Goal: Task Accomplishment & Management: Use online tool/utility

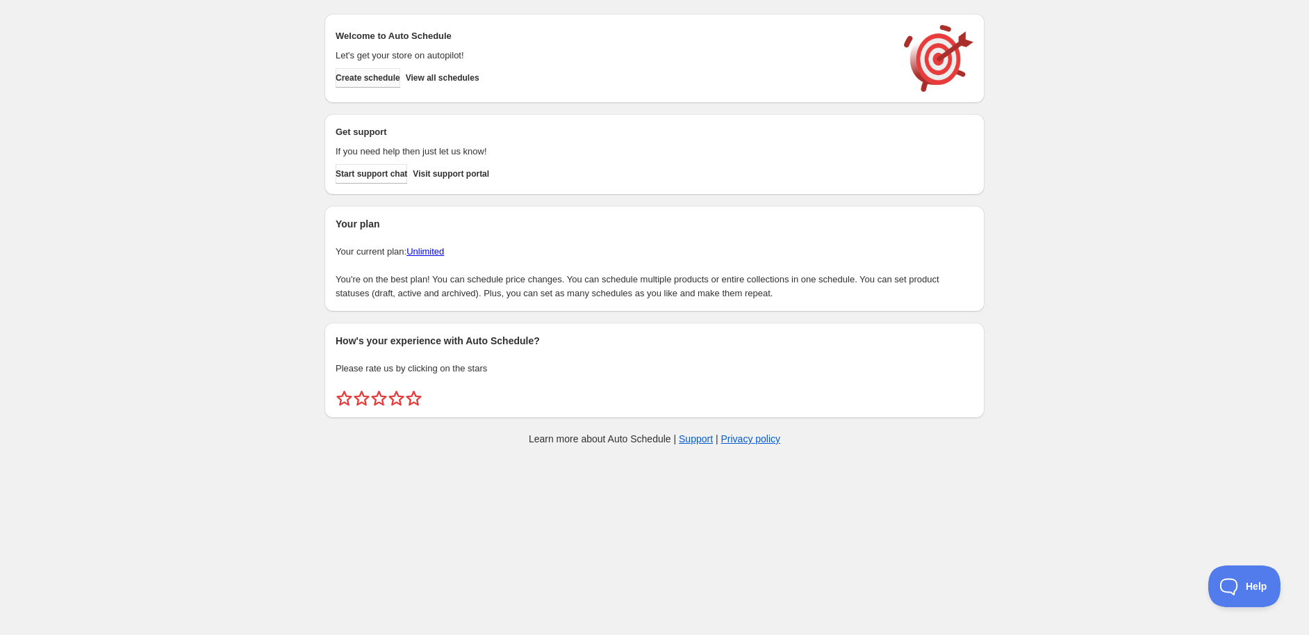
click at [372, 70] on button "Create schedule" at bounding box center [368, 77] width 65 height 19
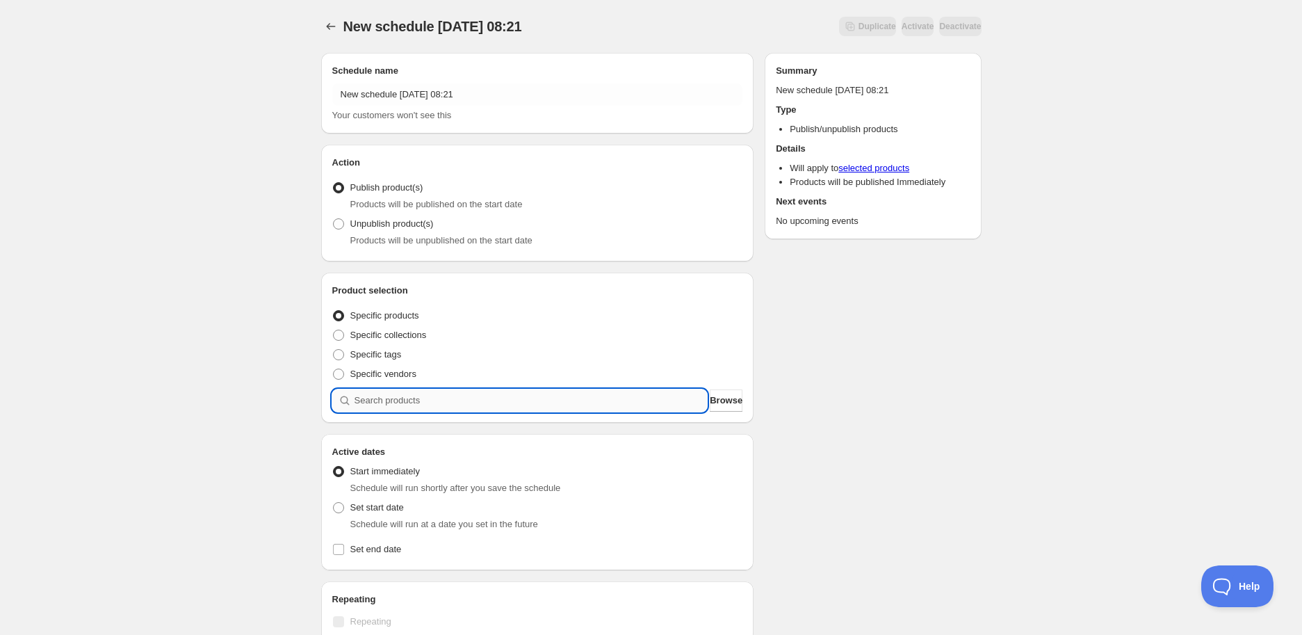
click at [409, 391] on input "search" at bounding box center [530, 400] width 353 height 22
paste input "STK005786"
type input "STK005786"
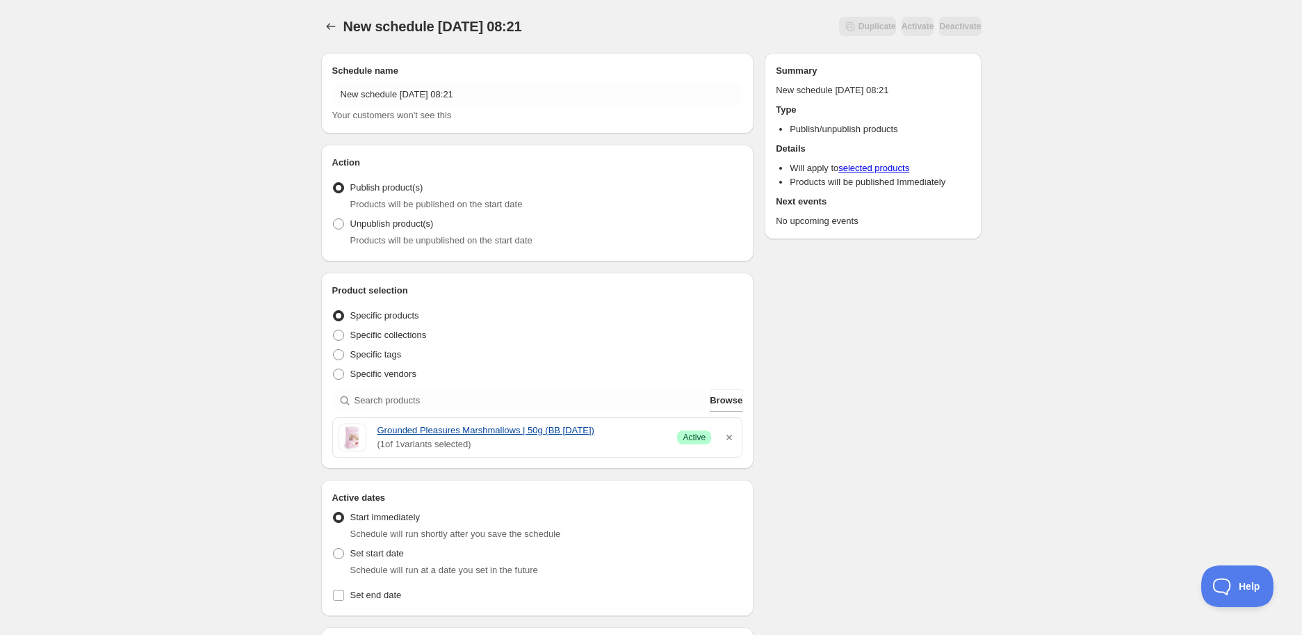
drag, startPoint x: 375, startPoint y: 428, endPoint x: 641, endPoint y: 432, distance: 265.5
click at [641, 432] on div "Grounded Pleasures Marshmallows | 50g (BB 09/09/2025) ( 1 of 1 variants selecte…" at bounding box center [537, 437] width 398 height 28
copy link "Grounded Pleasures Marshmallows | 50g (BB [DATE])"
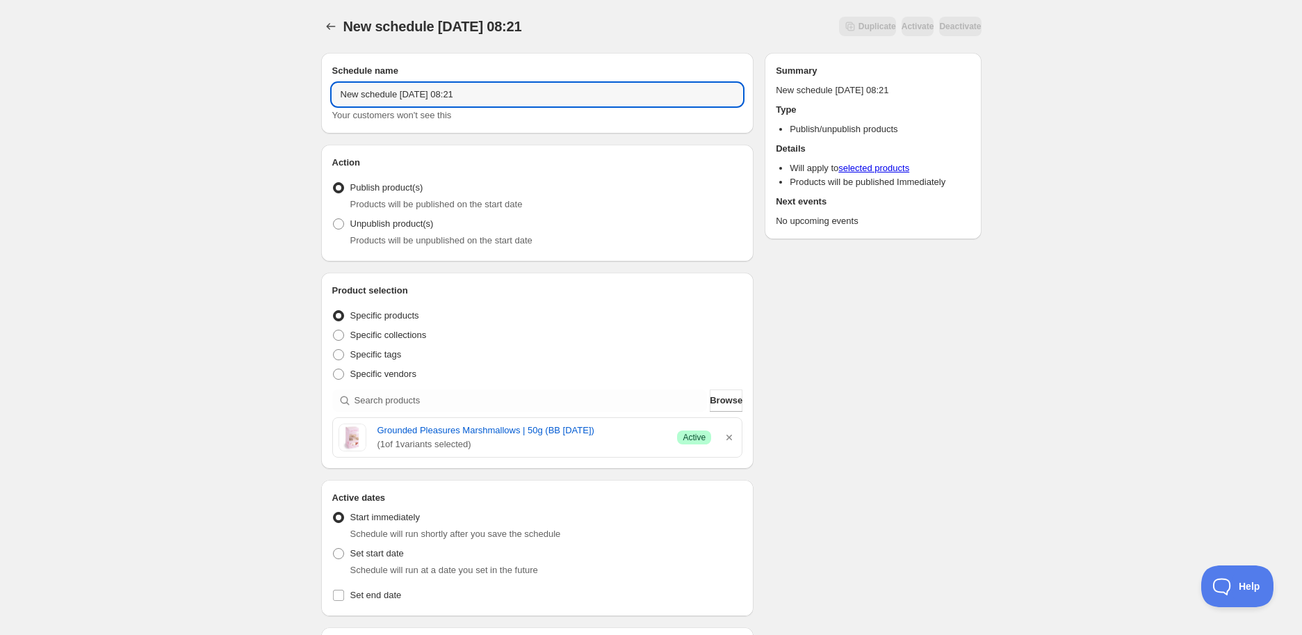
drag, startPoint x: 515, startPoint y: 92, endPoint x: 128, endPoint y: 73, distance: 387.6
click at [128, 73] on div "New schedule Sep 02 2025 08:21. This page is ready New schedule Sep 02 2025 08:…" at bounding box center [651, 552] width 1302 height 1105
paste input "Grounded Pleasures Marshmallows | 50g (BB [DATE])"
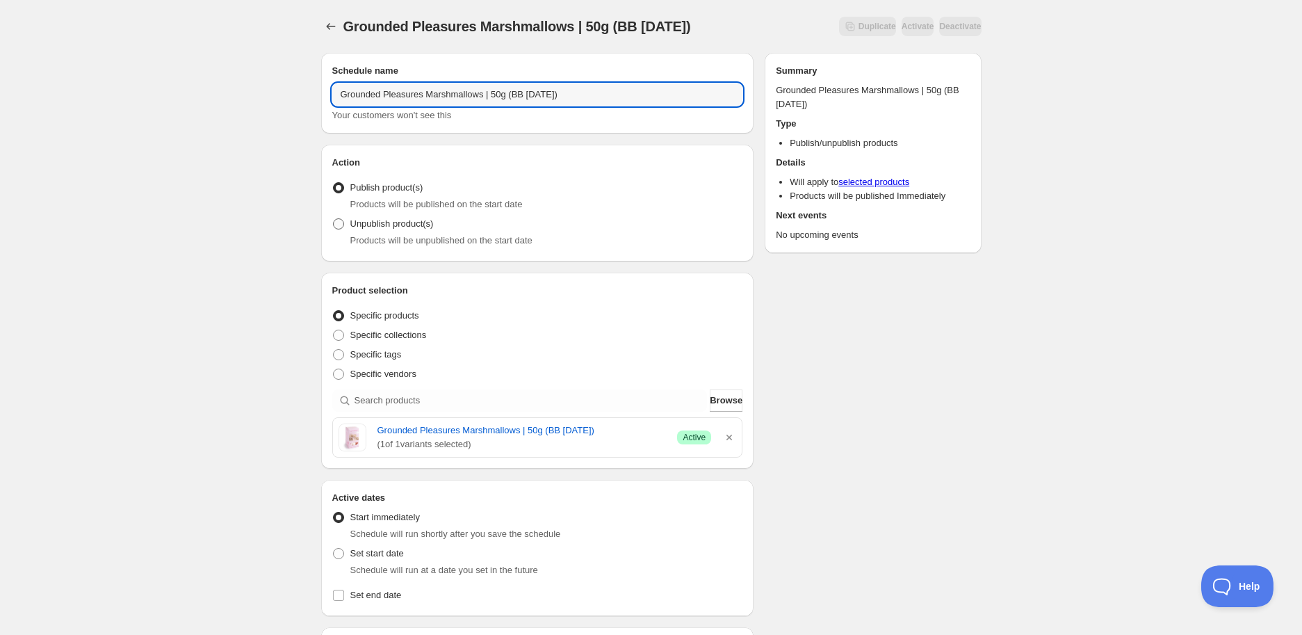
type input "Grounded Pleasures Marshmallows | 50g (BB [DATE])"
click at [379, 227] on span "Unpublish product(s)" at bounding box center [391, 223] width 83 height 10
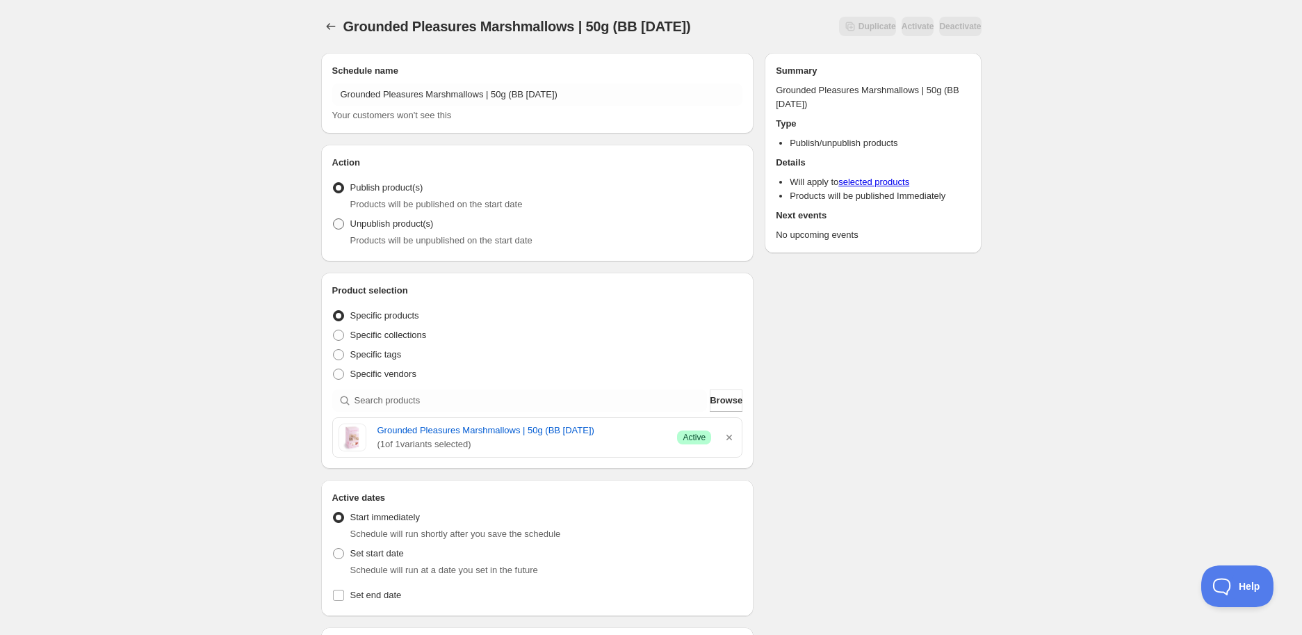
click at [398, 226] on span "Unpublish product(s)" at bounding box center [391, 223] width 83 height 10
click at [334, 219] on input "Unpublish product(s)" at bounding box center [333, 218] width 1 height 1
radio input "true"
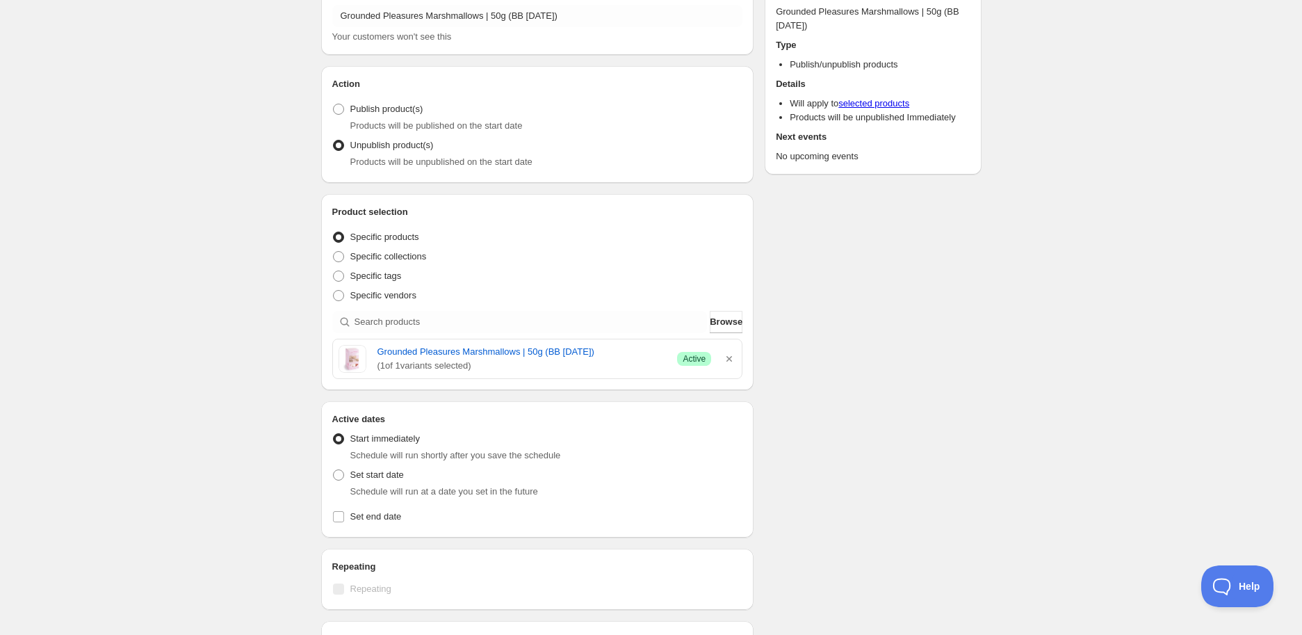
scroll to position [231, 0]
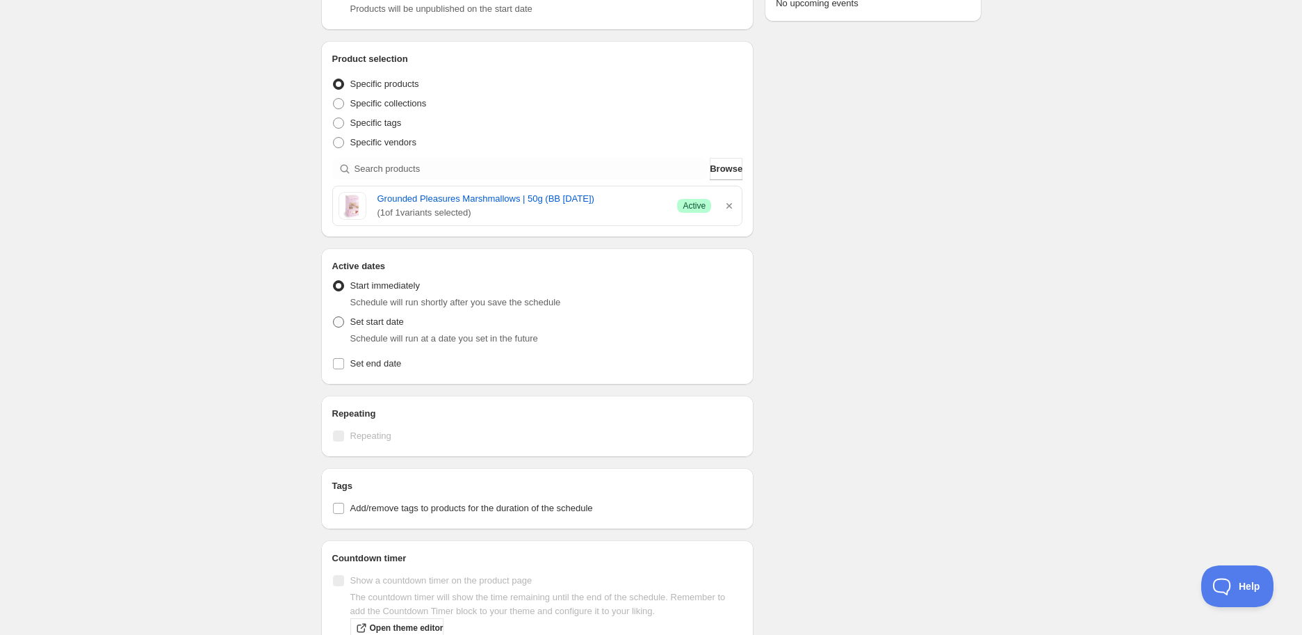
click at [384, 327] on span "Set start date" at bounding box center [377, 321] width 54 height 10
click at [334, 317] on input "Set start date" at bounding box center [333, 316] width 1 height 1
radio input "true"
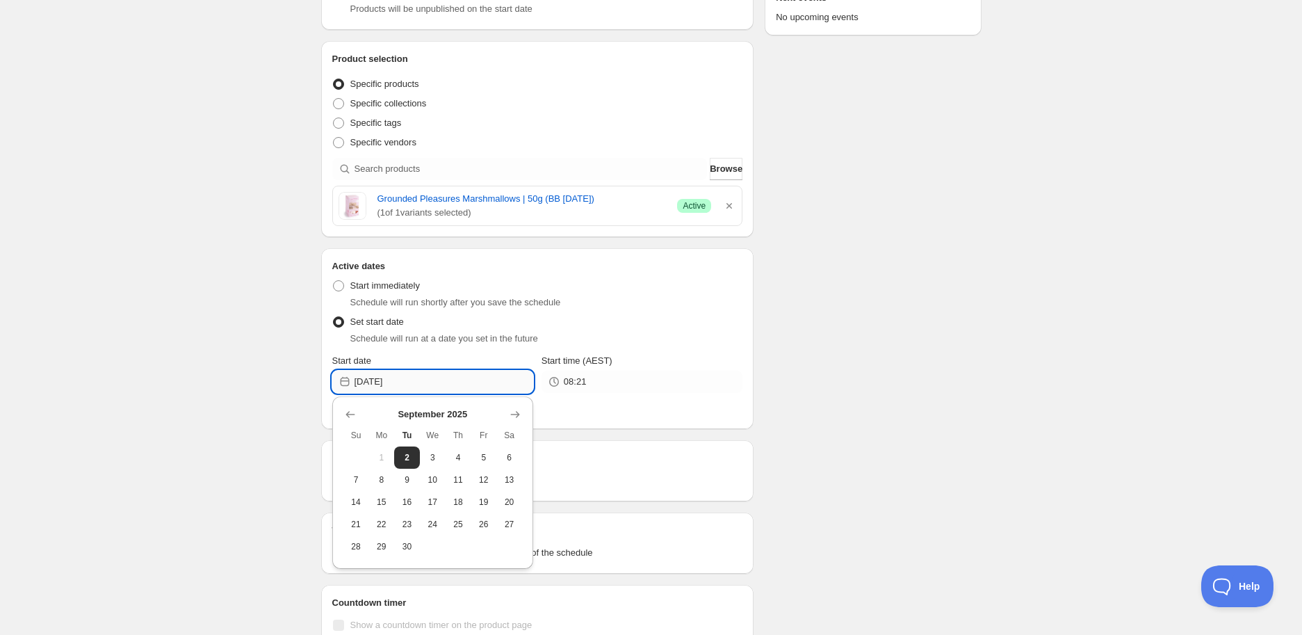
click at [467, 381] on input "2025-09-02" at bounding box center [443, 381] width 179 height 22
click at [517, 418] on icon "Show next month, October 2025" at bounding box center [515, 414] width 14 height 14
drag, startPoint x: 415, startPoint y: 477, endPoint x: 446, endPoint y: 477, distance: 31.3
click at [417, 477] on button "7" at bounding box center [407, 479] width 26 height 22
type input "[DATE]"
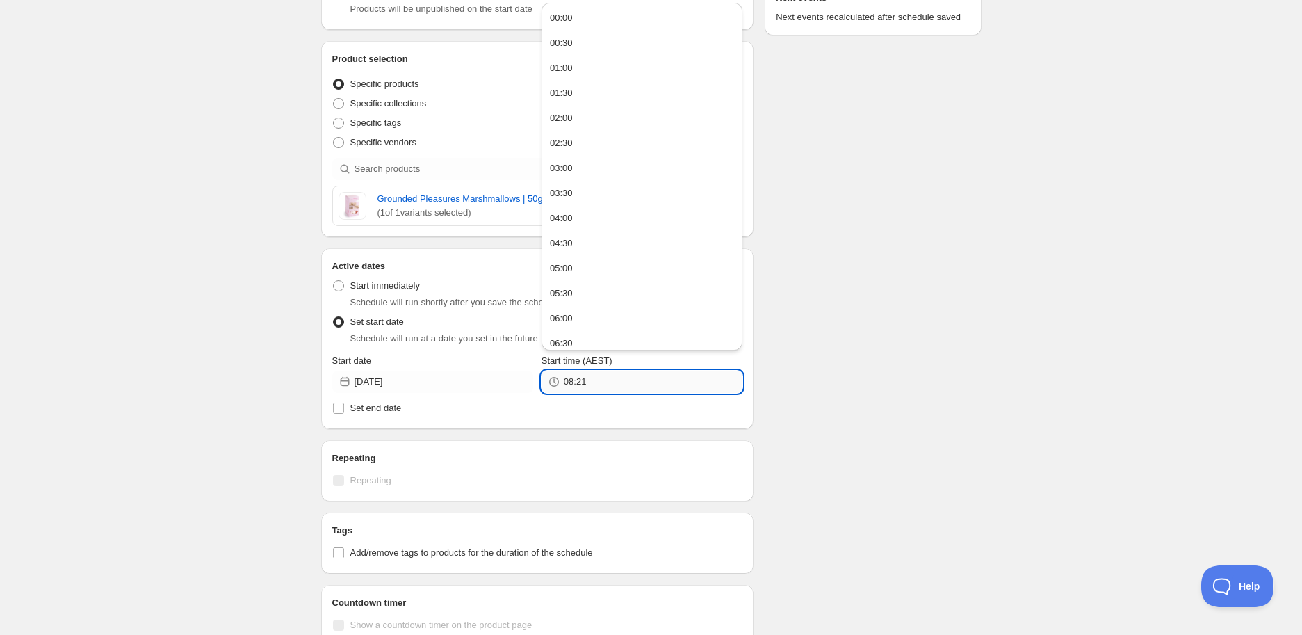
click at [577, 382] on input "08:21" at bounding box center [653, 381] width 179 height 22
click at [575, 252] on button "14:00" at bounding box center [642, 256] width 193 height 22
type input "14:00"
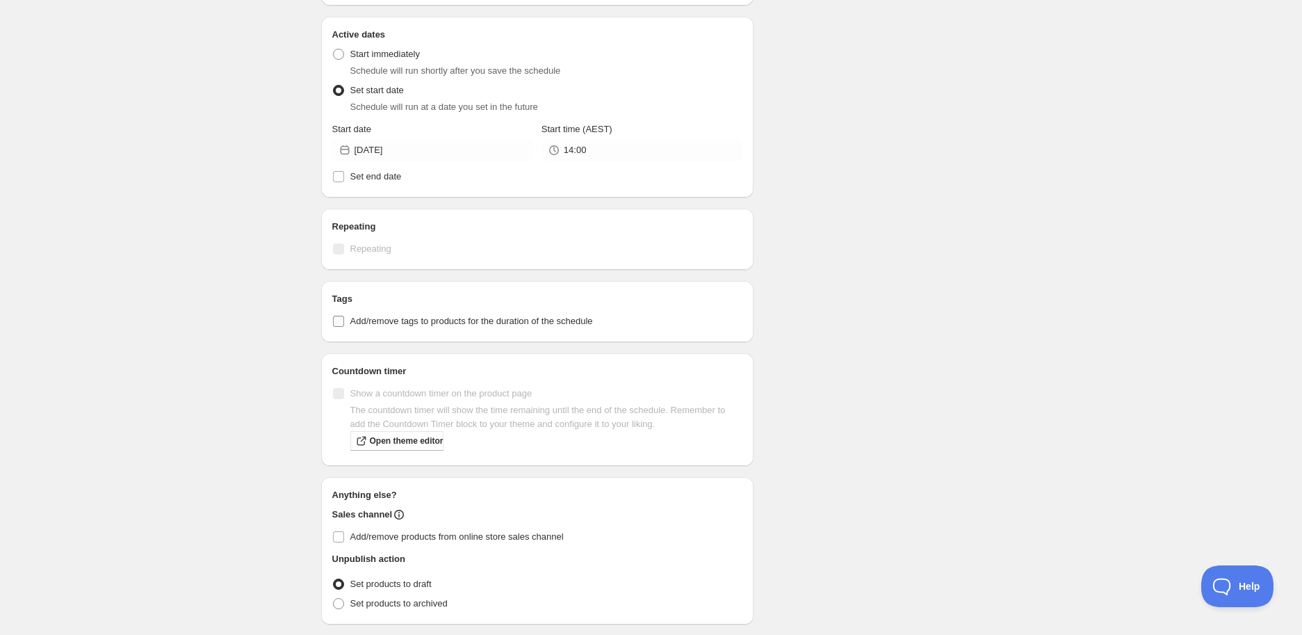
click at [332, 327] on label "Add/remove tags to products for the duration of the schedule" at bounding box center [537, 320] width 411 height 19
click at [333, 327] on input "Add/remove tags to products for the duration of the schedule" at bounding box center [338, 321] width 11 height 11
checkbox input "true"
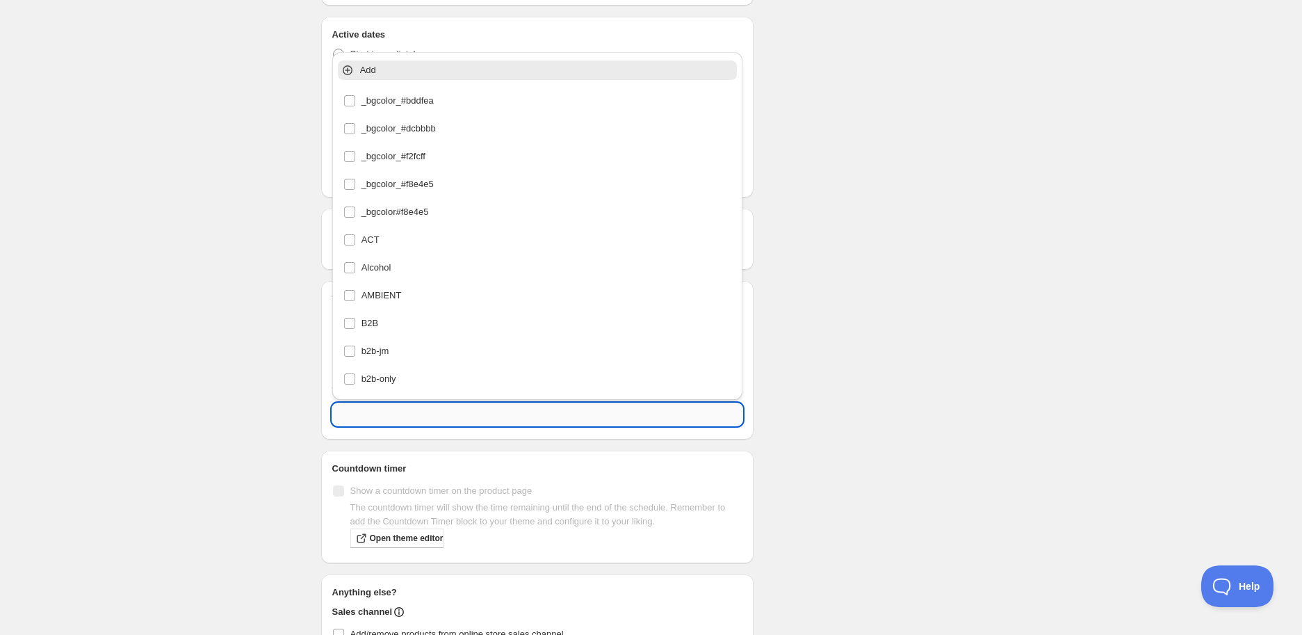
click at [396, 409] on input "text" at bounding box center [537, 414] width 411 height 22
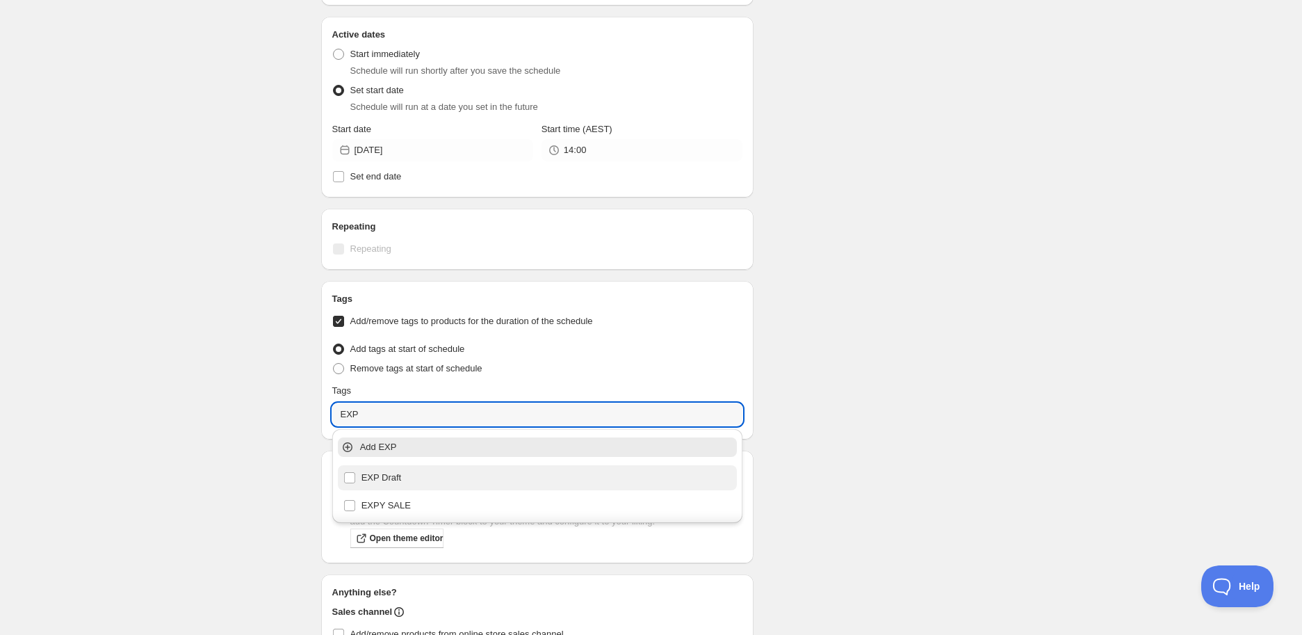
click at [433, 482] on div "EXP Draft" at bounding box center [537, 477] width 389 height 19
type input "EXP Draft"
checkbox input "true"
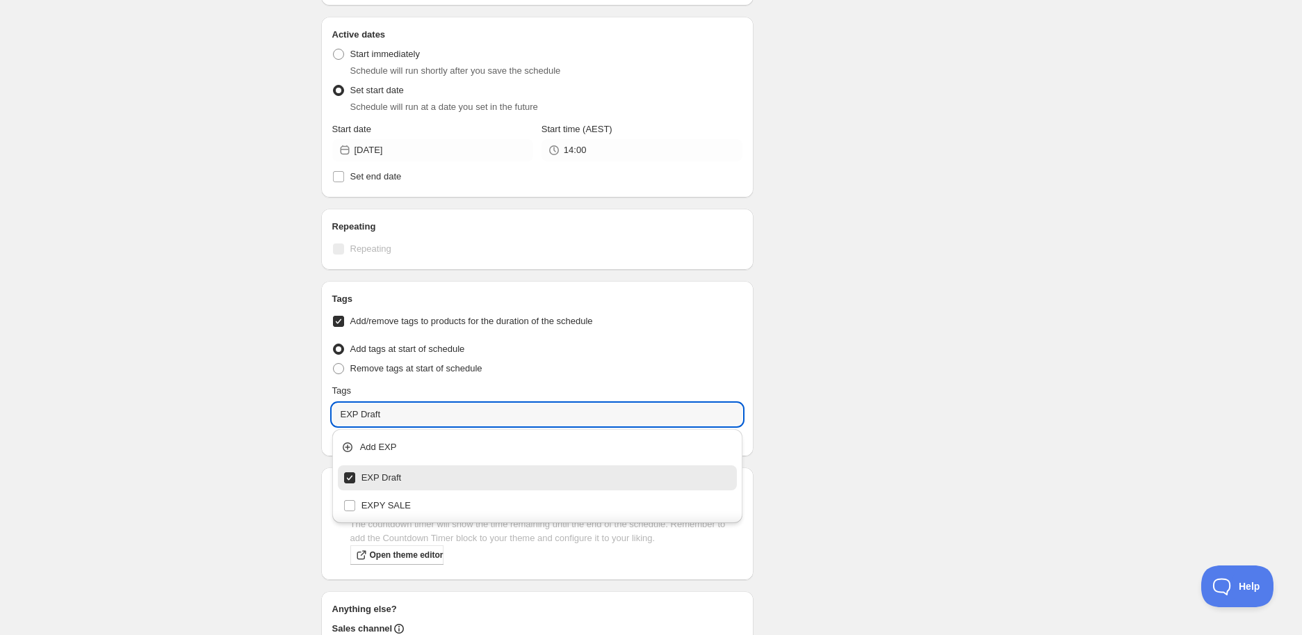
type input "EXP Draft"
click at [1036, 416] on div "Grounded Pleasures Marshmallows | 50g (BB 09/09/2025). This page is ready Groun…" at bounding box center [651, 167] width 1302 height 1261
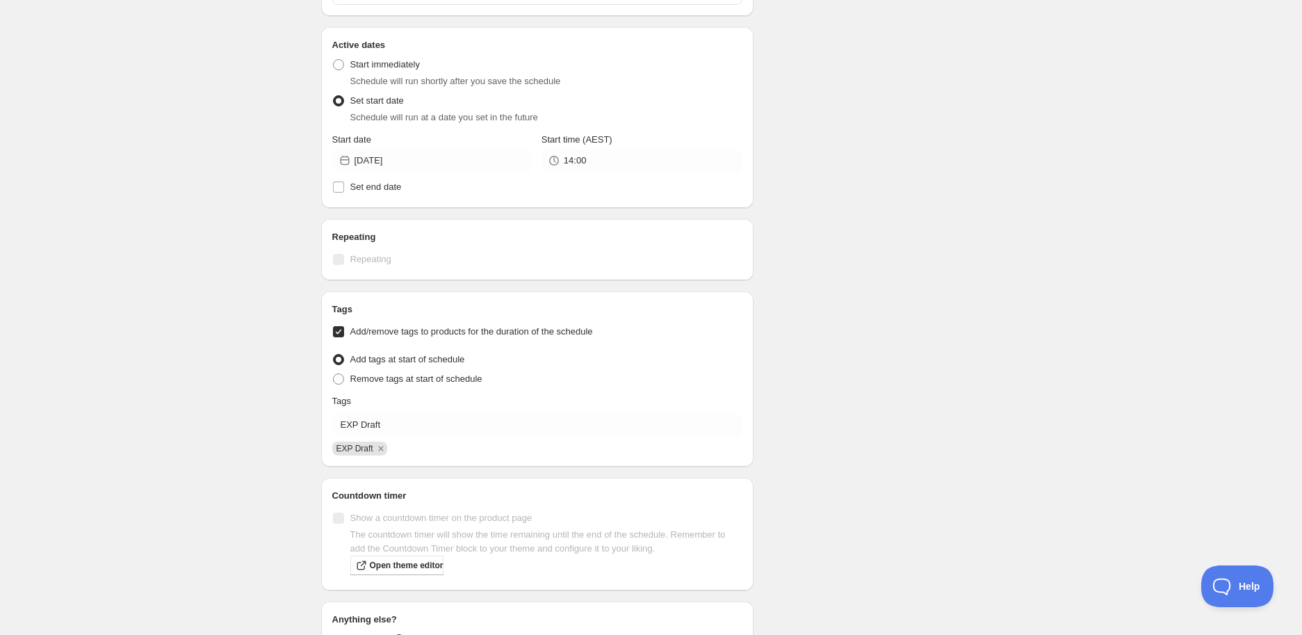
scroll to position [623, 0]
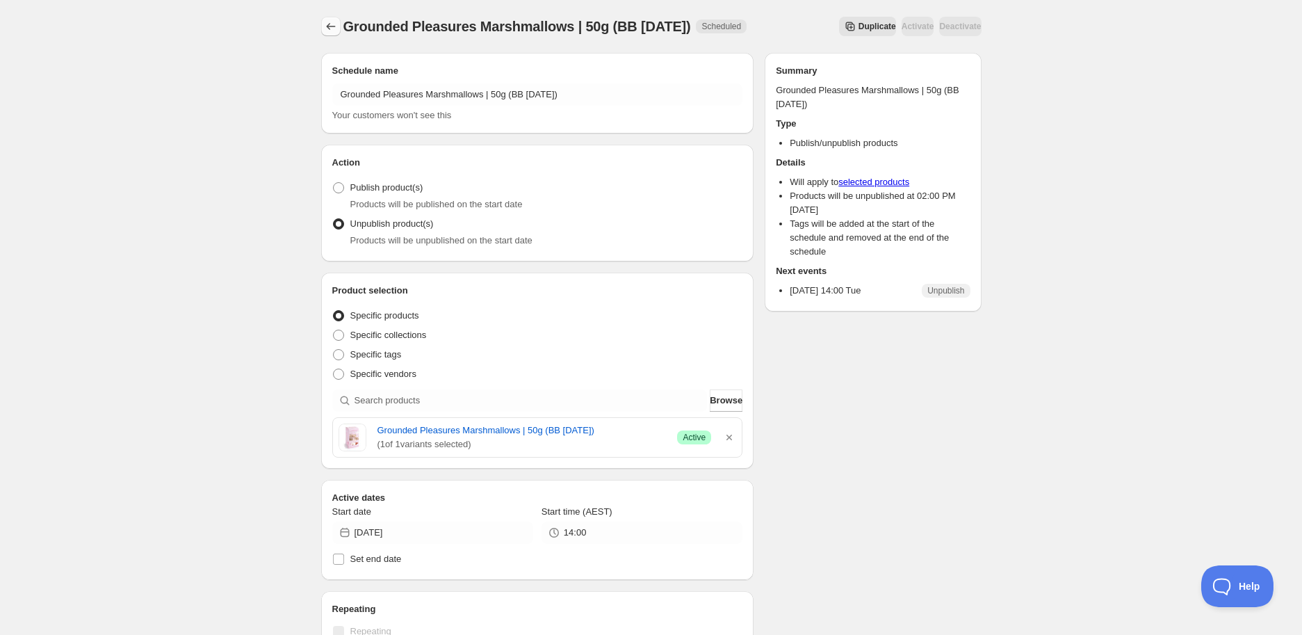
click at [334, 26] on icon "Schedules" at bounding box center [331, 26] width 14 height 14
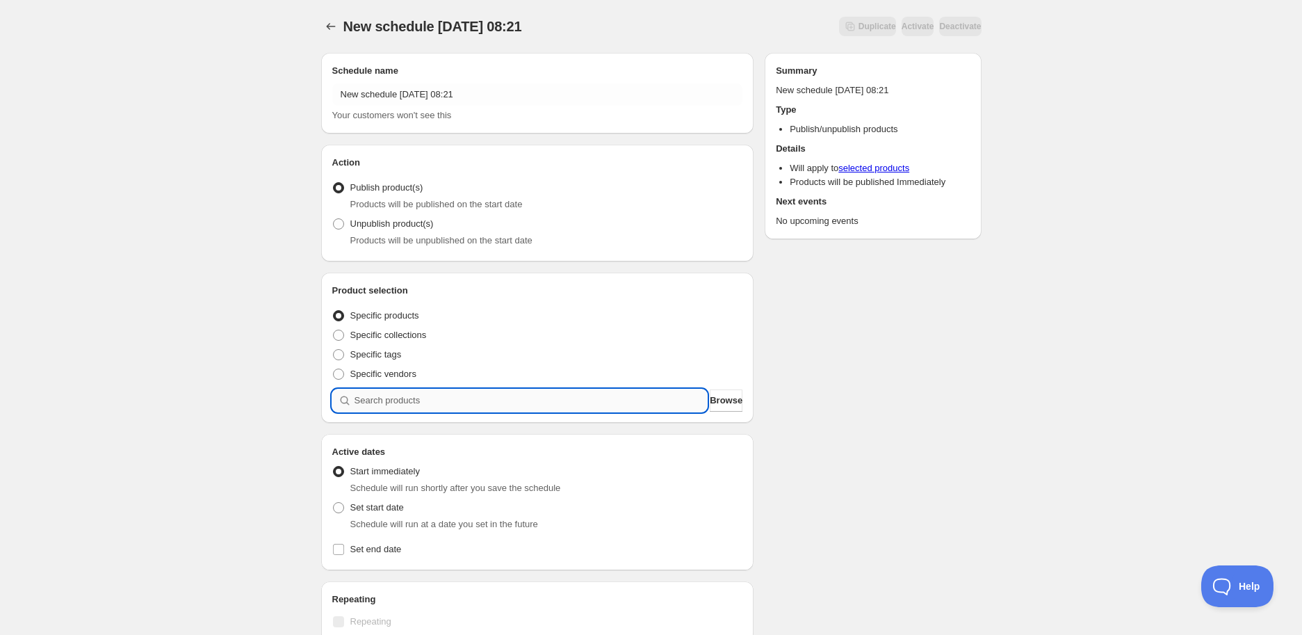
click at [386, 406] on input "search" at bounding box center [530, 400] width 353 height 22
paste input "search"
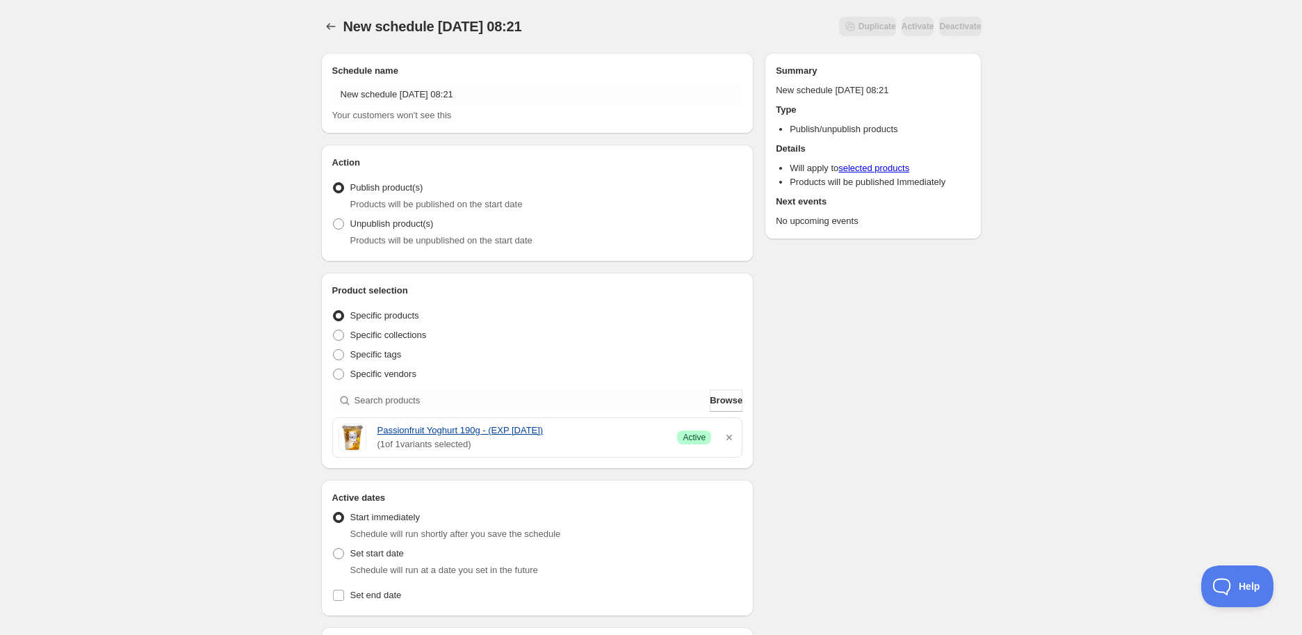
drag, startPoint x: 374, startPoint y: 430, endPoint x: 559, endPoint y: 428, distance: 184.9
click at [559, 428] on div "Passionfruit Yoghurt 190g - (EXP 09-09-25) ( 1 of 1 variants selected) Success …" at bounding box center [537, 437] width 398 height 28
copy link "Passionfruit Yoghurt 190g - (EXP [DATE])"
drag, startPoint x: 498, startPoint y: 75, endPoint x: 482, endPoint y: 83, distance: 18.6
click at [481, 81] on div "Schedule name New schedule Sep 02 2025 08:21 Your customers won't see this" at bounding box center [537, 93] width 411 height 58
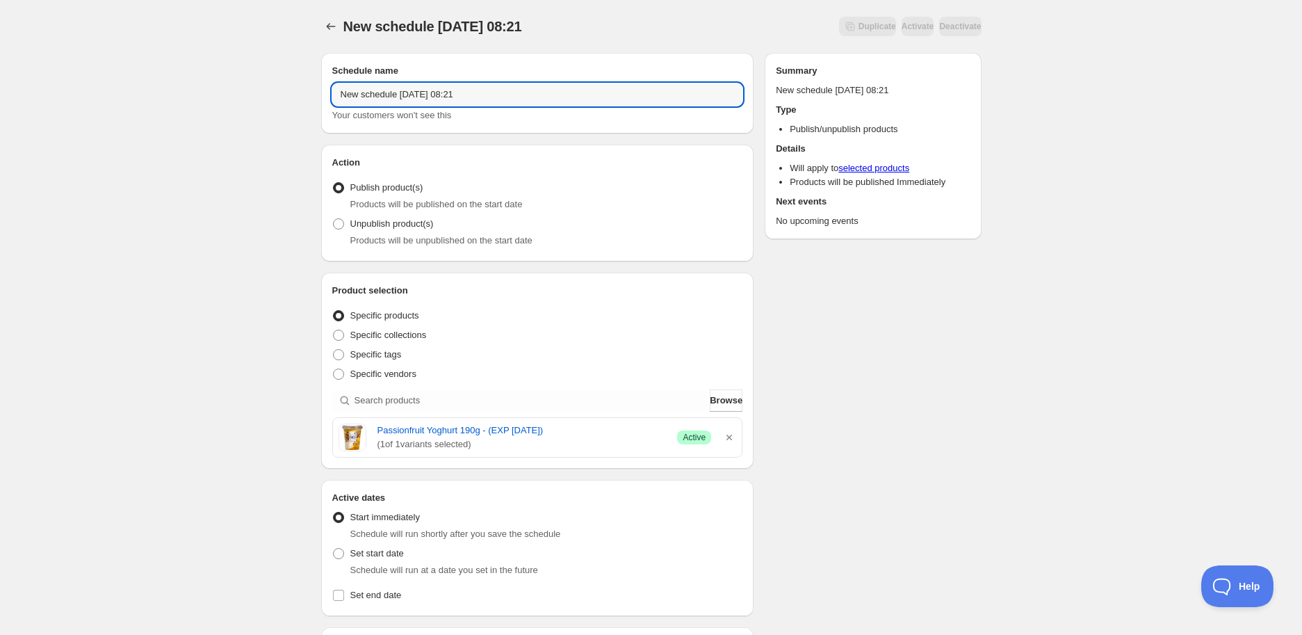
drag, startPoint x: 302, startPoint y: 89, endPoint x: -64, endPoint y: 37, distance: 370.0
click at [0, 37] on html "New schedule Sep 02 2025 08:21. This page is ready New schedule Sep 02 2025 08:…" at bounding box center [651, 317] width 1302 height 635
paste input "Passionfruit Yoghurt 190g - (EXP [DATE])"
type input "Passionfruit Yoghurt 190g - (EXP [DATE])"
drag, startPoint x: 412, startPoint y: 245, endPoint x: 405, endPoint y: 239, distance: 8.9
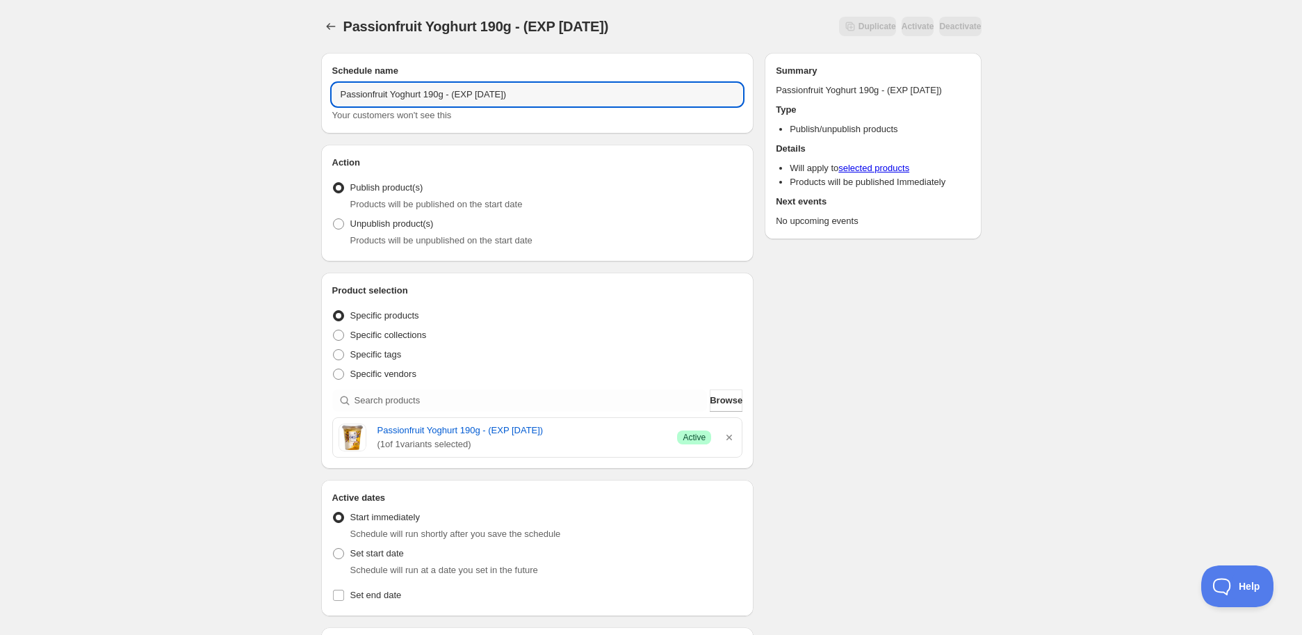
click at [411, 244] on span "Products will be unpublished on the start date" at bounding box center [441, 240] width 182 height 10
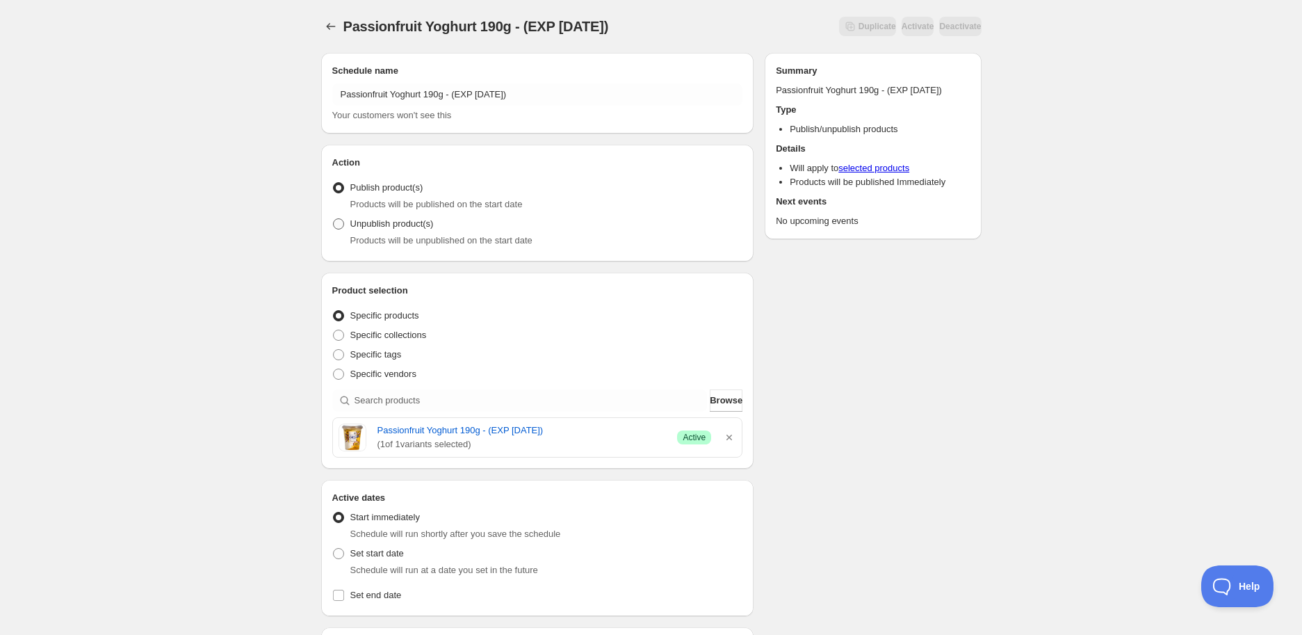
click at [372, 223] on span "Unpublish product(s)" at bounding box center [391, 223] width 83 height 10
click at [334, 219] on input "Unpublish product(s)" at bounding box center [333, 218] width 1 height 1
radio input "true"
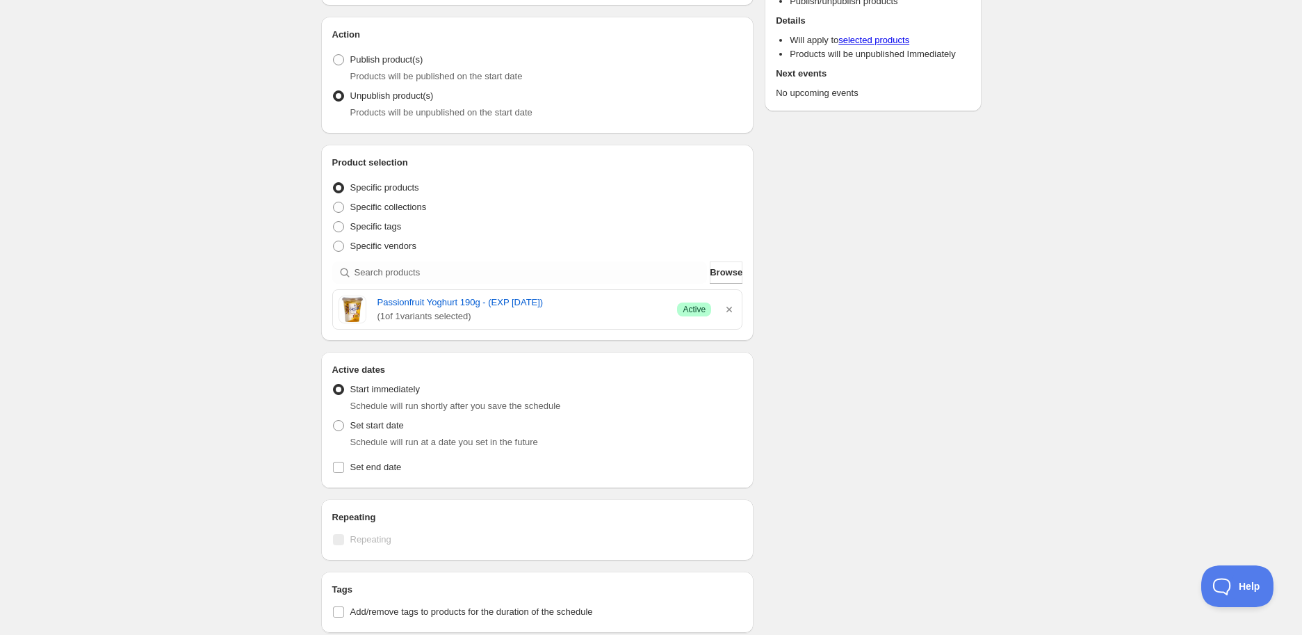
scroll to position [309, 0]
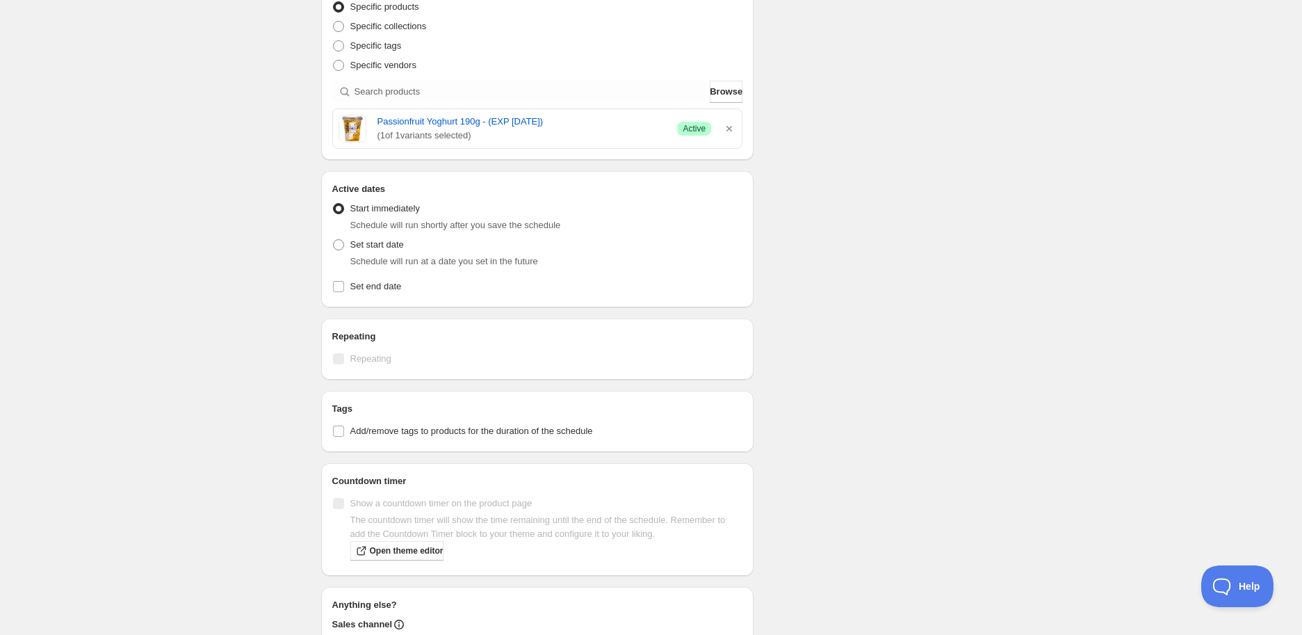
click at [358, 260] on span "Schedule will run at a date you set in the future" at bounding box center [444, 261] width 188 height 10
click at [357, 250] on span "Set start date" at bounding box center [377, 244] width 54 height 10
click at [334, 240] on input "Set start date" at bounding box center [333, 239] width 1 height 1
radio input "true"
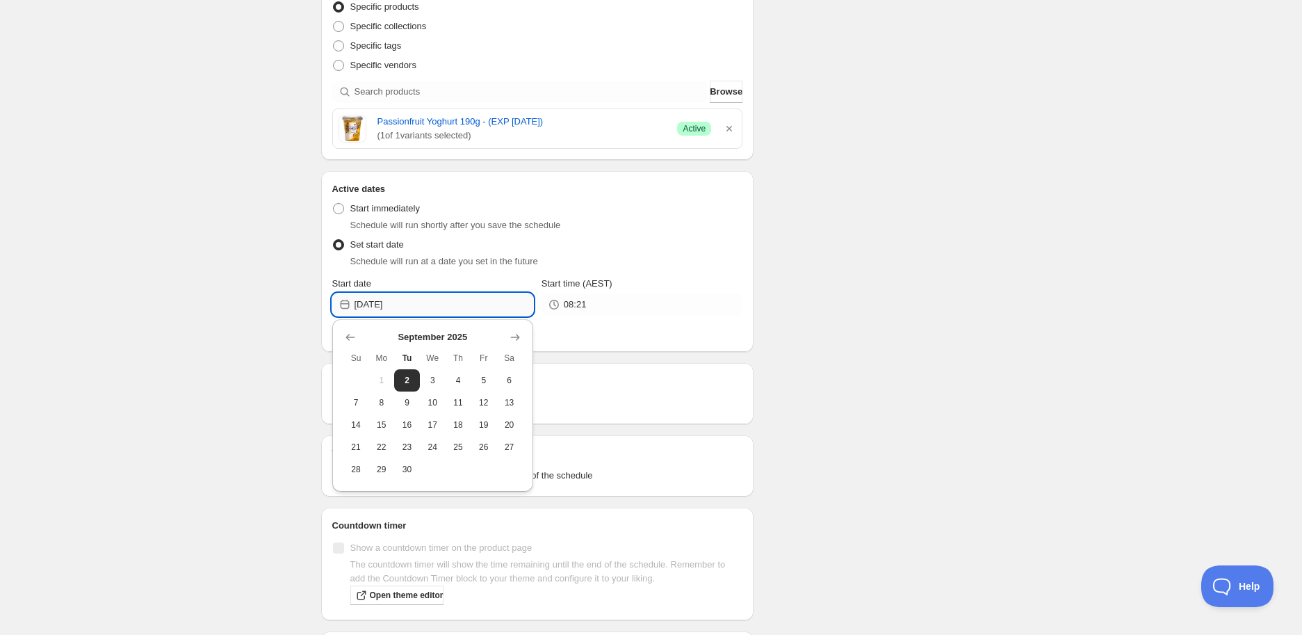
click at [420, 302] on input "2025-09-02" at bounding box center [443, 304] width 179 height 22
drag, startPoint x: 356, startPoint y: 399, endPoint x: 586, endPoint y: 369, distance: 232.0
click at [358, 398] on span "7" at bounding box center [356, 402] width 15 height 11
type input "[DATE]"
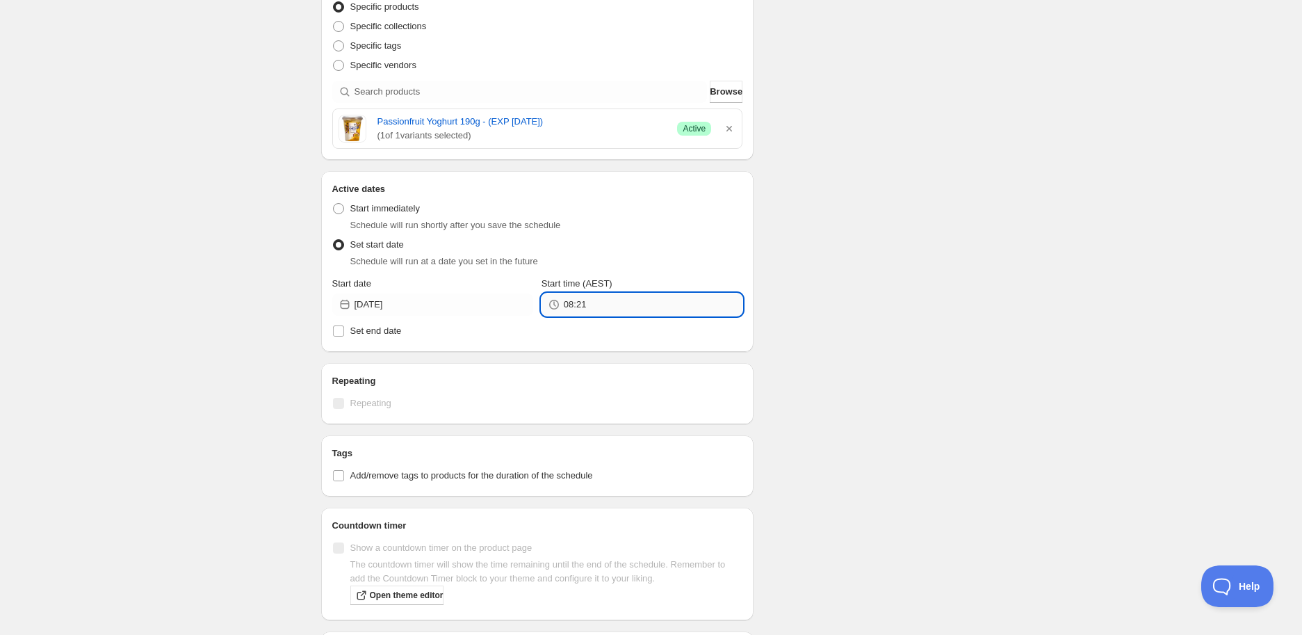
click at [627, 294] on input "08:21" at bounding box center [653, 304] width 179 height 22
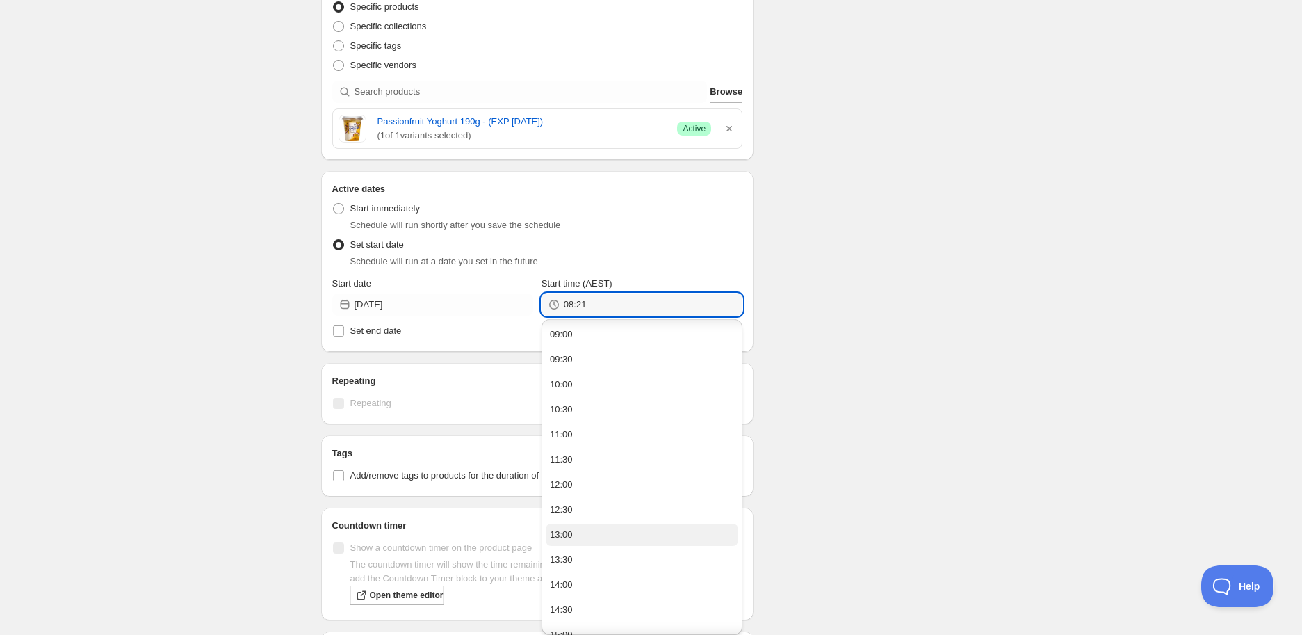
scroll to position [463, 0]
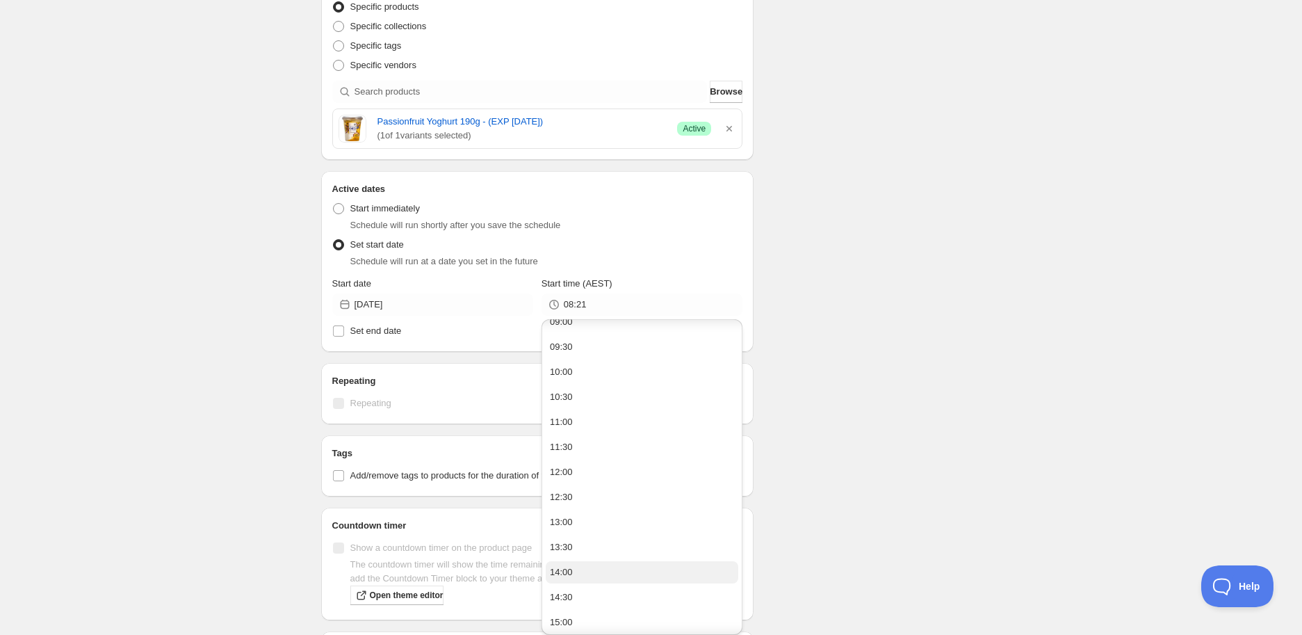
click at [607, 569] on button "14:00" at bounding box center [642, 572] width 193 height 22
type input "14:00"
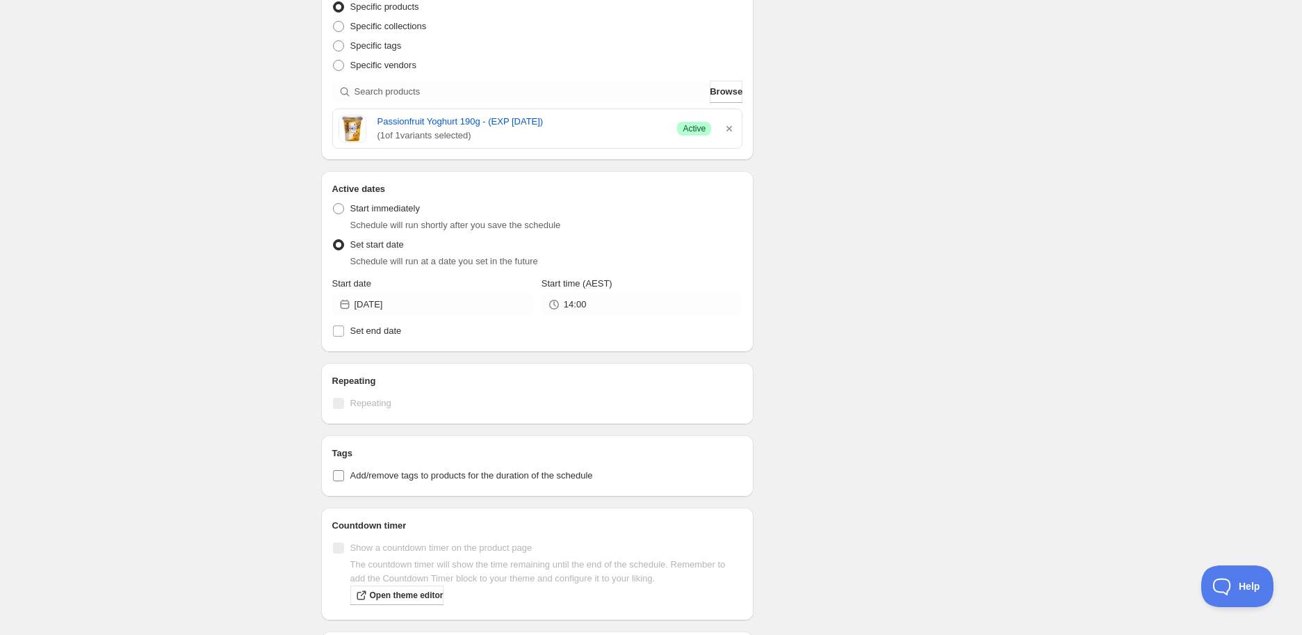
click at [384, 473] on span "Add/remove tags to products for the duration of the schedule" at bounding box center [471, 475] width 243 height 10
click at [344, 473] on input "Add/remove tags to products for the duration of the schedule" at bounding box center [338, 475] width 11 height 11
checkbox input "true"
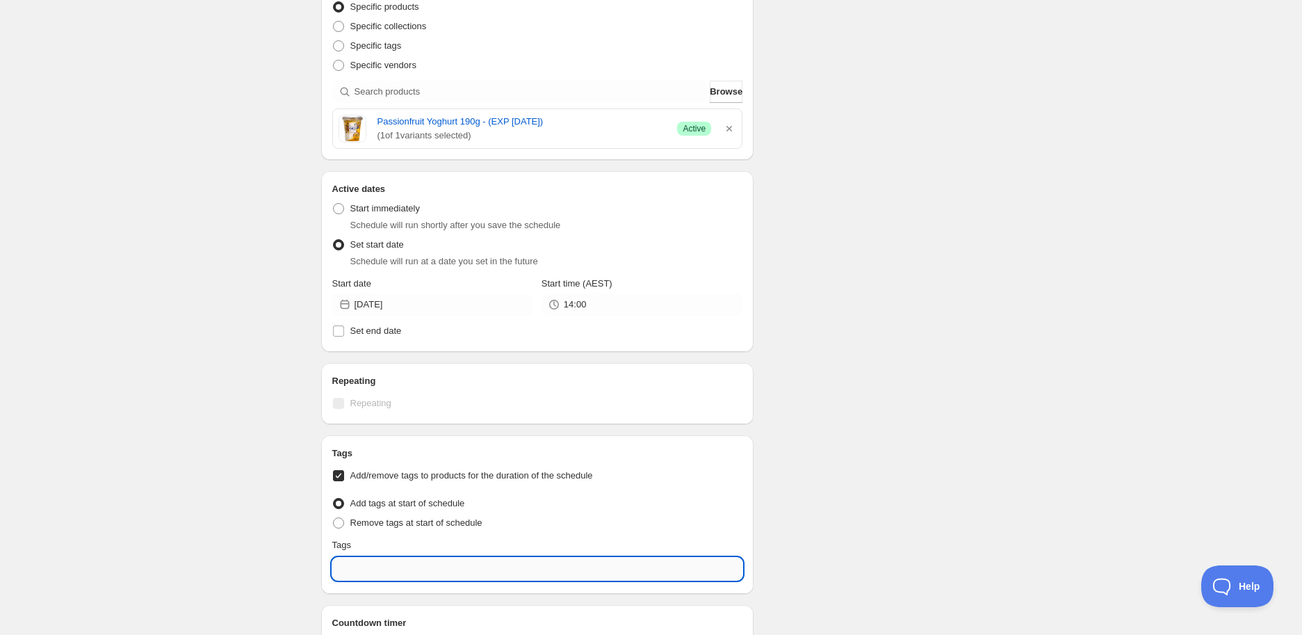
click at [412, 560] on input "text" at bounding box center [537, 568] width 411 height 22
click at [359, 511] on div "EXP Draft" at bounding box center [537, 507] width 389 height 19
type input "EXP Draft"
checkbox input "true"
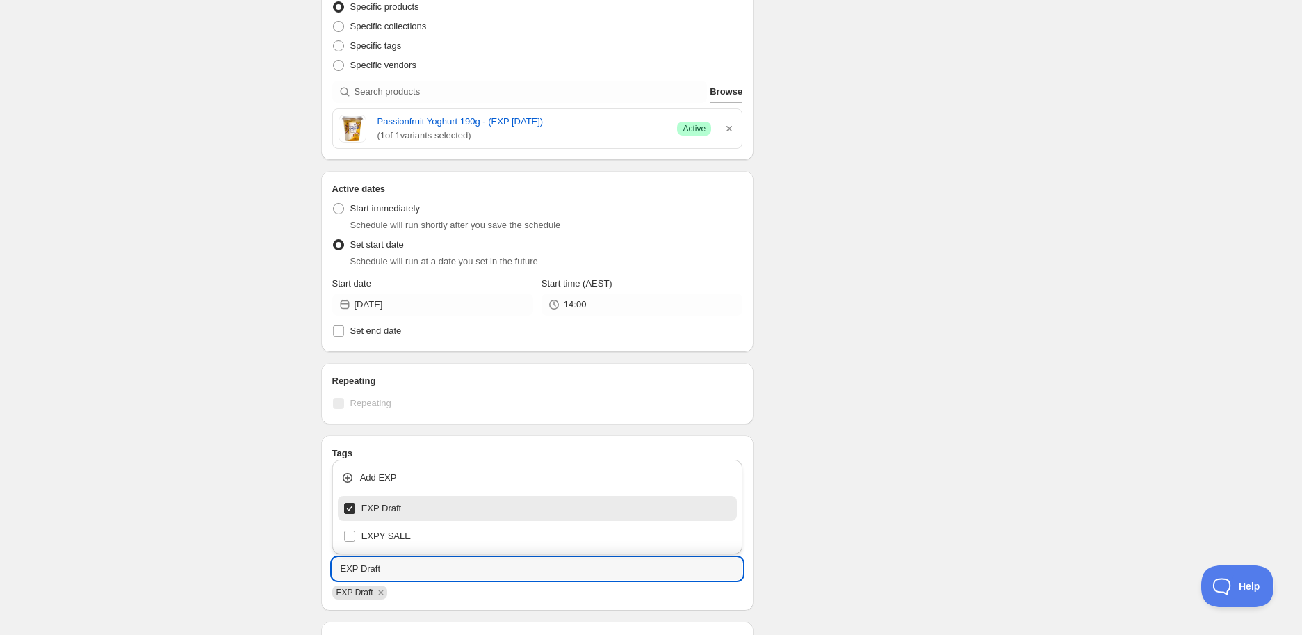
type input "EXP Draft"
click at [900, 348] on div "Schedule name Passionfruit Yoghurt 190g - (EXP 09-09-25) Your customers won't s…" at bounding box center [645, 328] width 671 height 1191
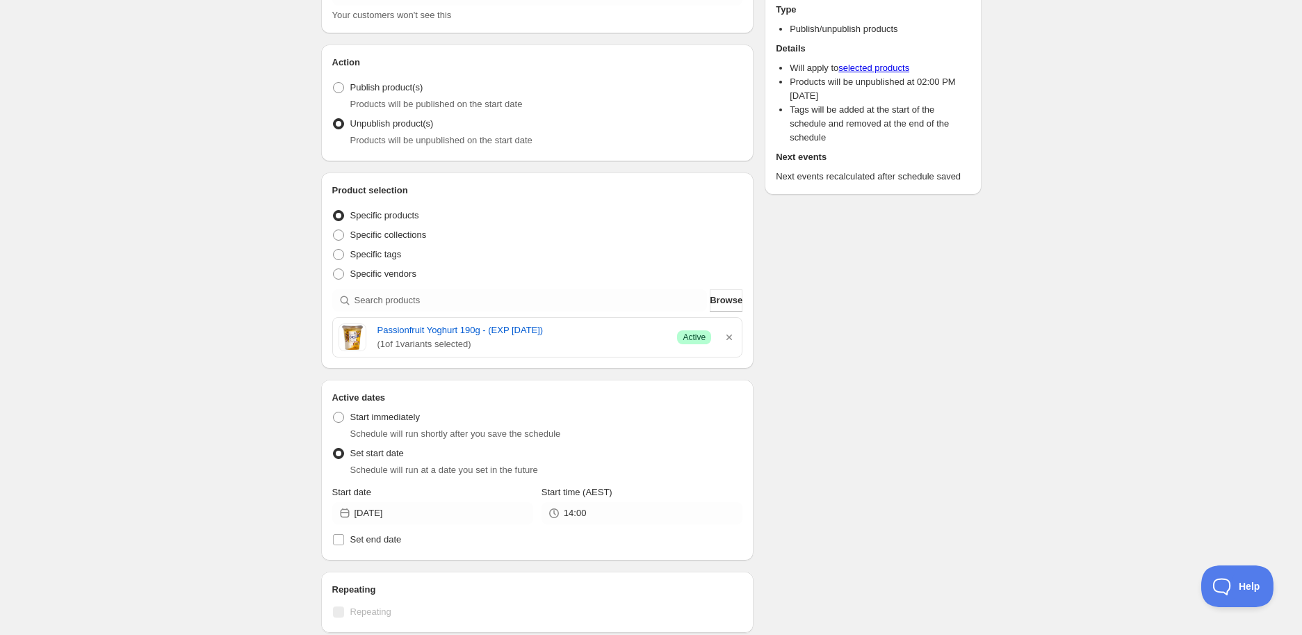
scroll to position [0, 0]
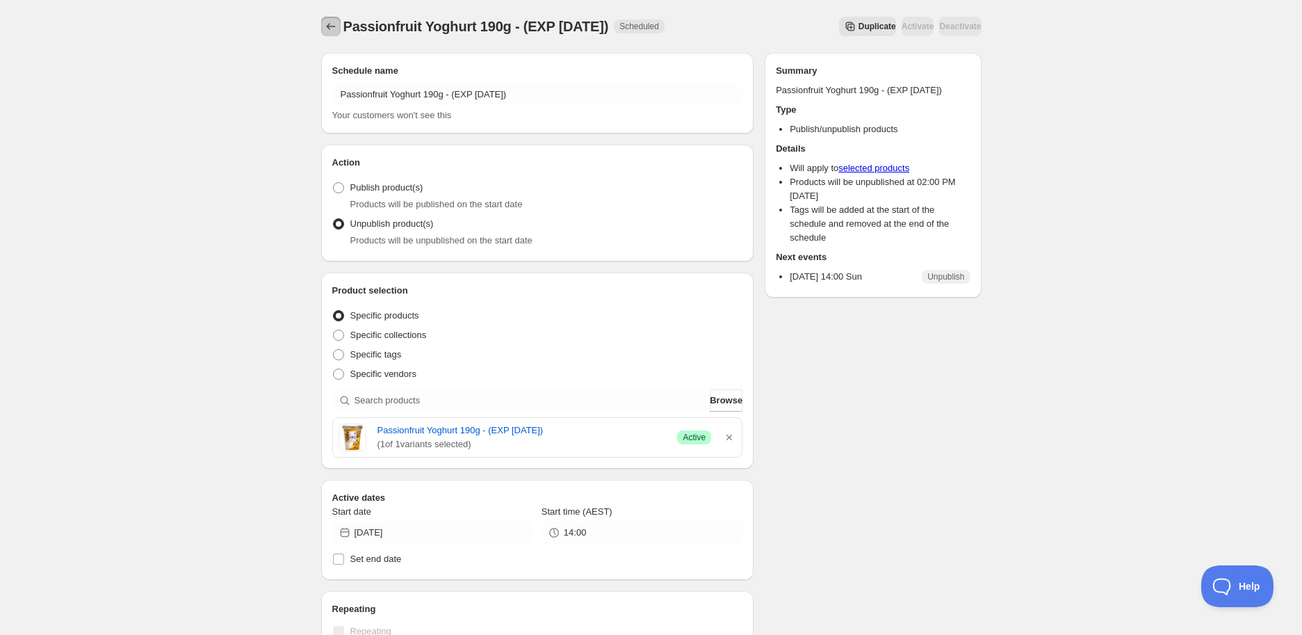
click at [321, 24] on button "Schedules" at bounding box center [330, 26] width 19 height 19
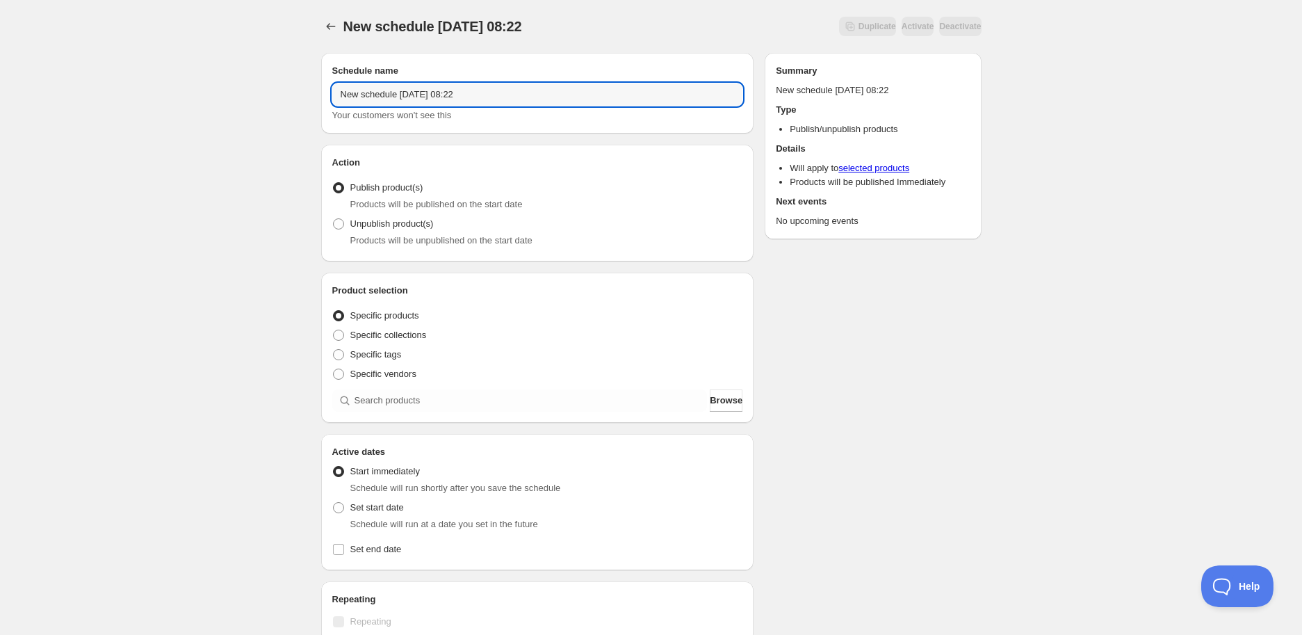
drag, startPoint x: 510, startPoint y: 85, endPoint x: -170, endPoint y: 85, distance: 680.4
click at [0, 85] on html "New schedule Sep 02 2025 08:22. This page is ready New schedule Sep 02 2025 08:…" at bounding box center [651, 317] width 1302 height 635
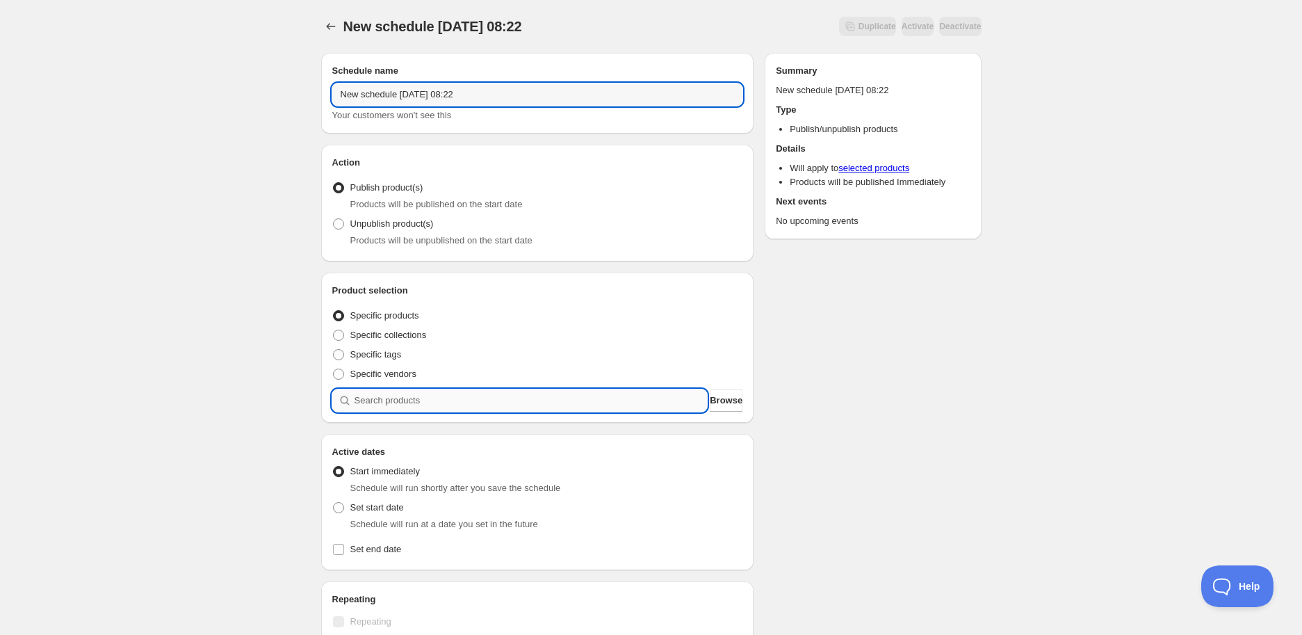
click at [384, 405] on input "search" at bounding box center [530, 400] width 353 height 22
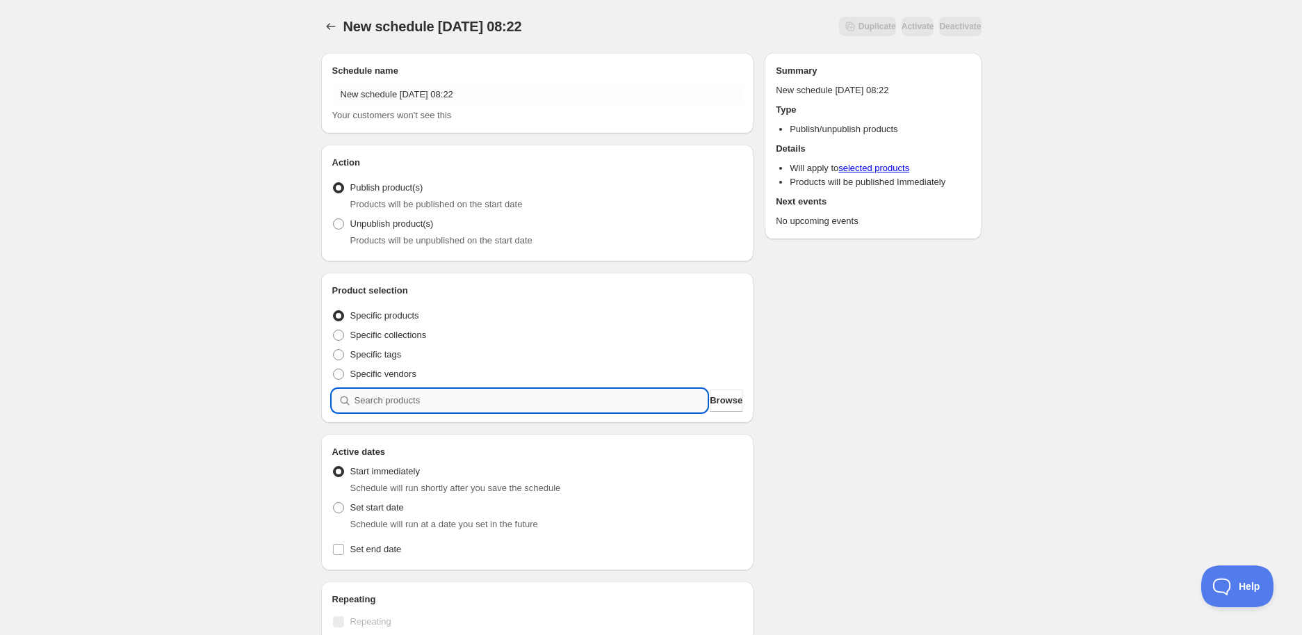
paste input "search"
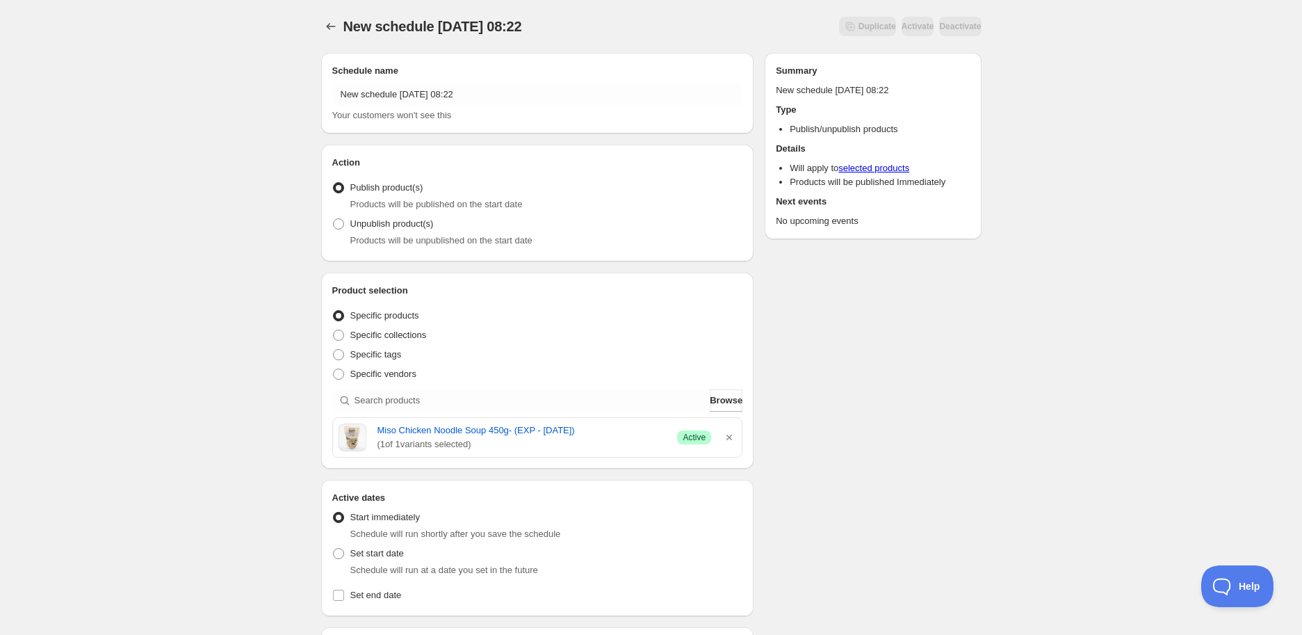
click at [409, 245] on span "Products will be unpublished on the start date" at bounding box center [441, 240] width 182 height 10
click at [384, 229] on span "Unpublish product(s)" at bounding box center [391, 223] width 83 height 10
click at [334, 219] on input "Unpublish product(s)" at bounding box center [333, 218] width 1 height 1
radio input "true"
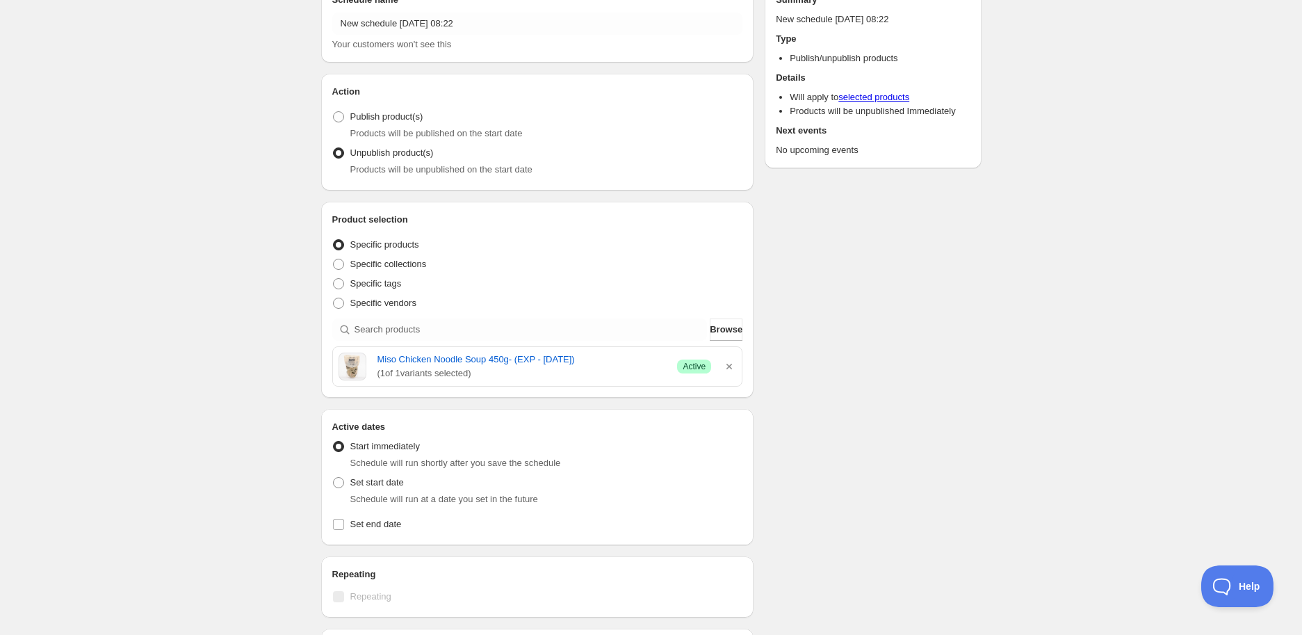
scroll to position [154, 0]
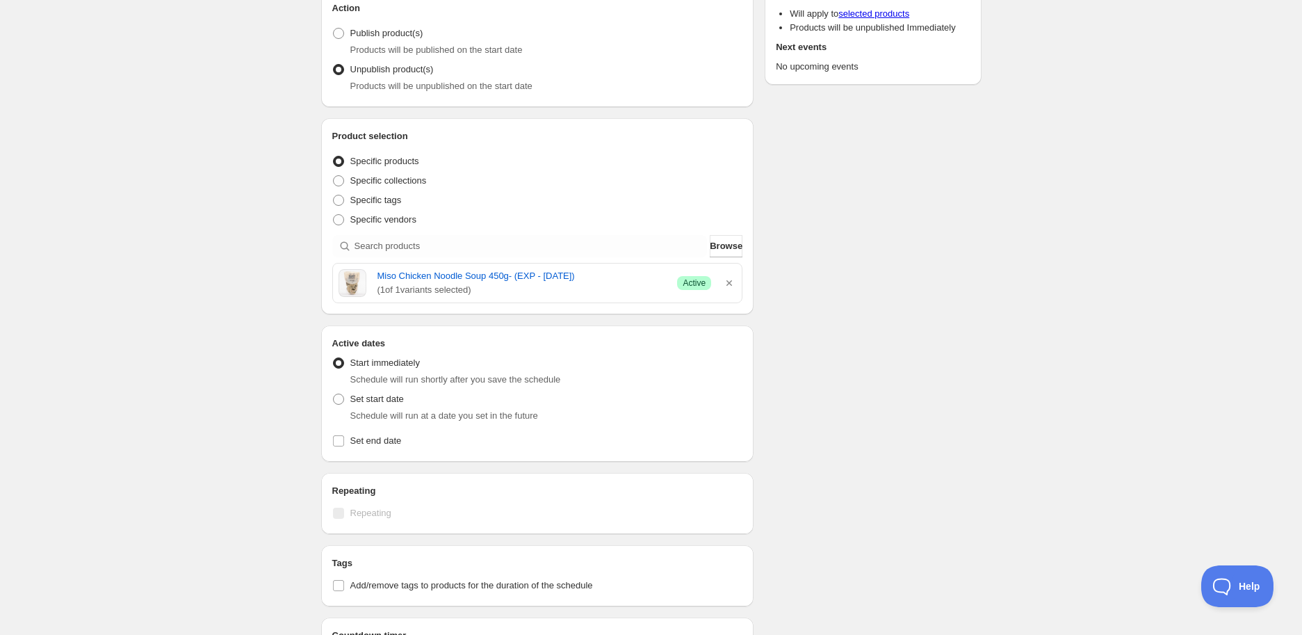
click at [384, 377] on span "Schedule will run shortly after you save the schedule" at bounding box center [455, 379] width 211 height 10
click at [385, 400] on span "Set start date" at bounding box center [377, 398] width 54 height 10
click at [334, 394] on input "Set start date" at bounding box center [333, 393] width 1 height 1
radio input "true"
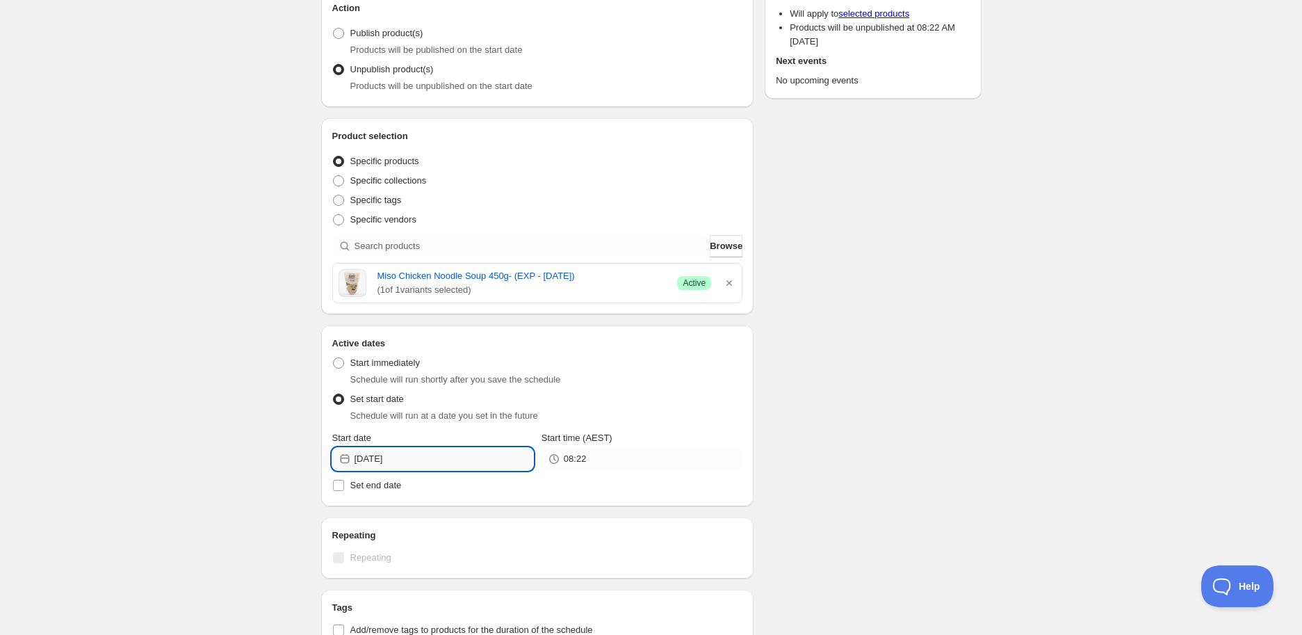
click at [434, 459] on input "2025-09-02" at bounding box center [443, 459] width 179 height 22
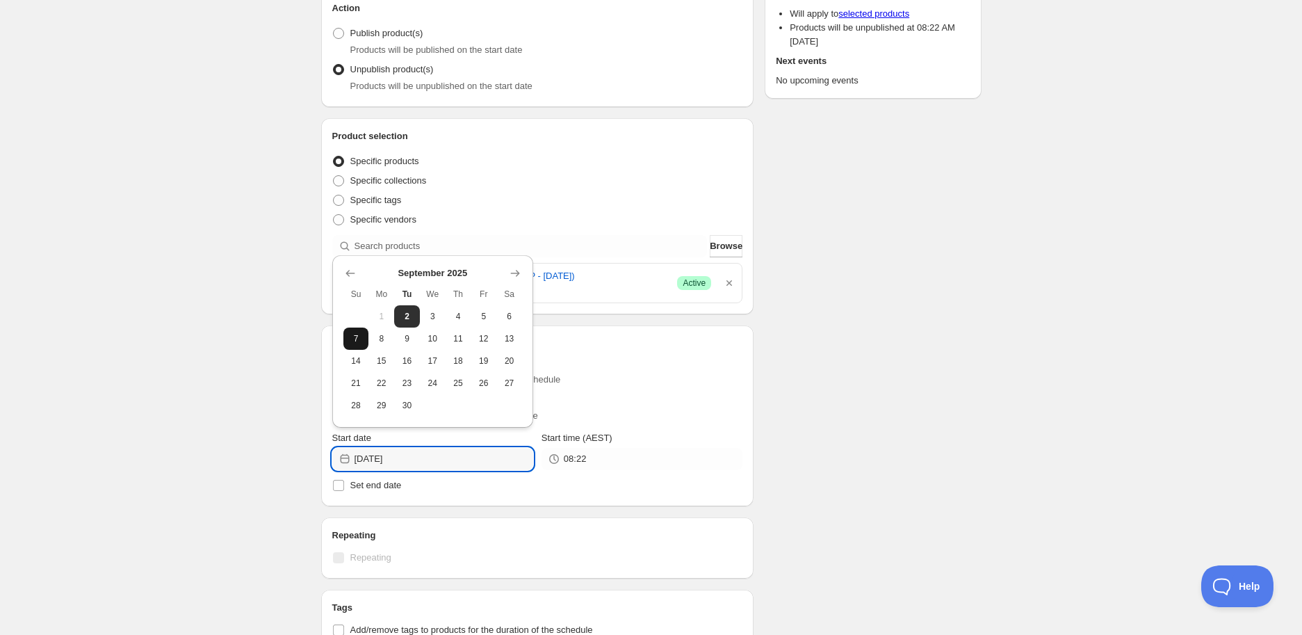
click at [363, 343] on button "7" at bounding box center [356, 338] width 26 height 22
type input "[DATE]"
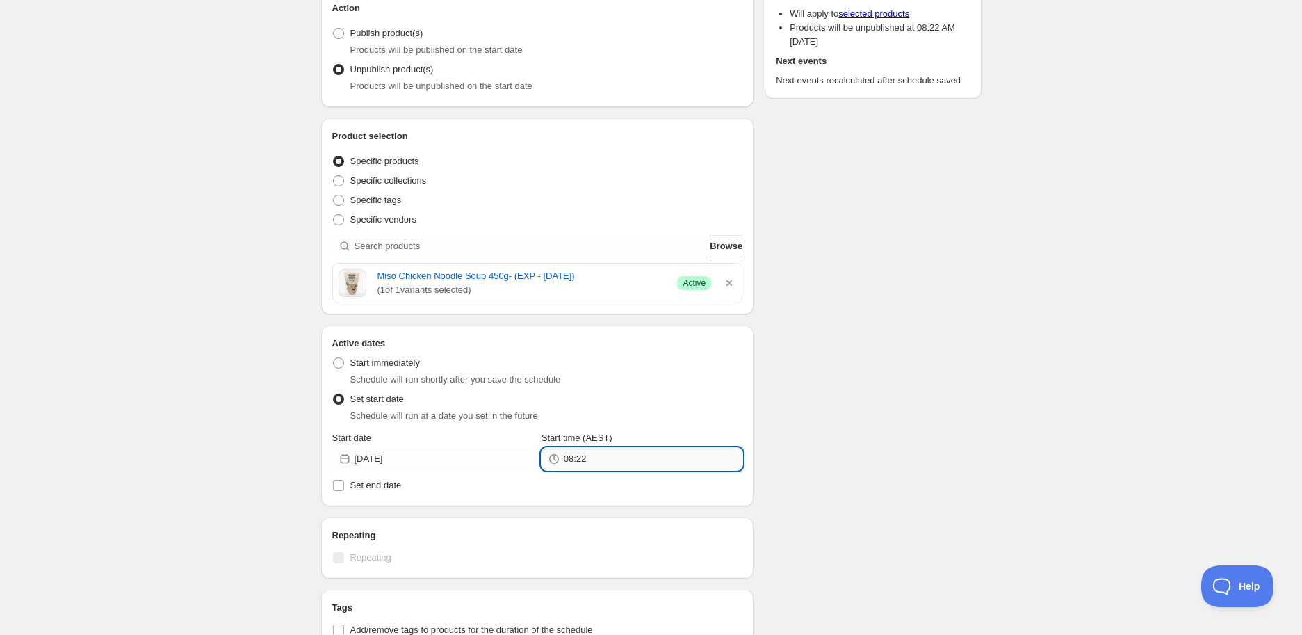
click at [660, 460] on input "08:22" at bounding box center [653, 459] width 179 height 22
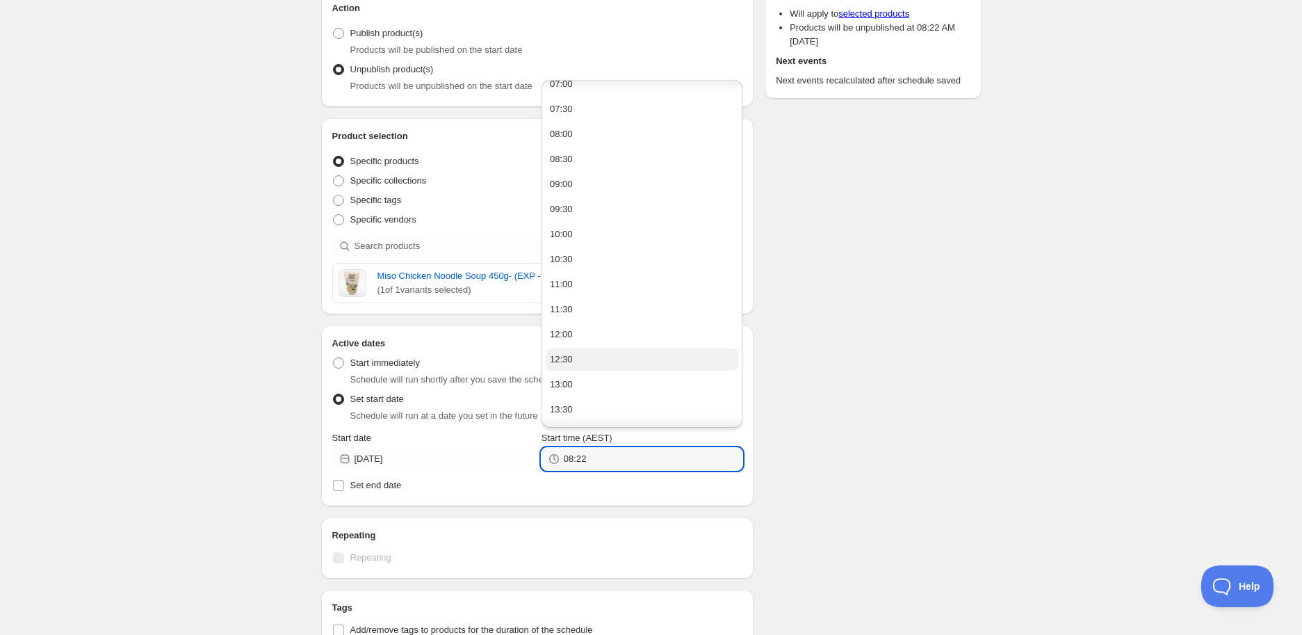
scroll to position [386, 0]
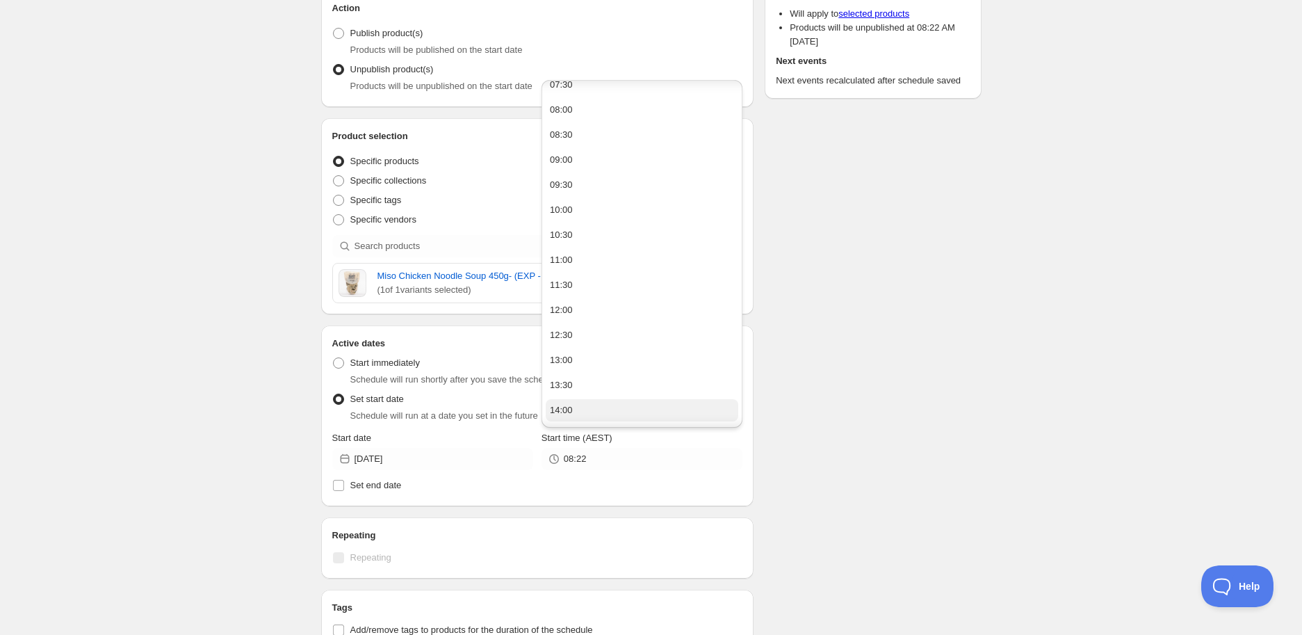
click at [578, 411] on button "14:00" at bounding box center [642, 410] width 193 height 22
type input "14:00"
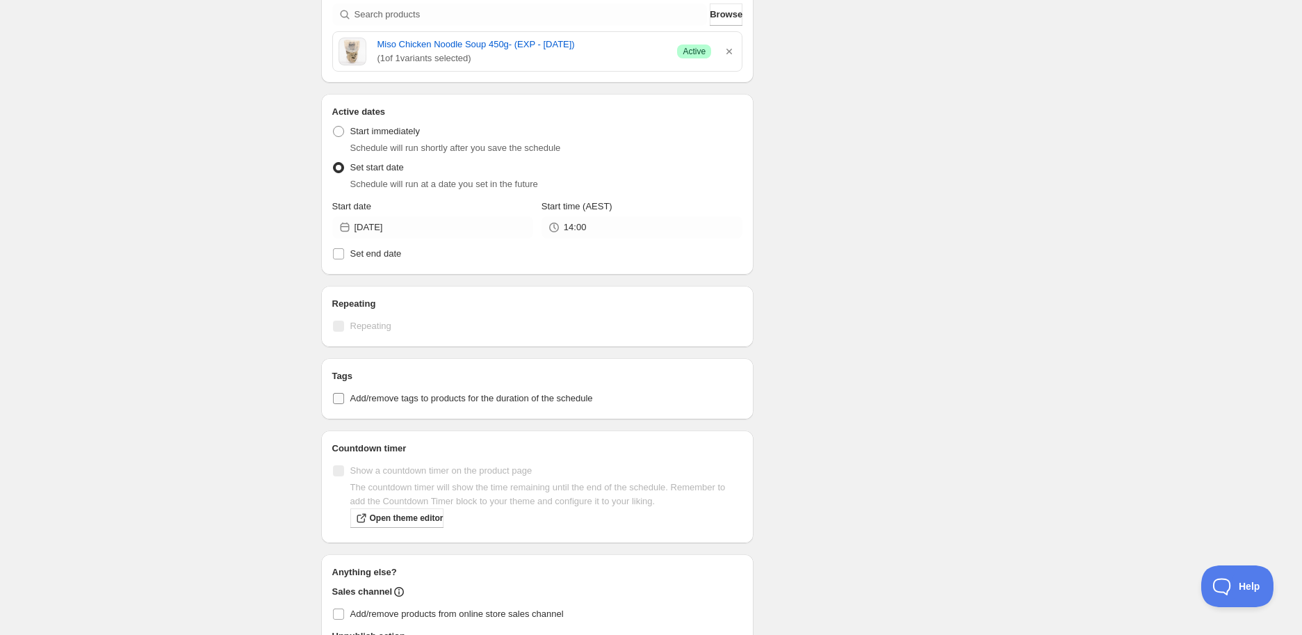
click at [418, 395] on span "Add/remove tags to products for the duration of the schedule" at bounding box center [471, 398] width 243 height 10
click at [344, 395] on input "Add/remove tags to products for the duration of the schedule" at bounding box center [338, 398] width 11 height 11
checkbox input "true"
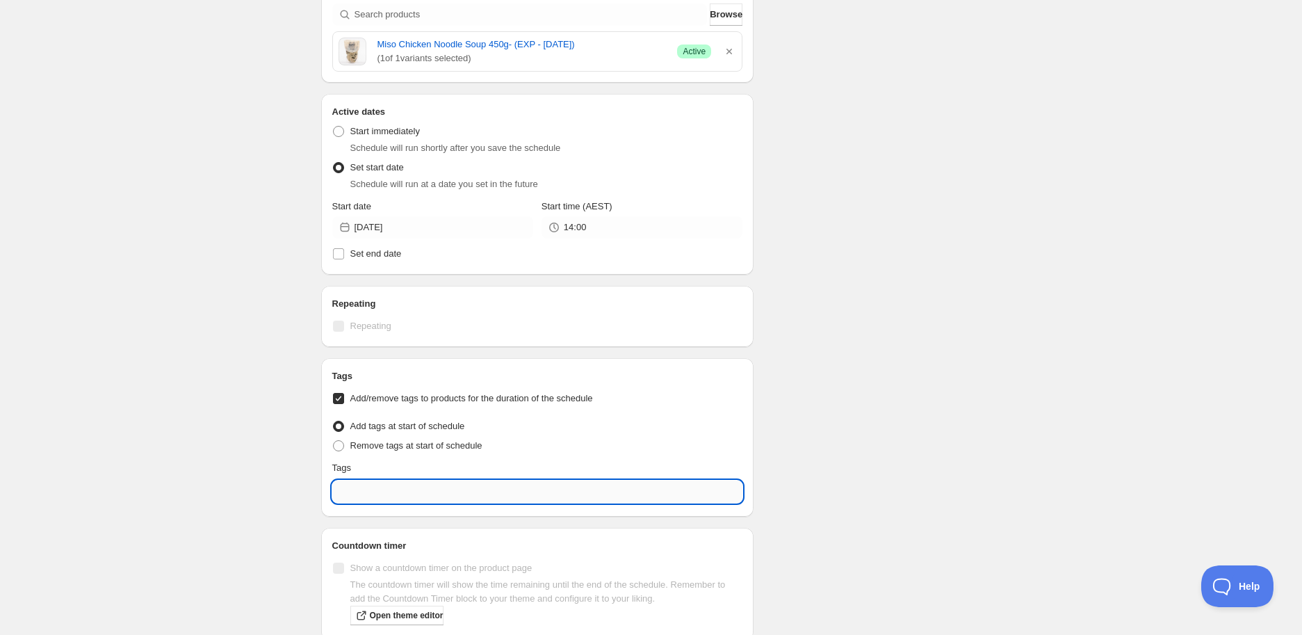
click at [391, 486] on input "text" at bounding box center [537, 491] width 411 height 22
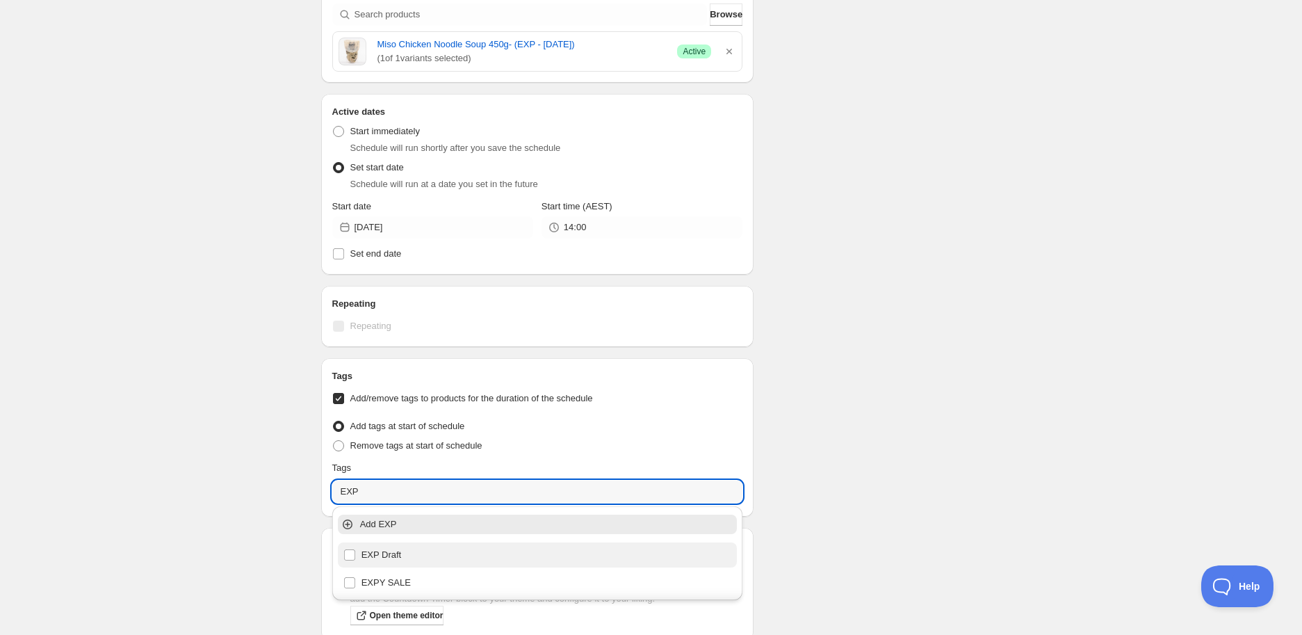
click at [400, 548] on div "EXP Draft" at bounding box center [537, 554] width 389 height 19
type input "EXP Draft"
checkbox input "true"
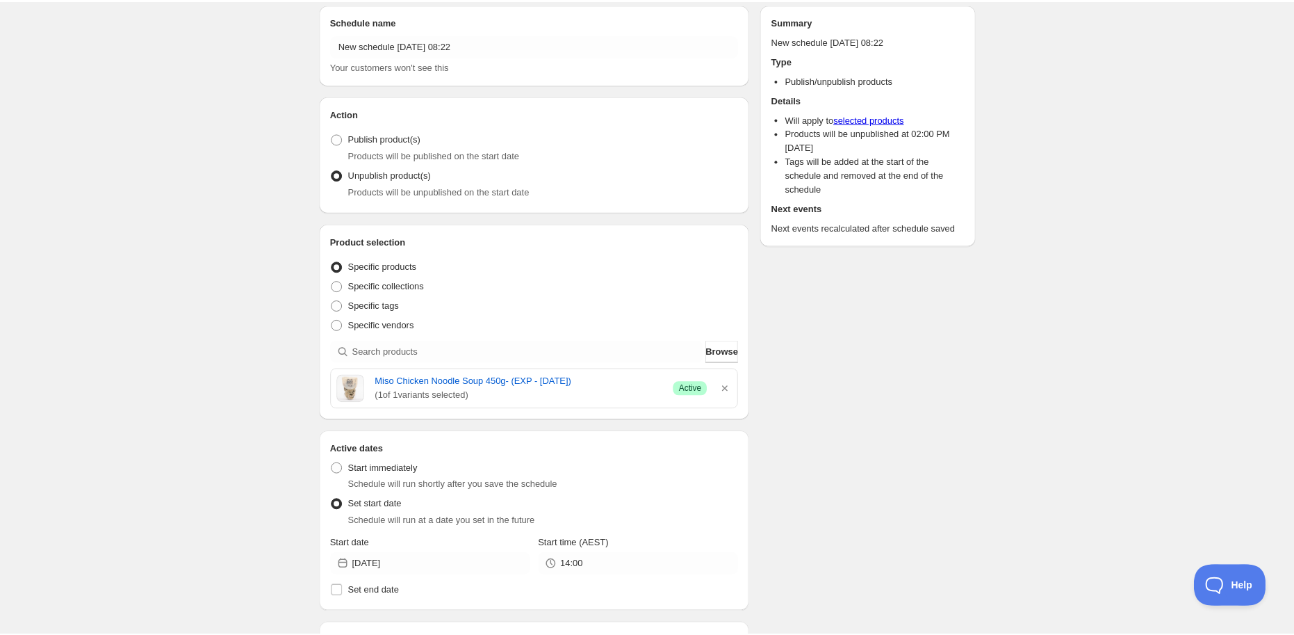
scroll to position [0, 0]
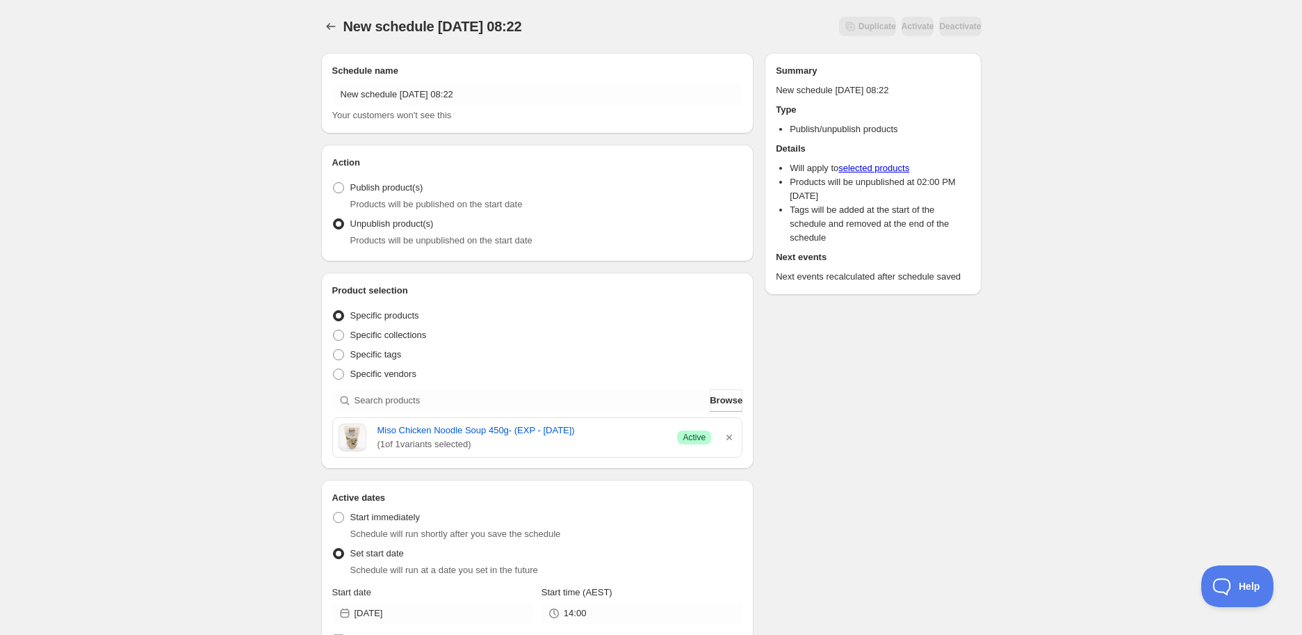
type input "EXP Draft"
drag, startPoint x: 372, startPoint y: 431, endPoint x: 664, endPoint y: 425, distance: 292.0
click at [664, 425] on div "Miso Chicken Noodle Soup 450g- (EXP - 09.09.2025) ( 1 of 1 variants selected) S…" at bounding box center [537, 437] width 398 height 28
copy link "Miso Chicken Noodle Soup 450g- (EXP - [DATE])"
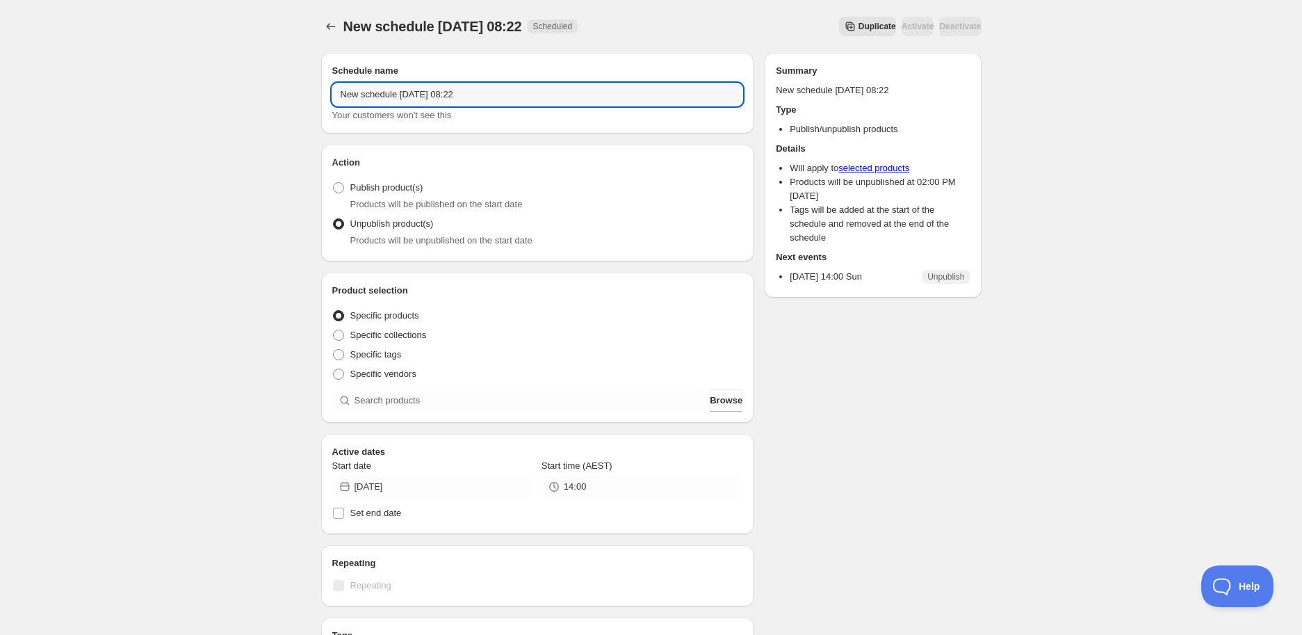
drag, startPoint x: 587, startPoint y: 91, endPoint x: -68, endPoint y: 74, distance: 655.0
click at [0, 74] on html "New schedule Sep 02 2025 08:22. This page is ready New schedule Sep 02 2025 08:…" at bounding box center [651, 317] width 1302 height 635
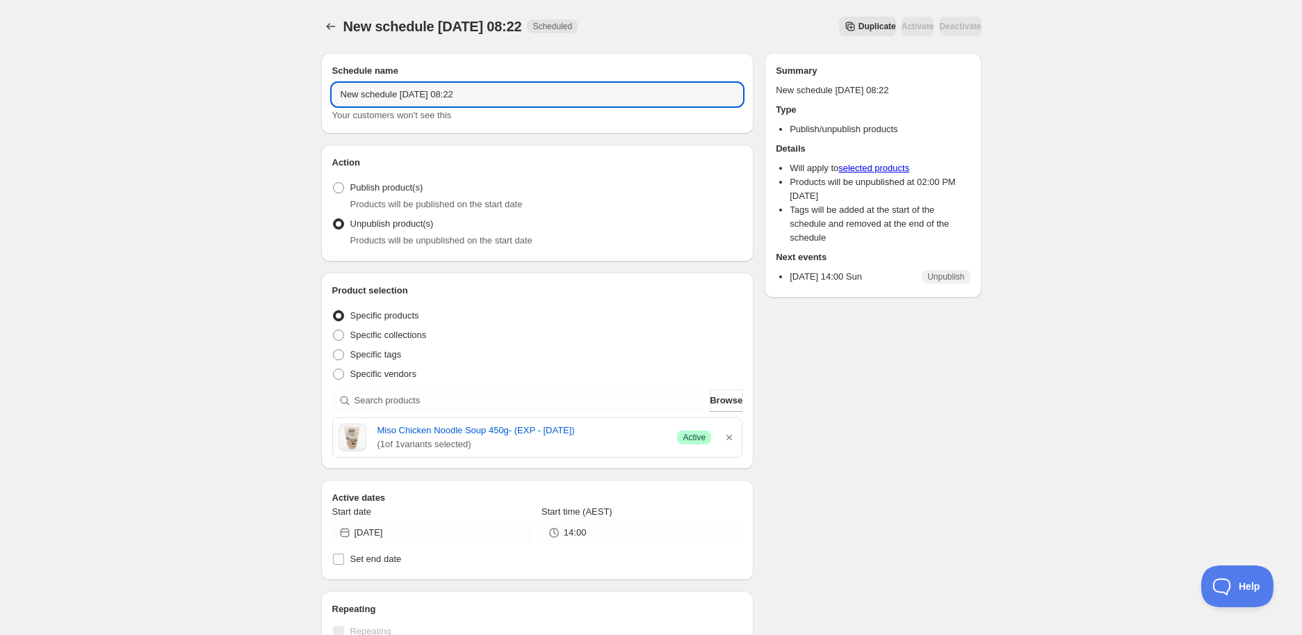
paste input "Miso Chicken Noodle Soup 450g- (EXP - [DATE])"
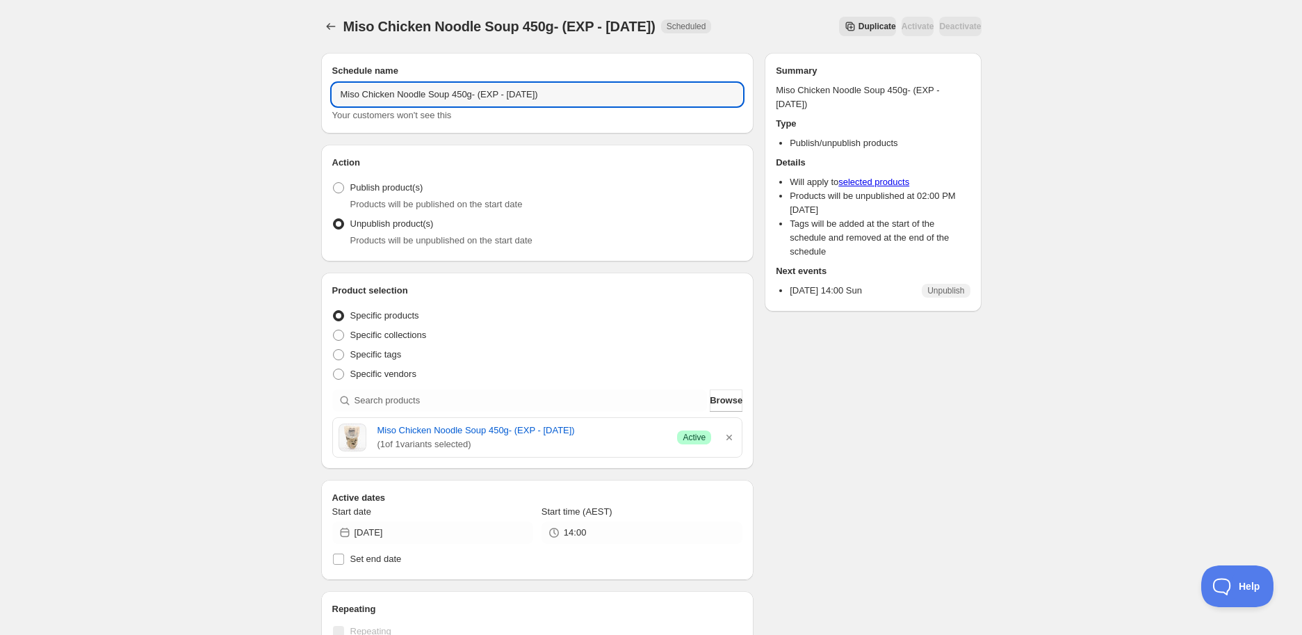
type input "Miso Chicken Noodle Soup 450g- (EXP - [DATE])"
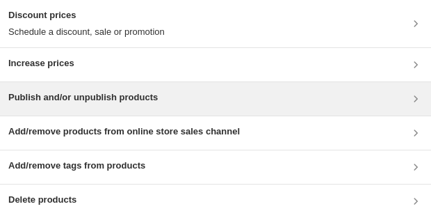
click at [54, 106] on div "Publish and/or unpublish products" at bounding box center [82, 98] width 149 height 17
click at [105, 95] on h3 "Publish and/or unpublish products" at bounding box center [82, 97] width 149 height 14
click at [179, 90] on div "Publish and/or unpublish products" at bounding box center [215, 98] width 414 height 17
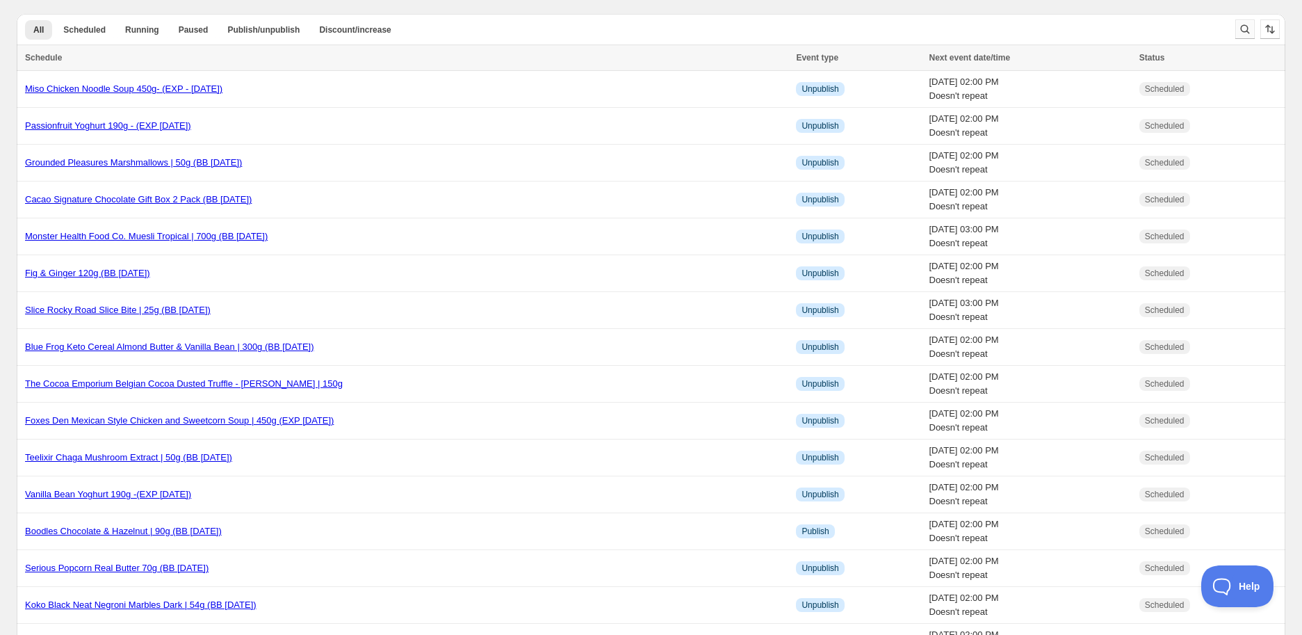
click at [1239, 24] on icon "Search and filter results" at bounding box center [1245, 29] width 14 height 14
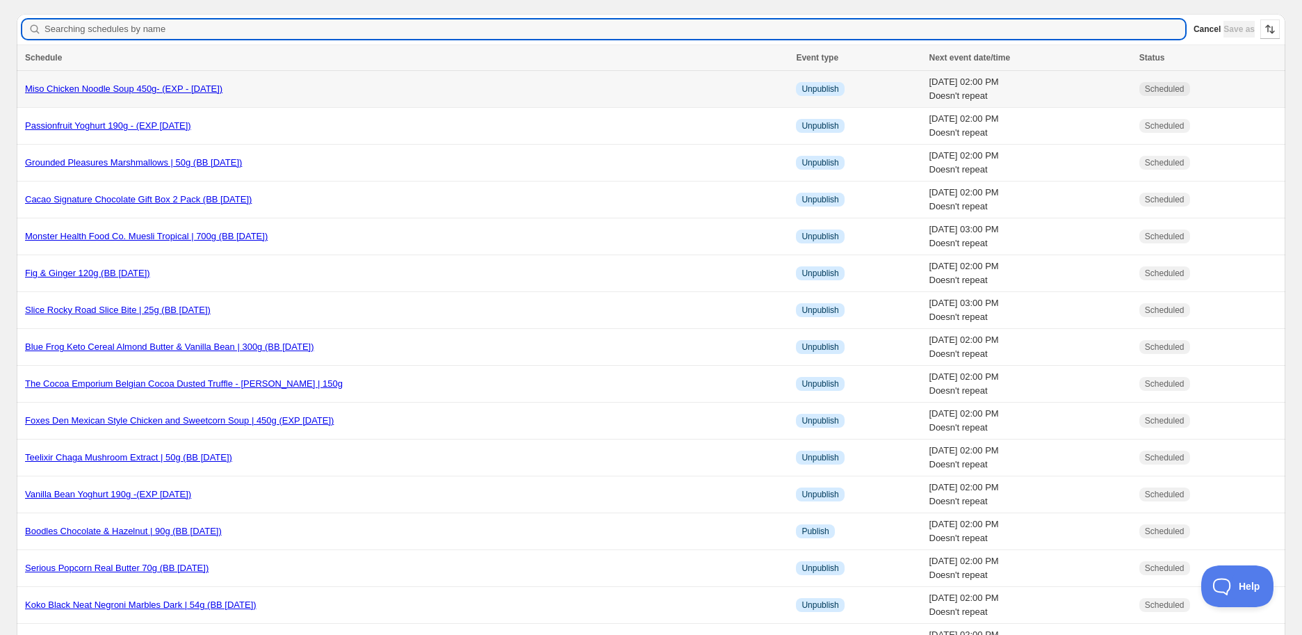
type input "Choc Dipped Pistachio & Cranberry Almond Bread 150g (BB 31/07/2025)"
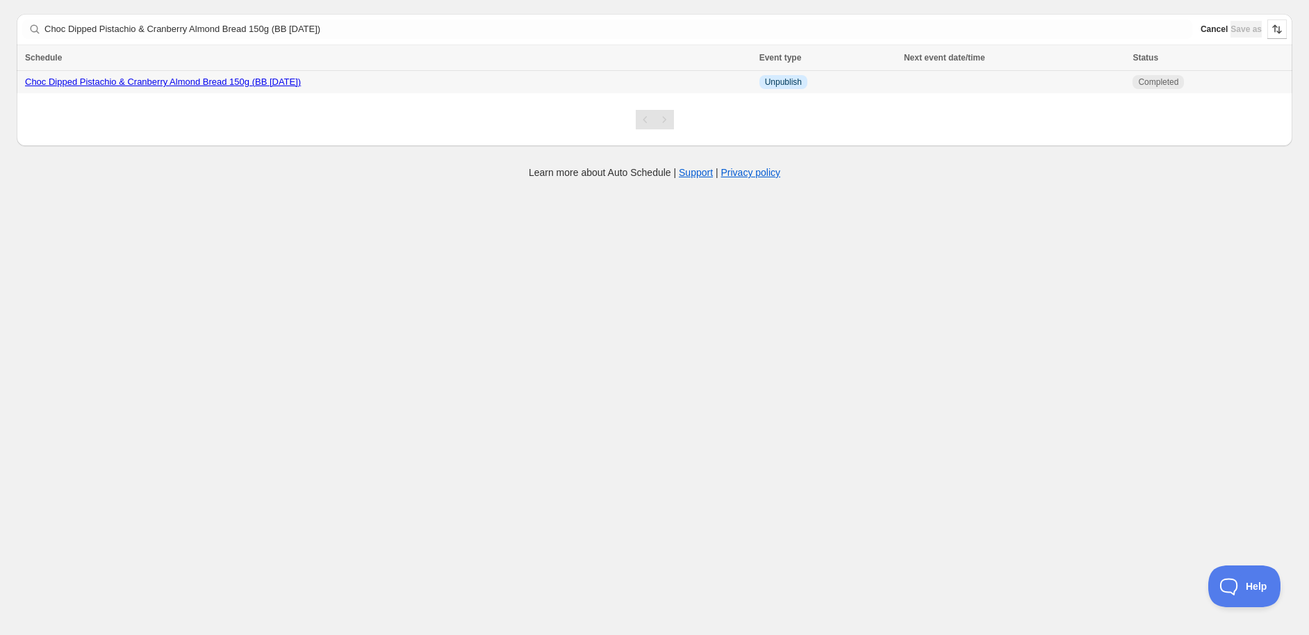
click at [142, 80] on link "Choc Dipped Pistachio & Cranberry Almond Bread 150g (BB [DATE])" at bounding box center [163, 81] width 276 height 10
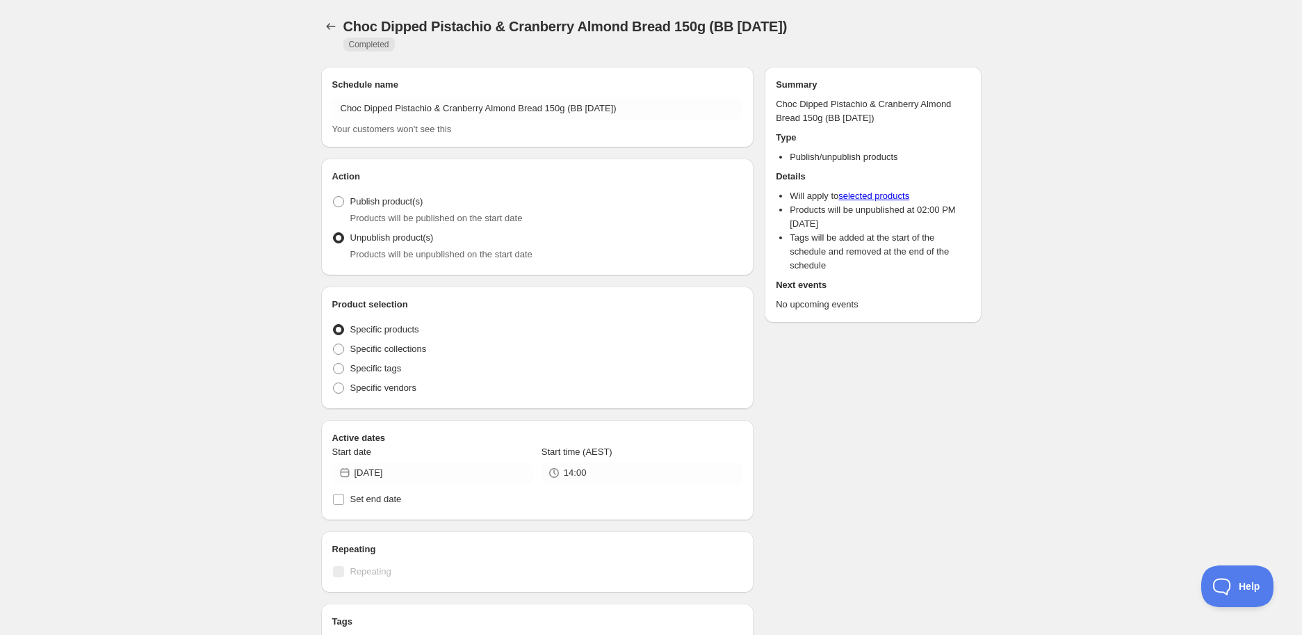
radio input "true"
checkbox input "true"
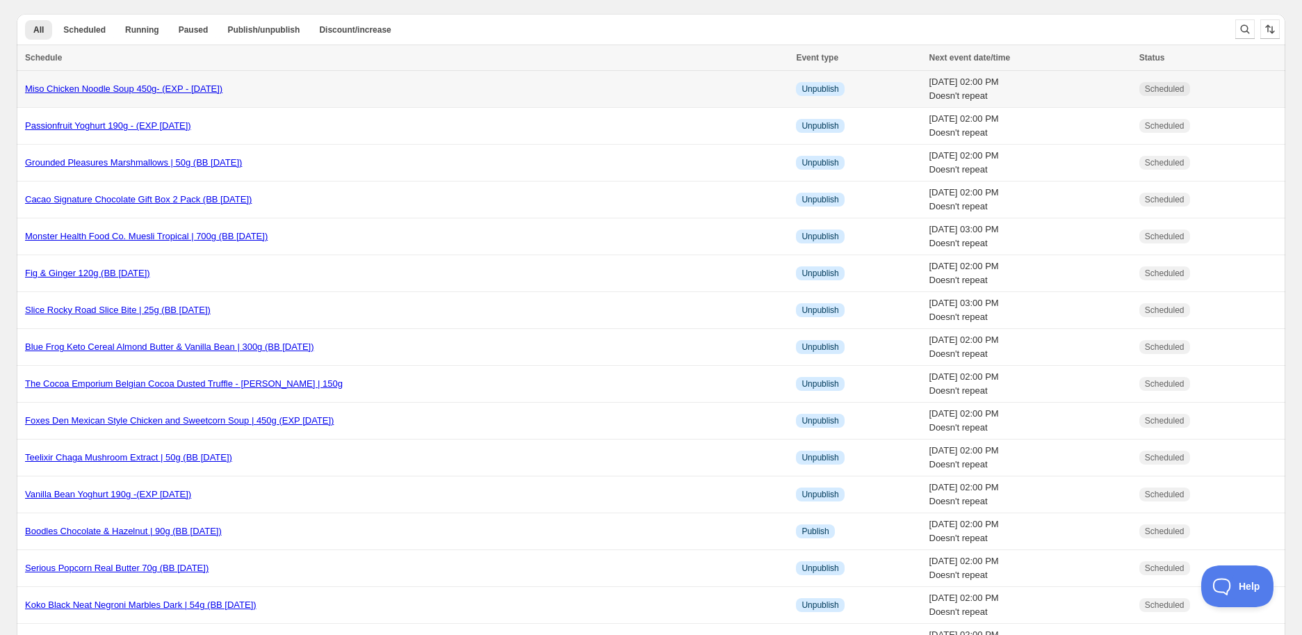
click at [89, 81] on td "Miso Chicken Noodle Soup 450g- (EXP - [DATE])" at bounding box center [404, 89] width 775 height 37
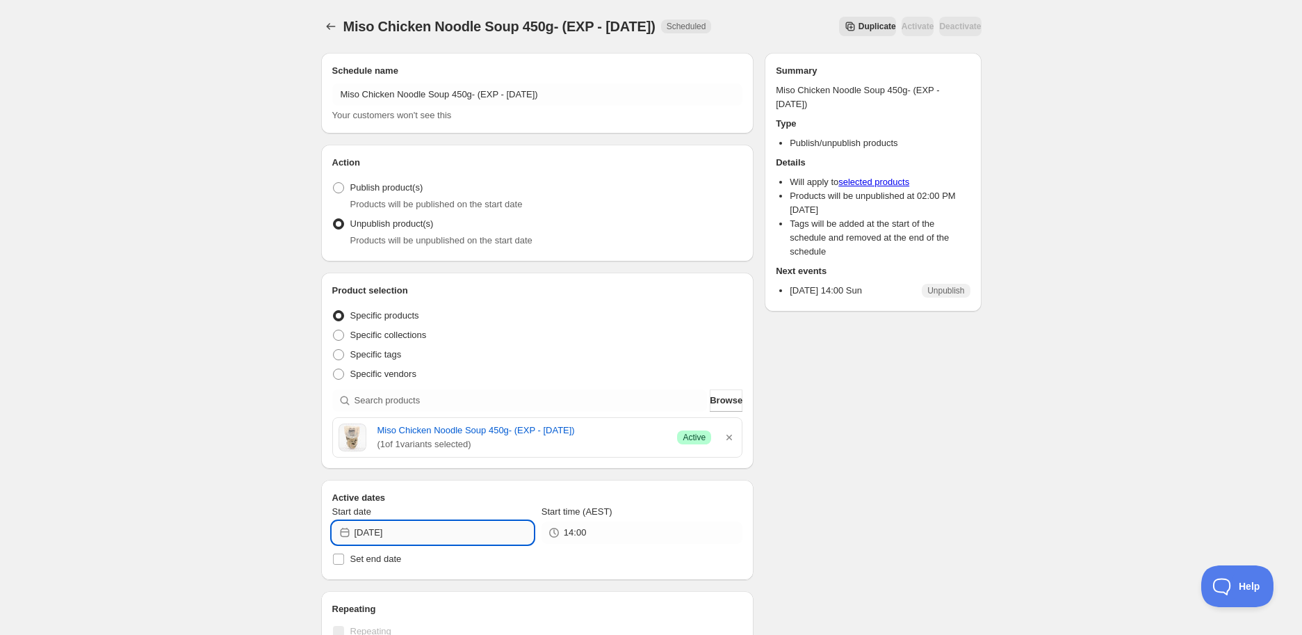
click at [418, 533] on input "[DATE]" at bounding box center [443, 532] width 179 height 22
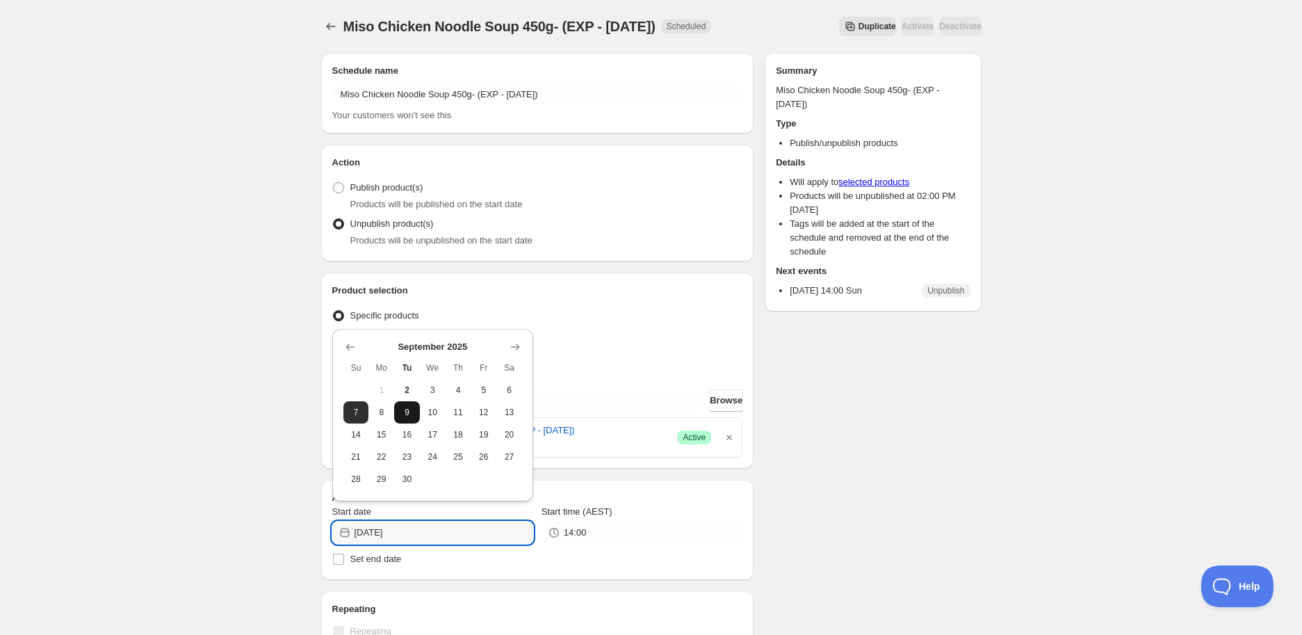
click at [411, 413] on span "9" at bounding box center [407, 412] width 15 height 11
type input "[DATE]"
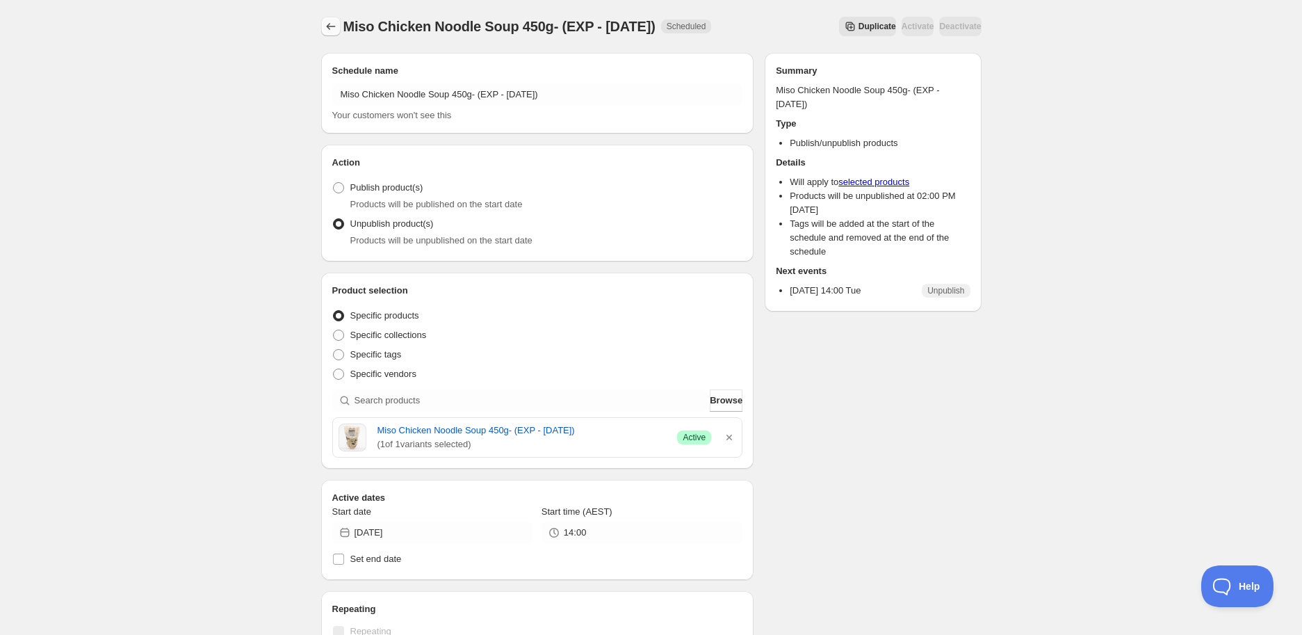
click at [324, 26] on icon "Schedules" at bounding box center [331, 26] width 14 height 14
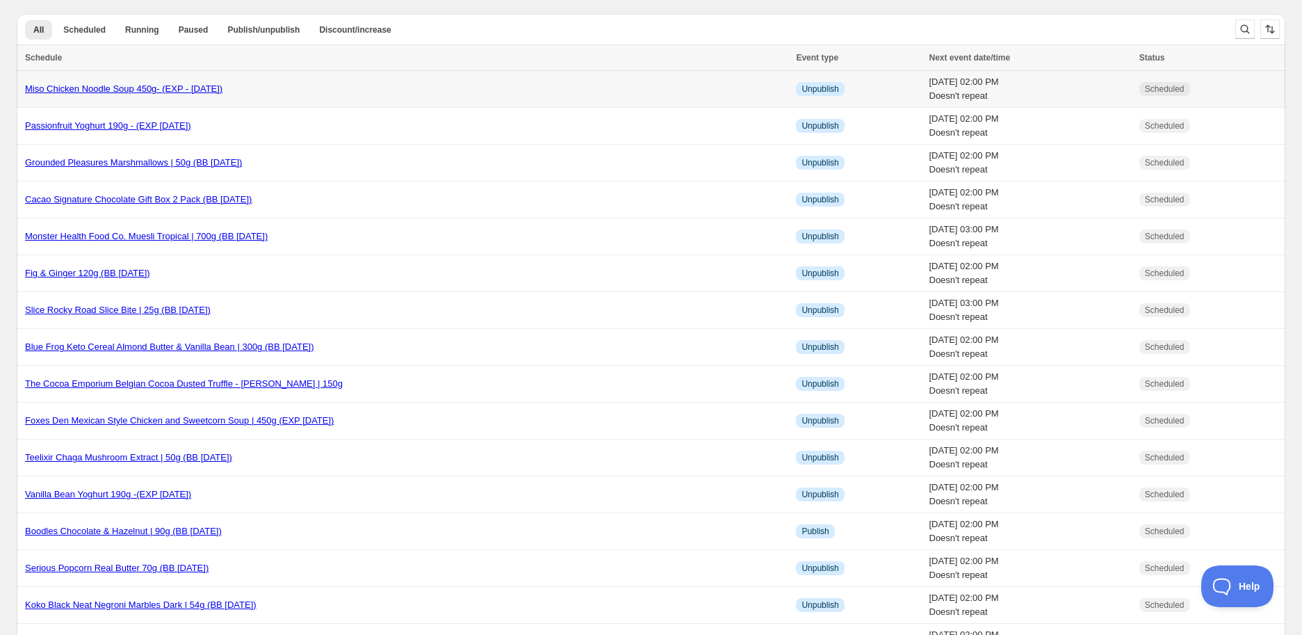
click at [217, 86] on link "Miso Chicken Noodle Soup 450g- (EXP - [DATE])" at bounding box center [123, 88] width 197 height 10
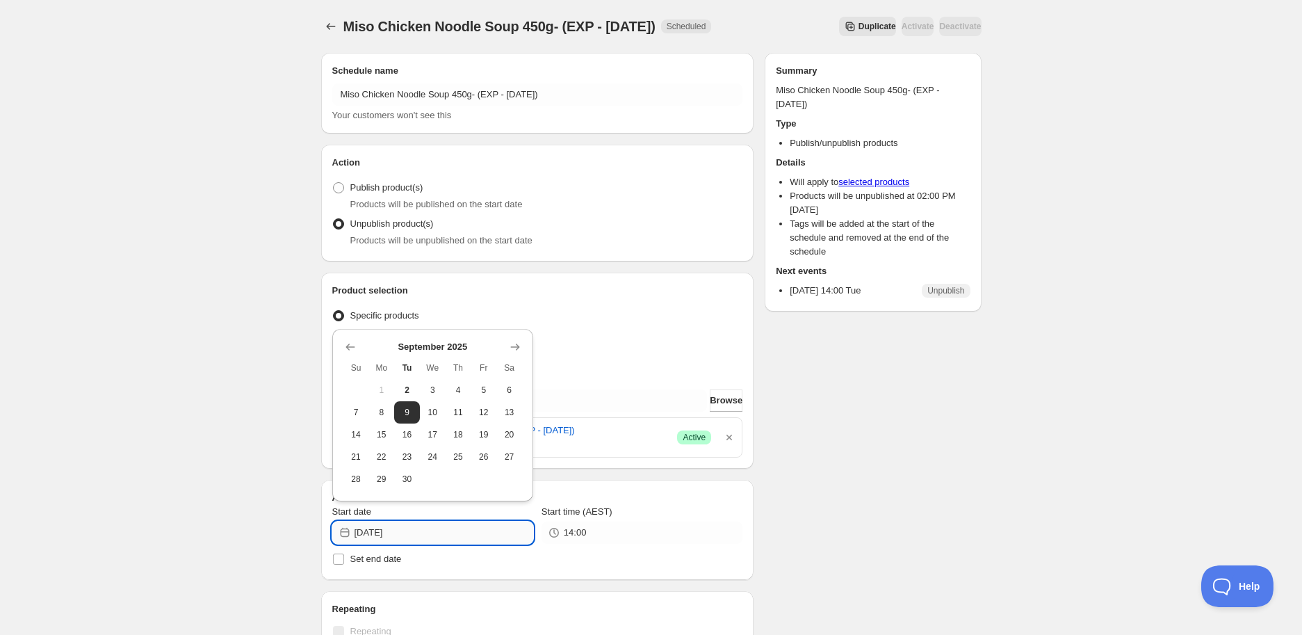
click at [415, 534] on input "[DATE]" at bounding box center [443, 532] width 179 height 22
click at [350, 417] on span "7" at bounding box center [356, 412] width 15 height 11
type input "[DATE]"
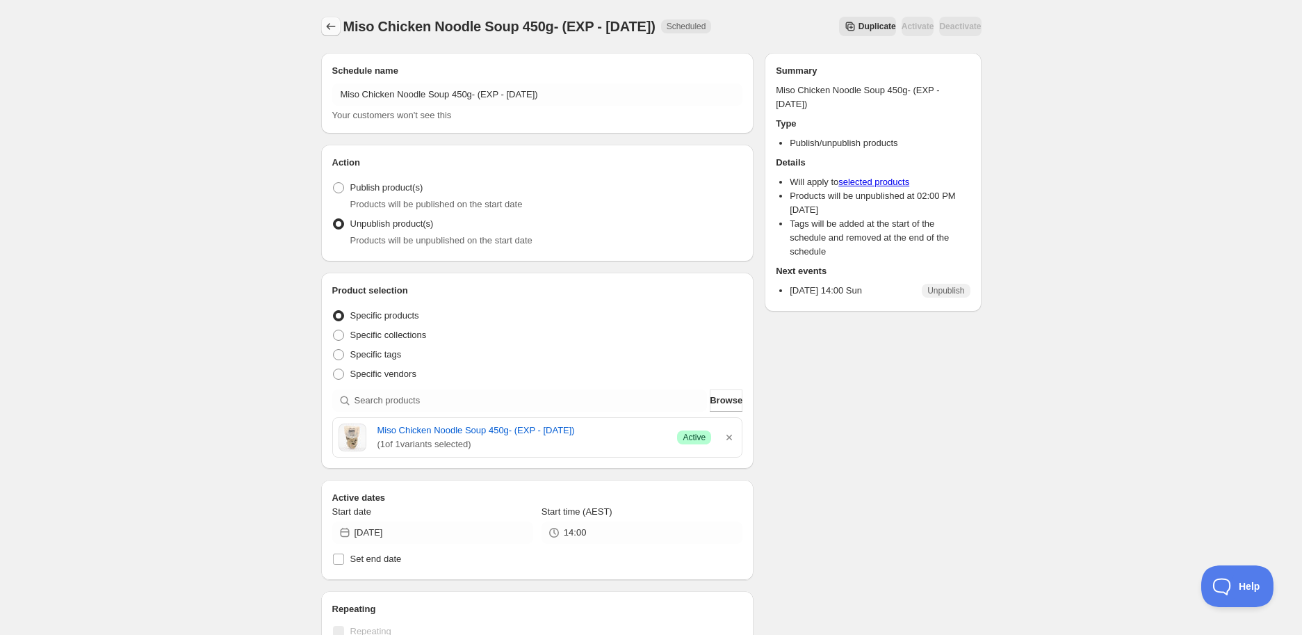
click at [327, 28] on icon "Schedules" at bounding box center [331, 26] width 14 height 14
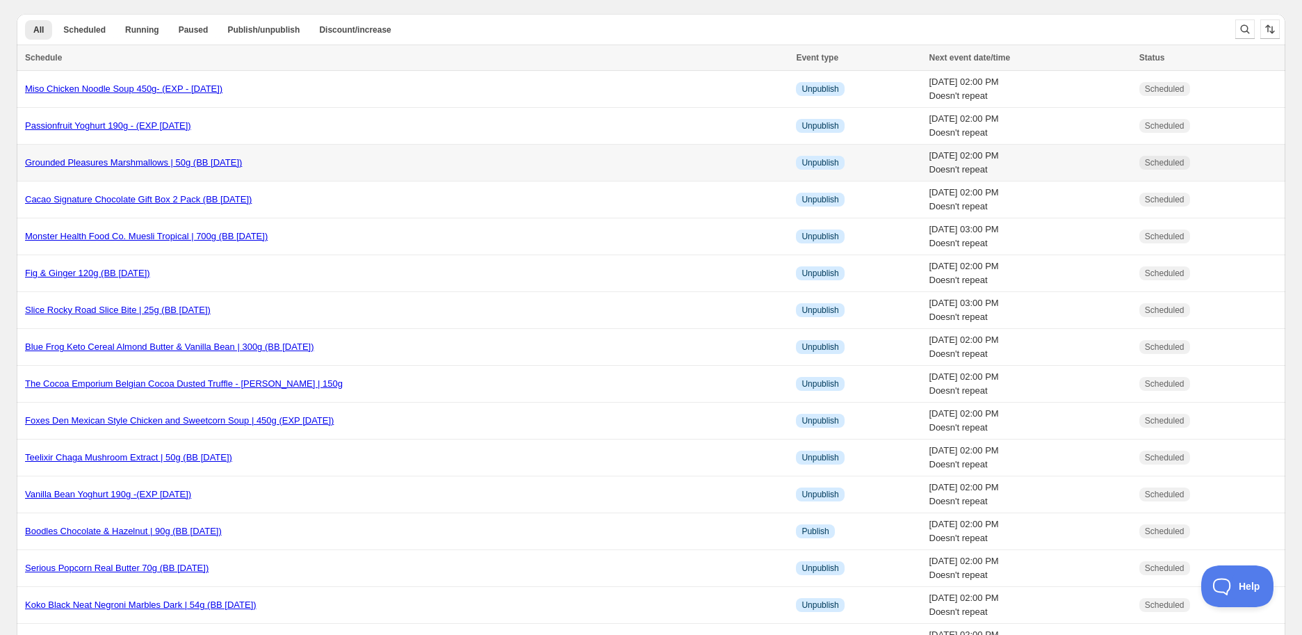
click at [204, 166] on link "Grounded Pleasures Marshmallows | 50g (BB [DATE])" at bounding box center [133, 162] width 217 height 10
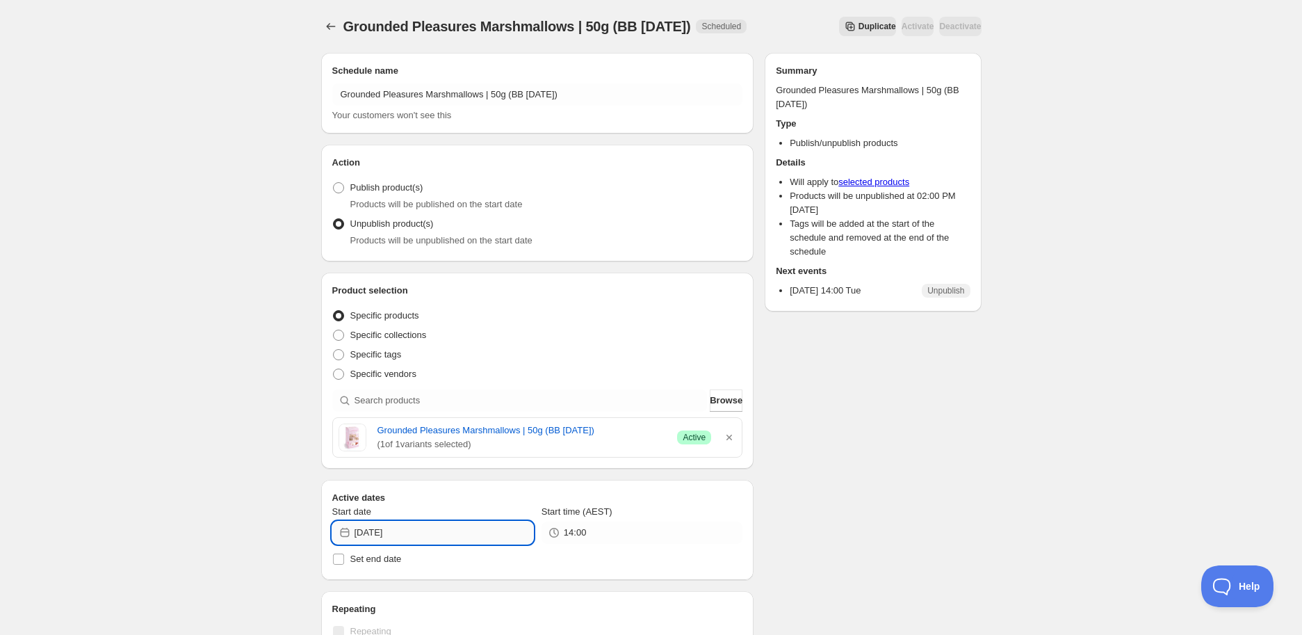
click at [407, 525] on input "[DATE]" at bounding box center [443, 532] width 179 height 22
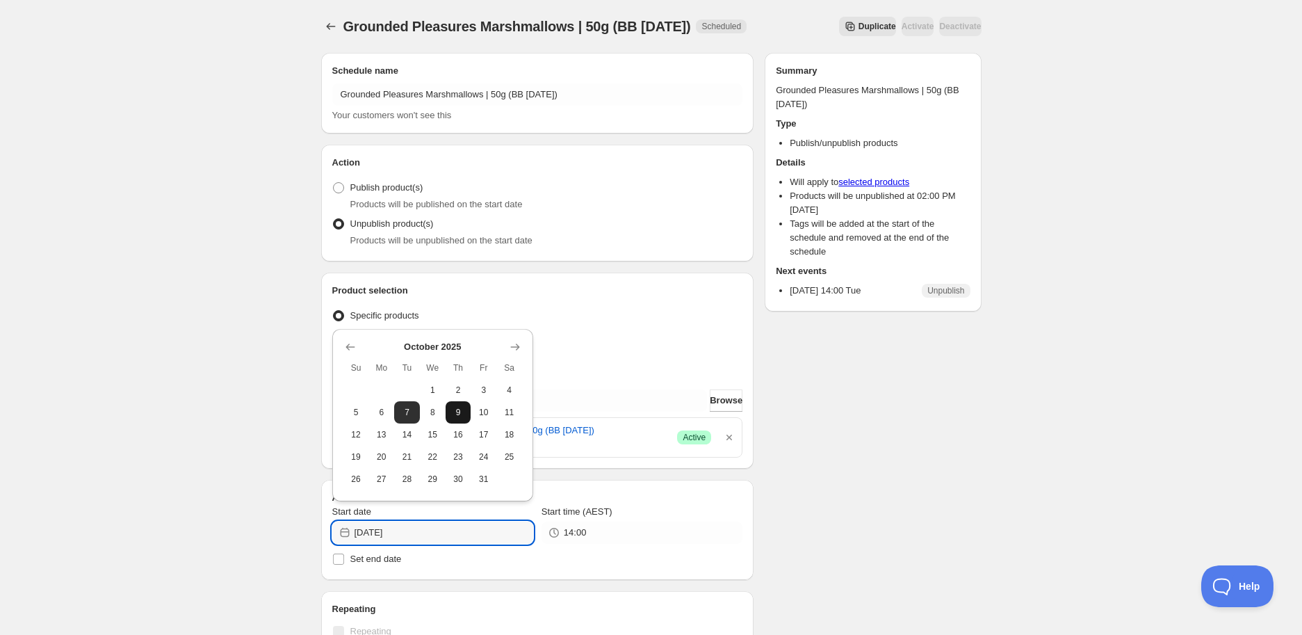
click at [455, 413] on span "9" at bounding box center [458, 412] width 15 height 11
type input "[DATE]"
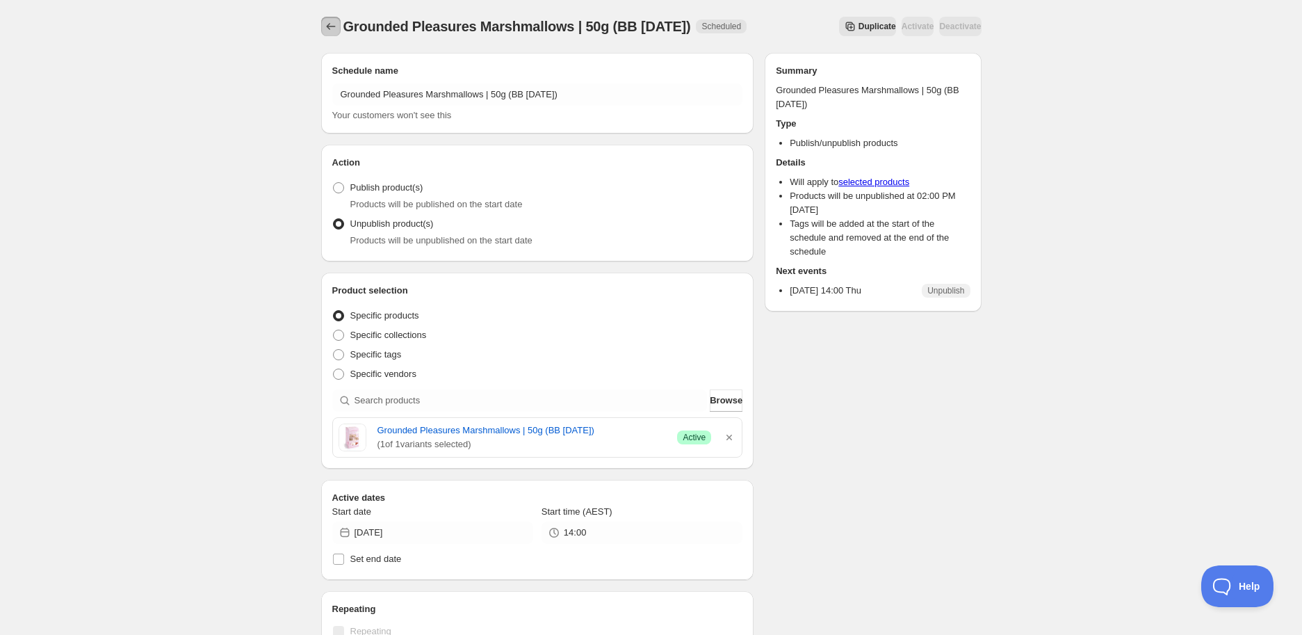
click at [334, 23] on icon "Schedules" at bounding box center [331, 26] width 14 height 14
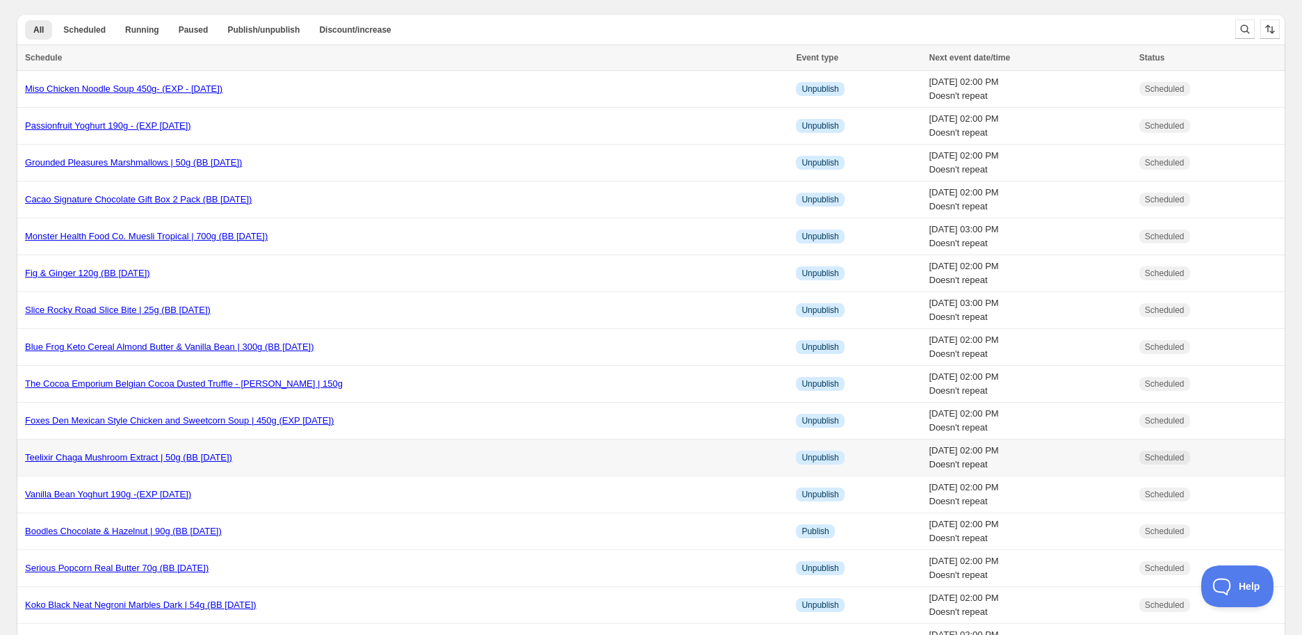
click at [213, 455] on link "Teelixir Chaga Mushroom Extract | 50g (BB [DATE])" at bounding box center [128, 457] width 207 height 10
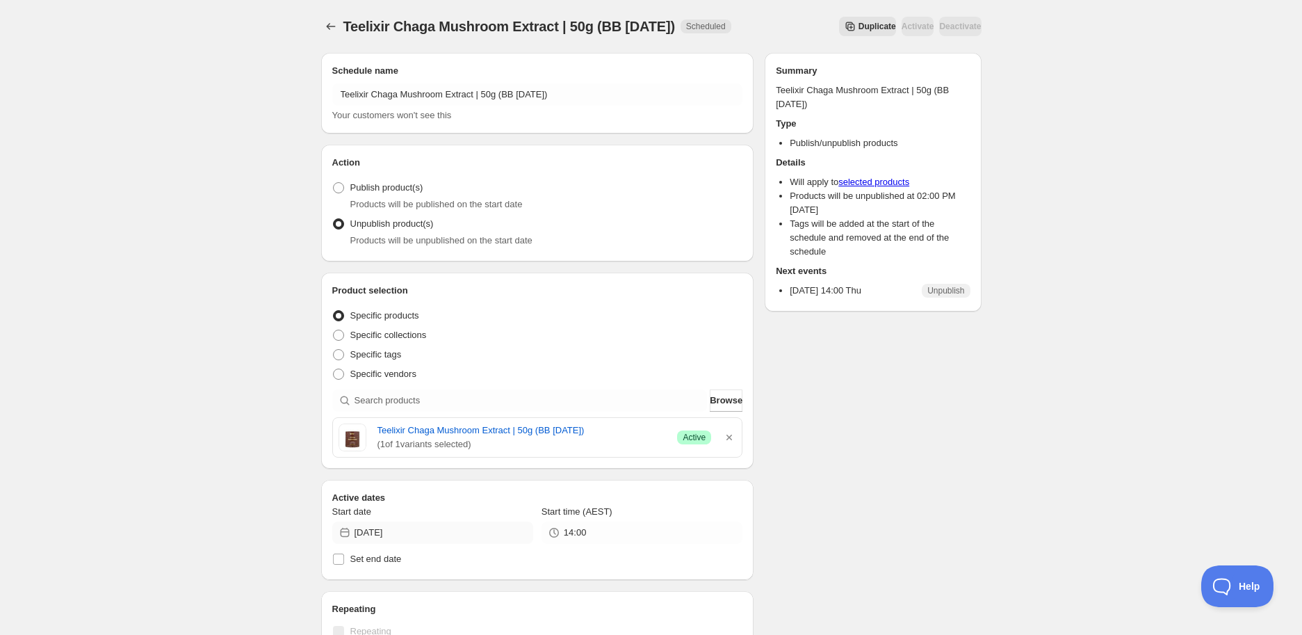
click at [421, 486] on div "Active dates Start date [DATE] Start time (AEST) 14:00 Set end date" at bounding box center [537, 530] width 433 height 100
click at [415, 530] on input "[DATE]" at bounding box center [443, 532] width 179 height 22
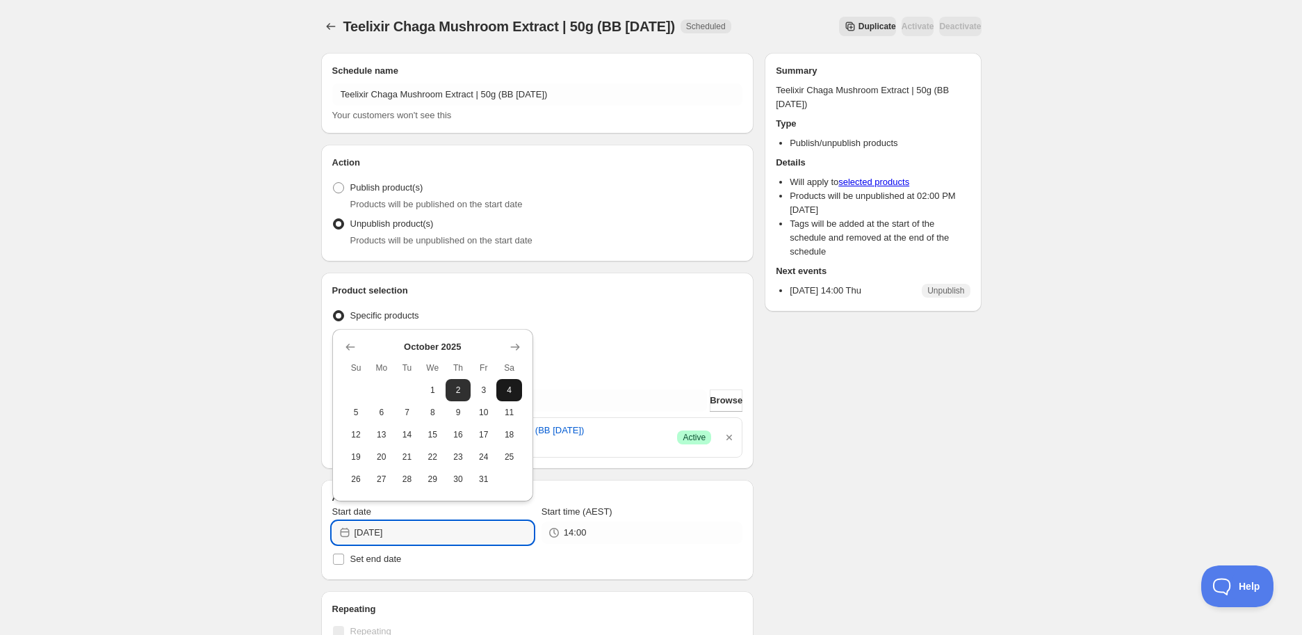
click at [509, 384] on span "4" at bounding box center [509, 389] width 15 height 11
type input "[DATE]"
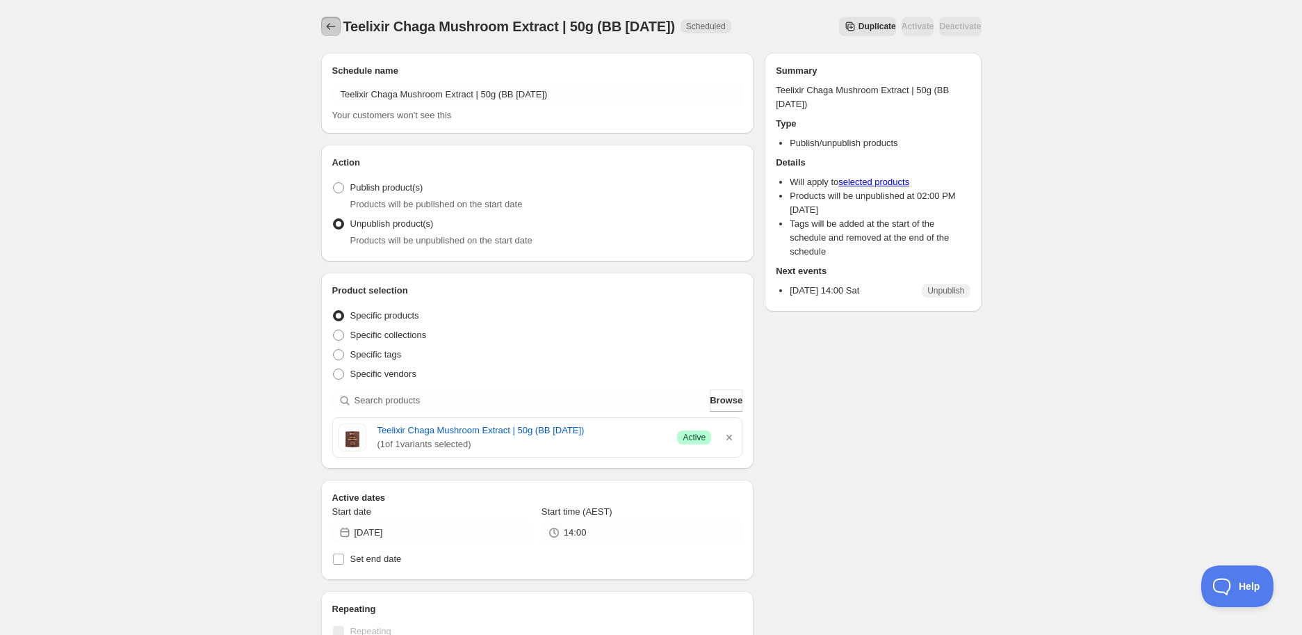
click at [335, 26] on icon "Schedules" at bounding box center [331, 26] width 14 height 14
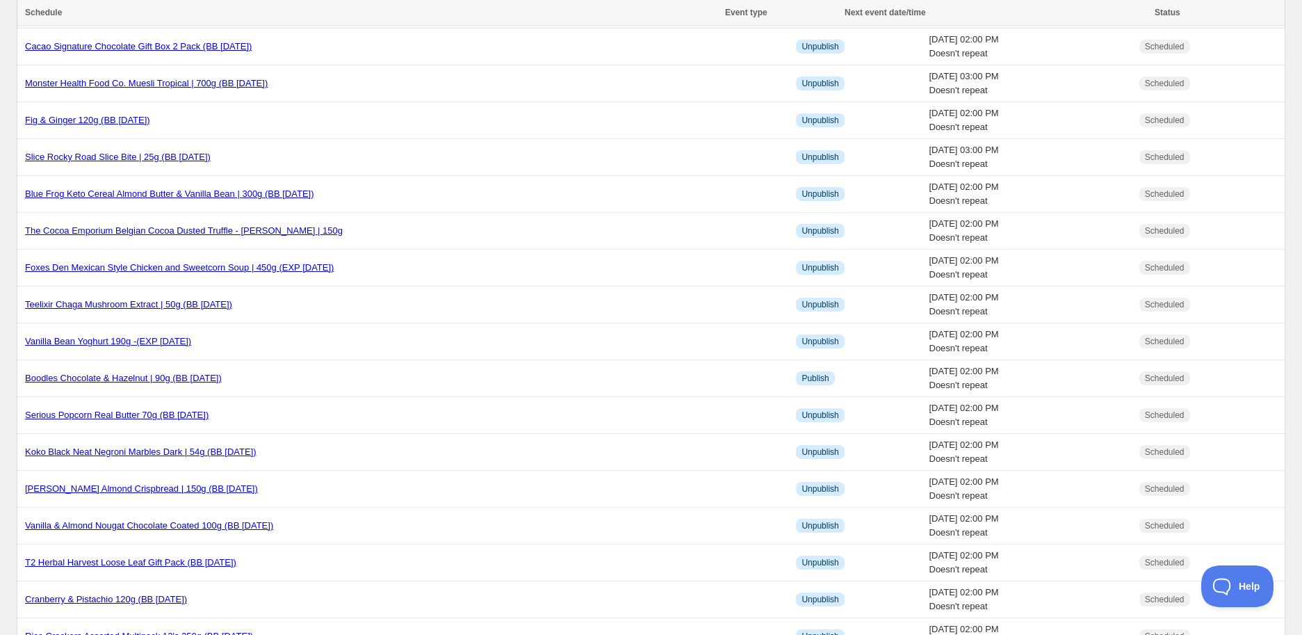
scroll to position [154, 0]
click at [160, 409] on link "Serious Popcorn Real Butter 70g (BB [DATE])" at bounding box center [116, 413] width 183 height 10
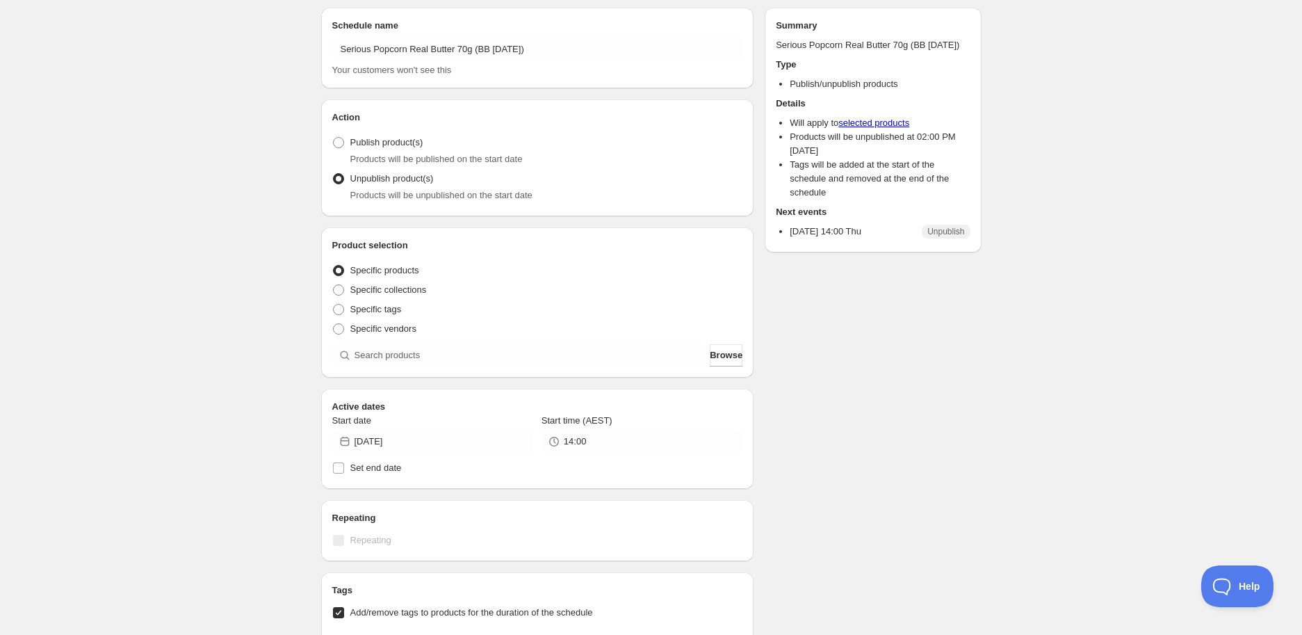
scroll to position [154, 0]
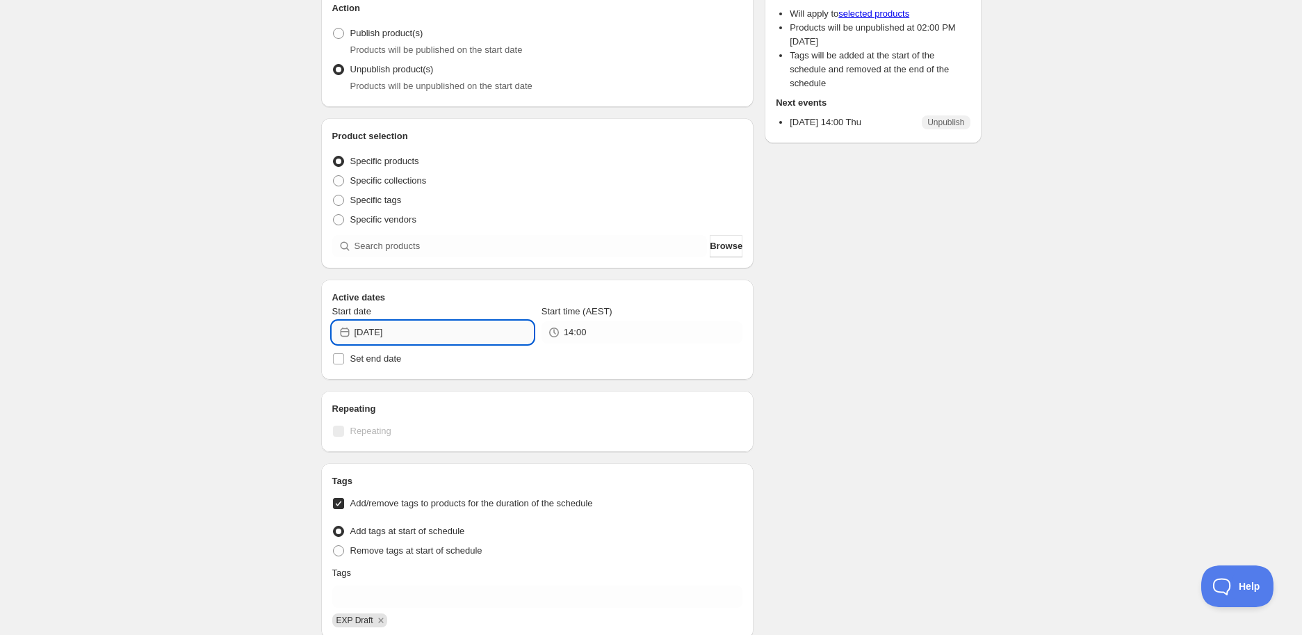
click at [433, 333] on input "[DATE]" at bounding box center [443, 332] width 179 height 22
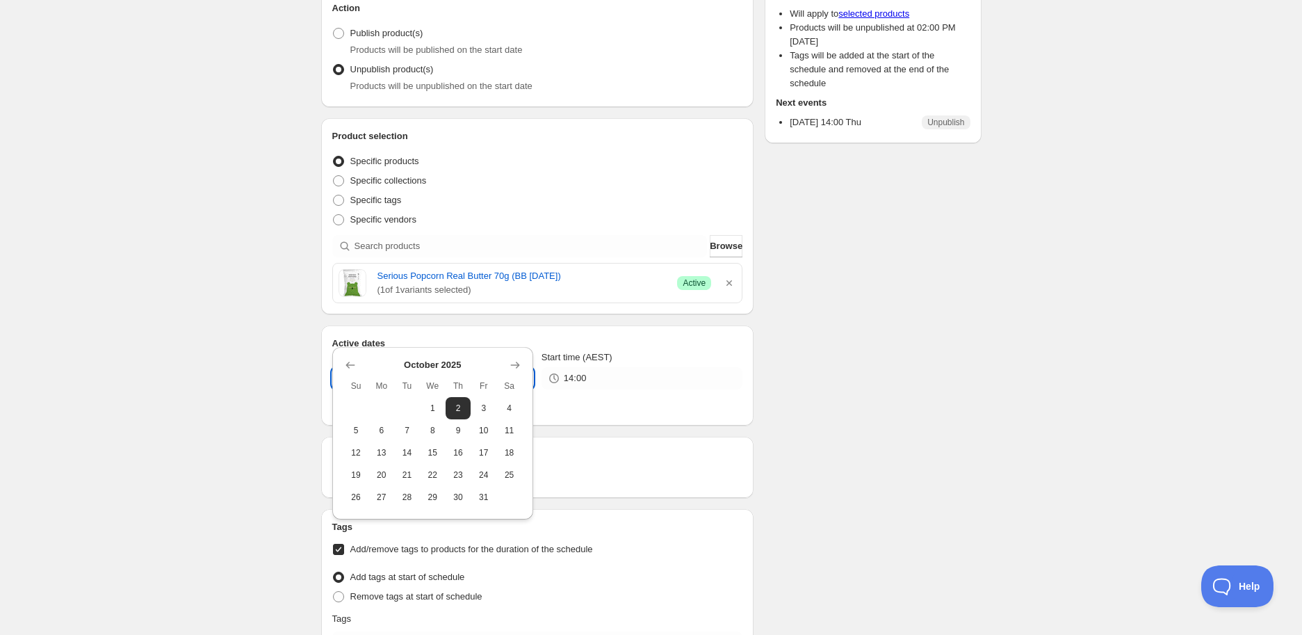
click at [481, 409] on span "3" at bounding box center [483, 407] width 15 height 11
type input "[DATE]"
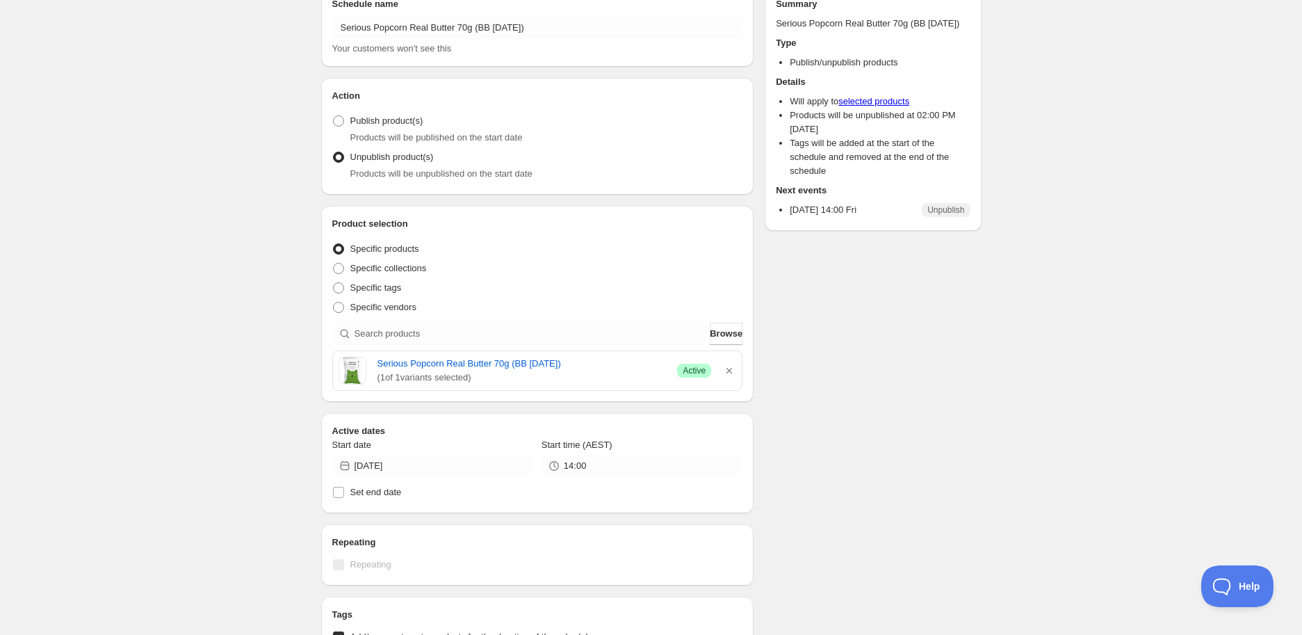
scroll to position [0, 0]
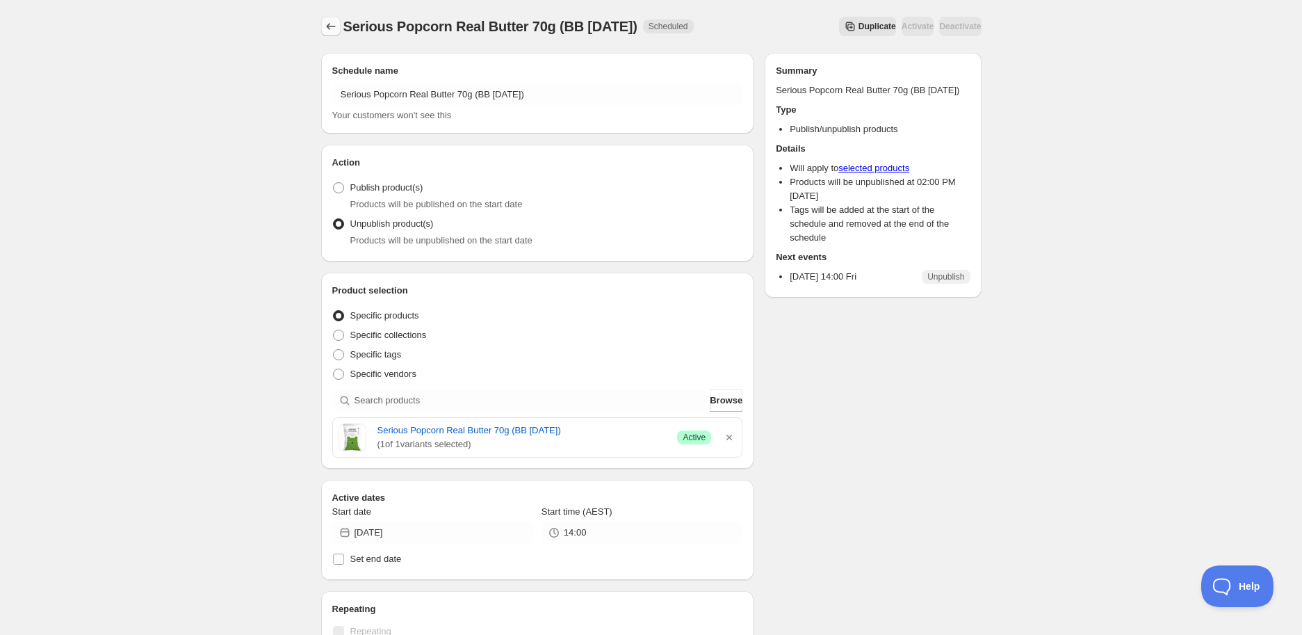
click at [327, 32] on icon "Schedules" at bounding box center [331, 26] width 14 height 14
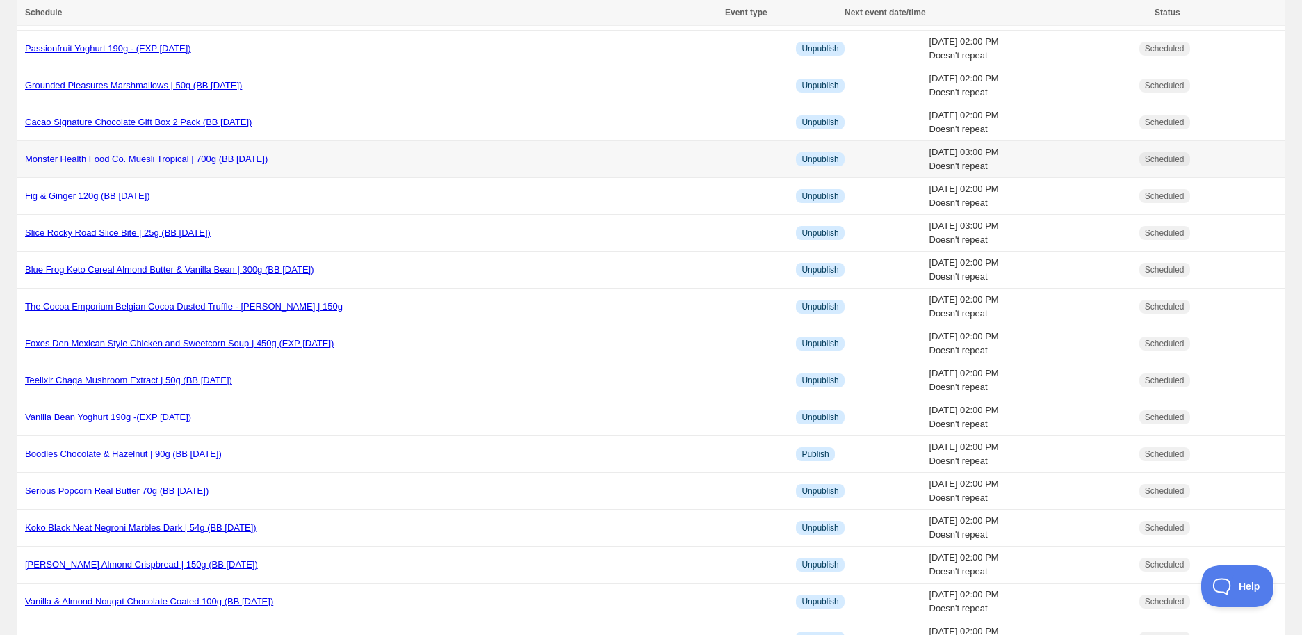
scroll to position [154, 0]
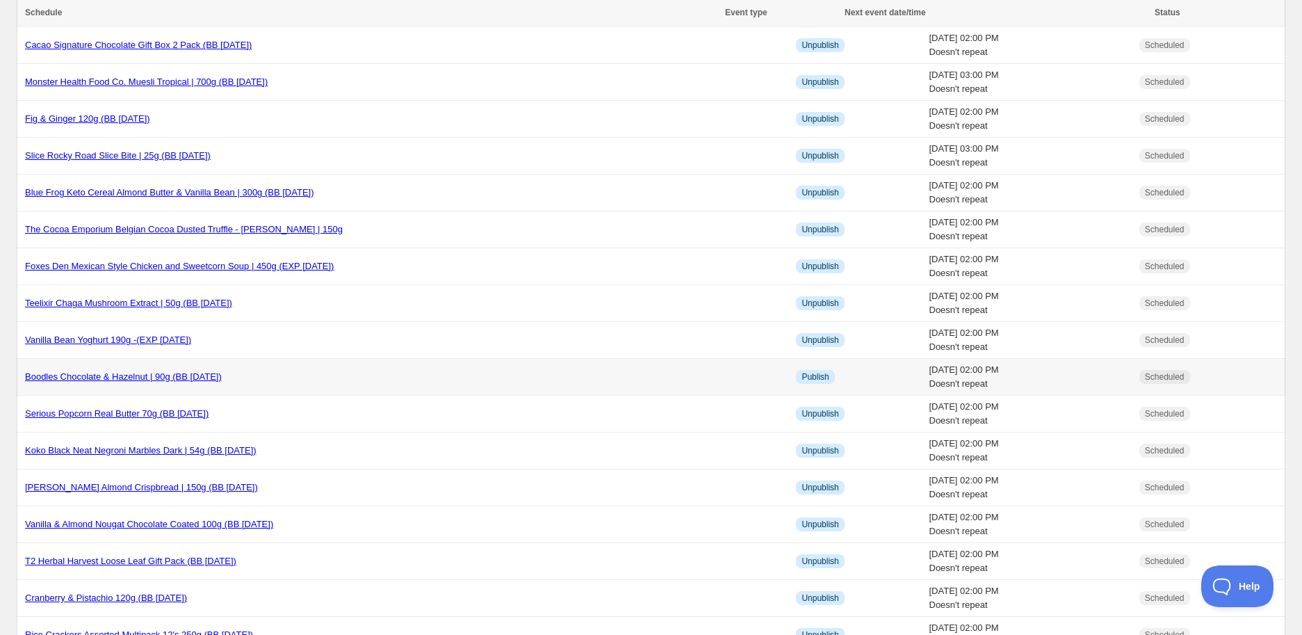
click at [132, 379] on link "Boodles Chocolate & Hazelnut | 90g (BB [DATE])" at bounding box center [123, 376] width 197 height 10
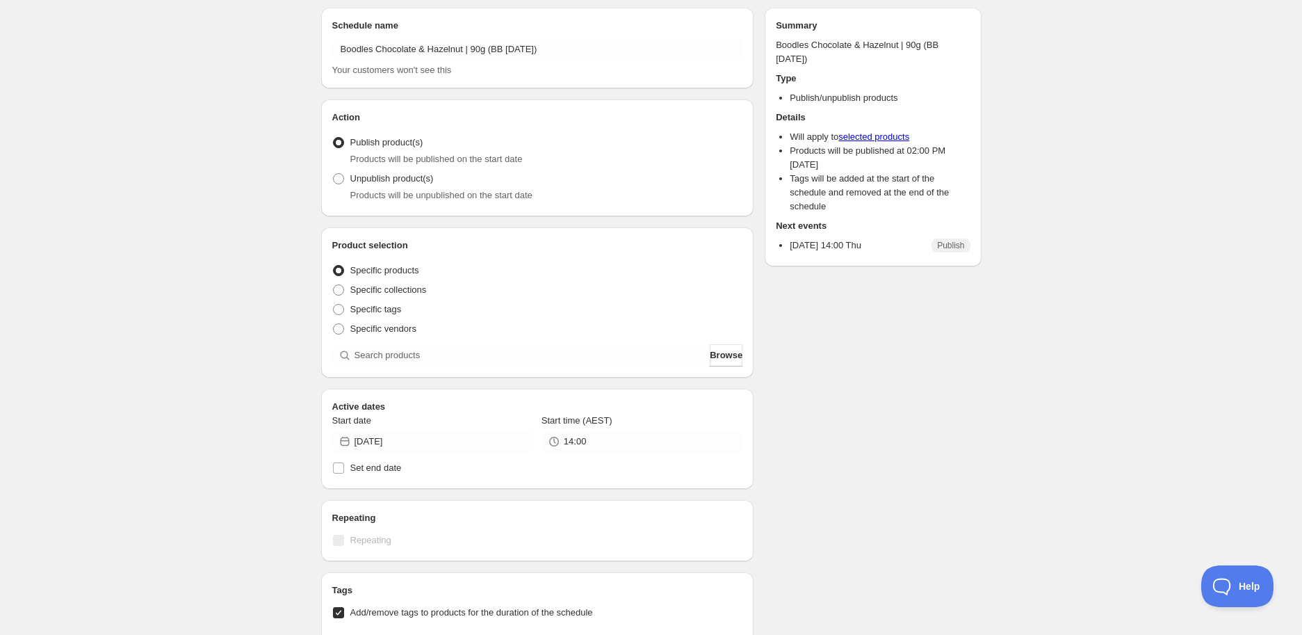
scroll to position [154, 0]
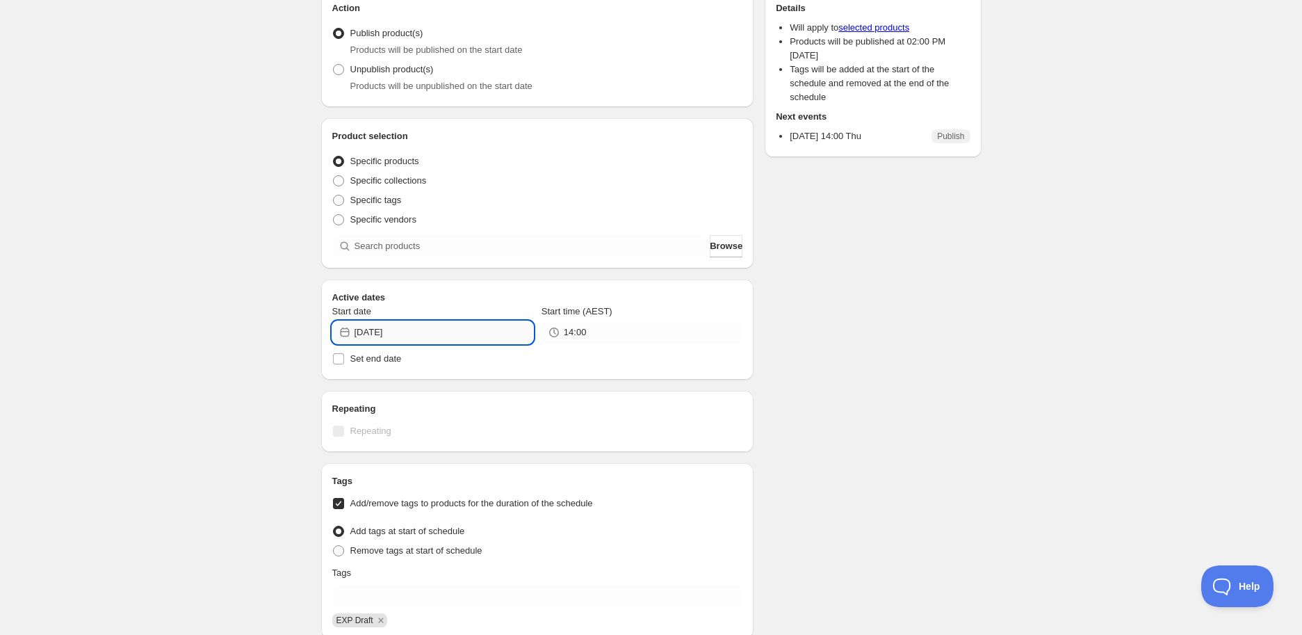
click at [391, 329] on input "[DATE]" at bounding box center [443, 332] width 179 height 22
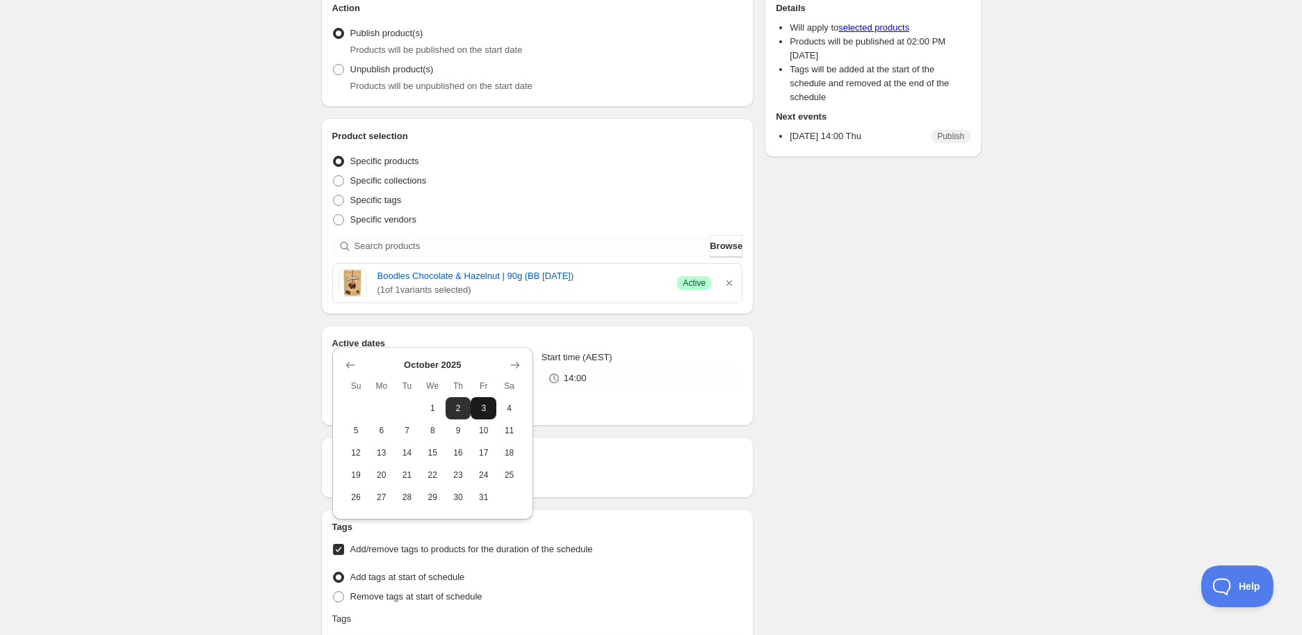
click at [482, 405] on span "3" at bounding box center [483, 407] width 15 height 11
type input "[DATE]"
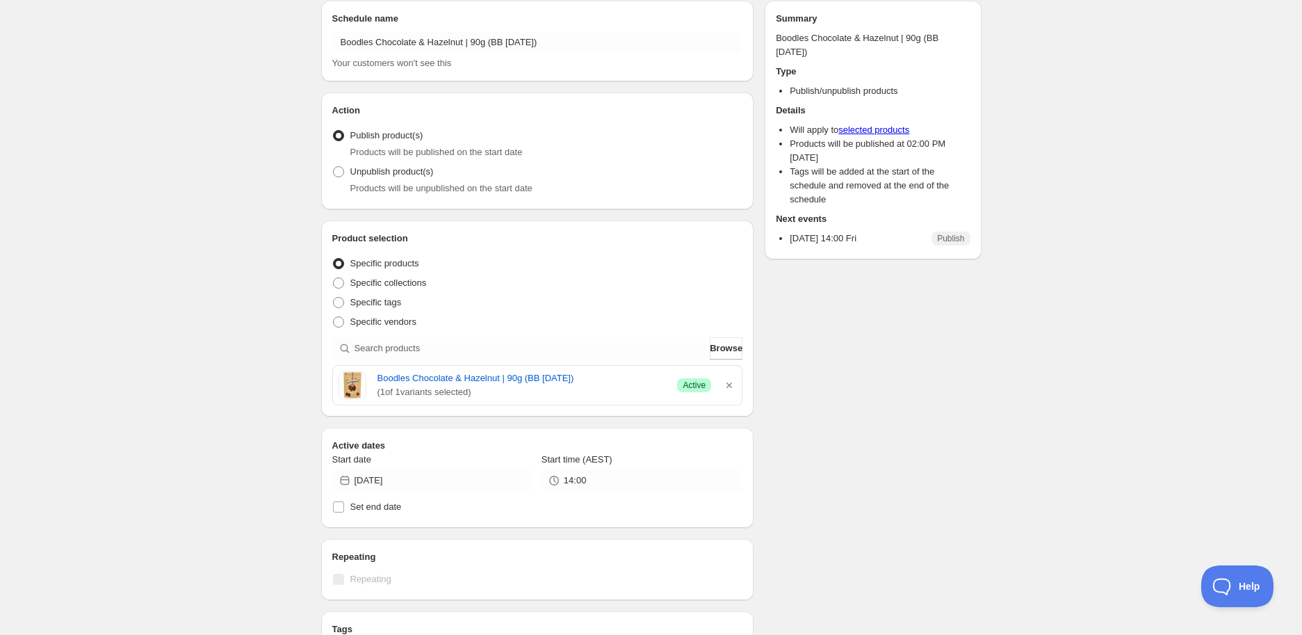
scroll to position [0, 0]
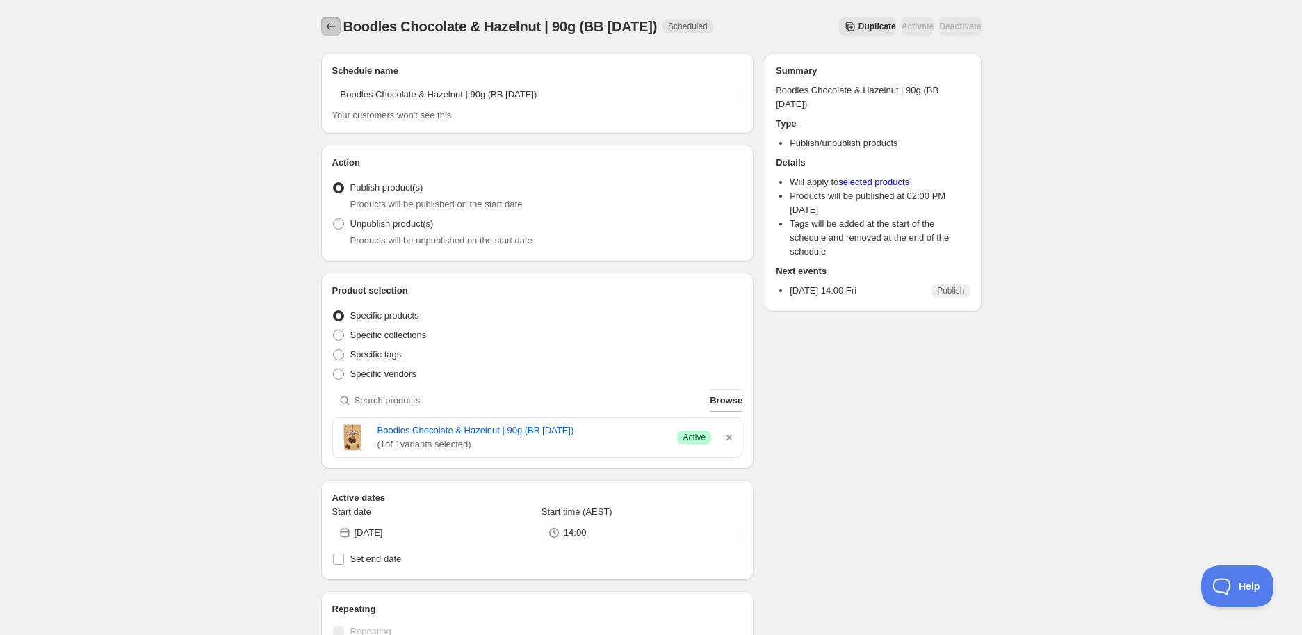
click at [331, 31] on icon "Schedules" at bounding box center [331, 26] width 14 height 14
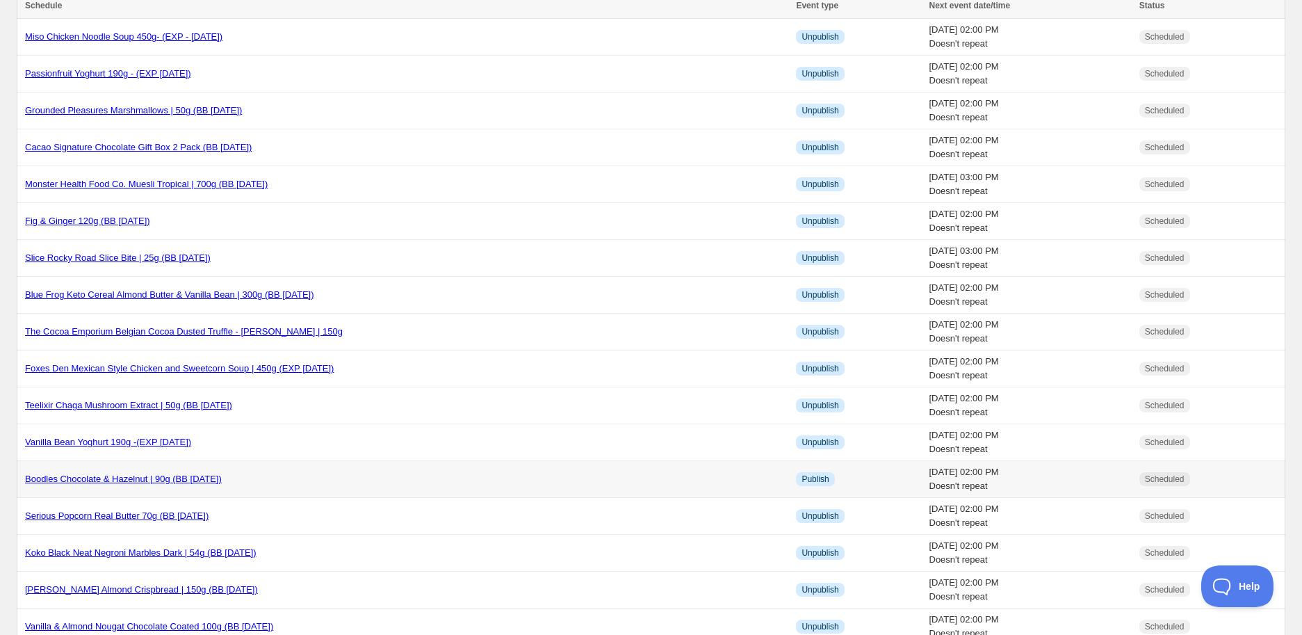
scroll to position [77, 0]
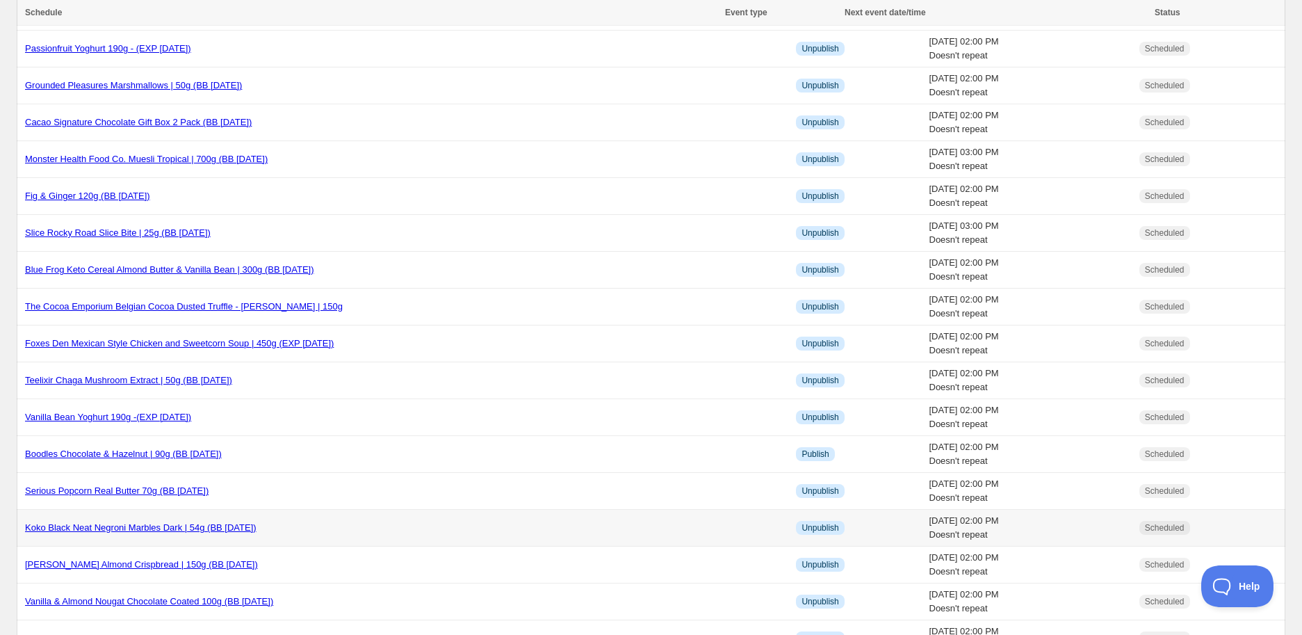
click at [221, 531] on link "Koko Black Neat Negroni Marbles Dark | 54g (BB [DATE])" at bounding box center [140, 527] width 231 height 10
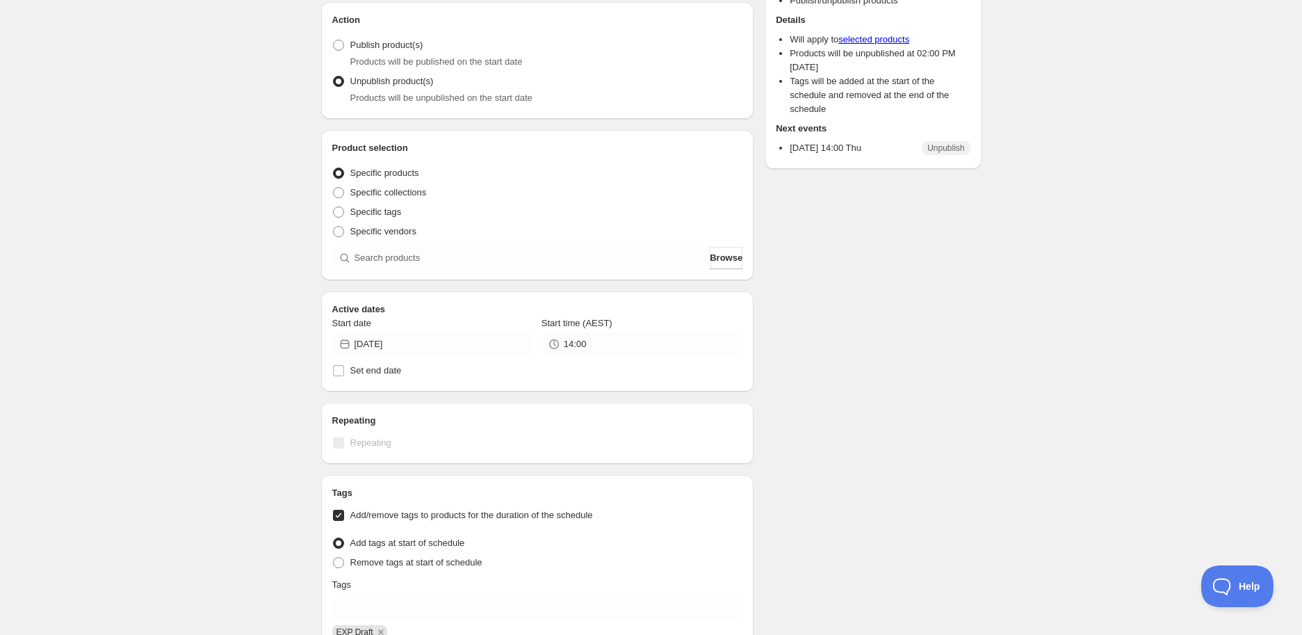
scroll to position [154, 0]
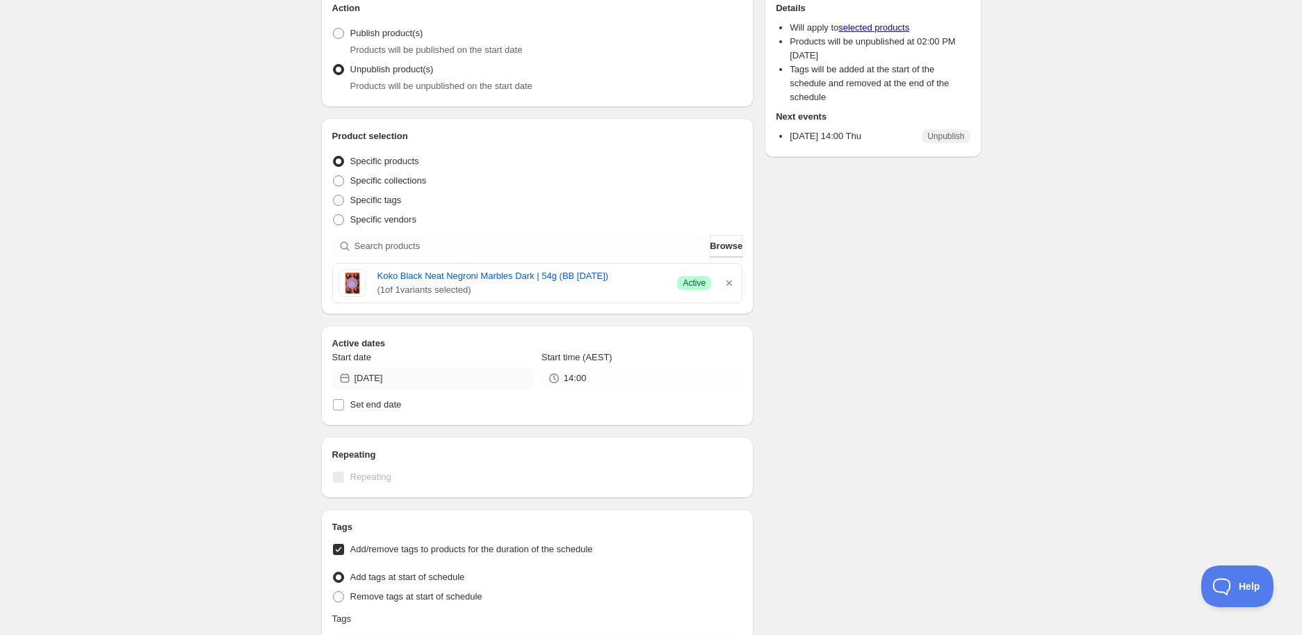
click at [431, 322] on div "Schedule name Koko Black Neat Negroni Marbles Dark | 54g (BB [DATE]) Your custo…" at bounding box center [537, 433] width 433 height 1068
click at [432, 370] on input "[DATE]" at bounding box center [443, 378] width 179 height 22
click at [487, 451] on span "3" at bounding box center [483, 453] width 15 height 11
type input "[DATE]"
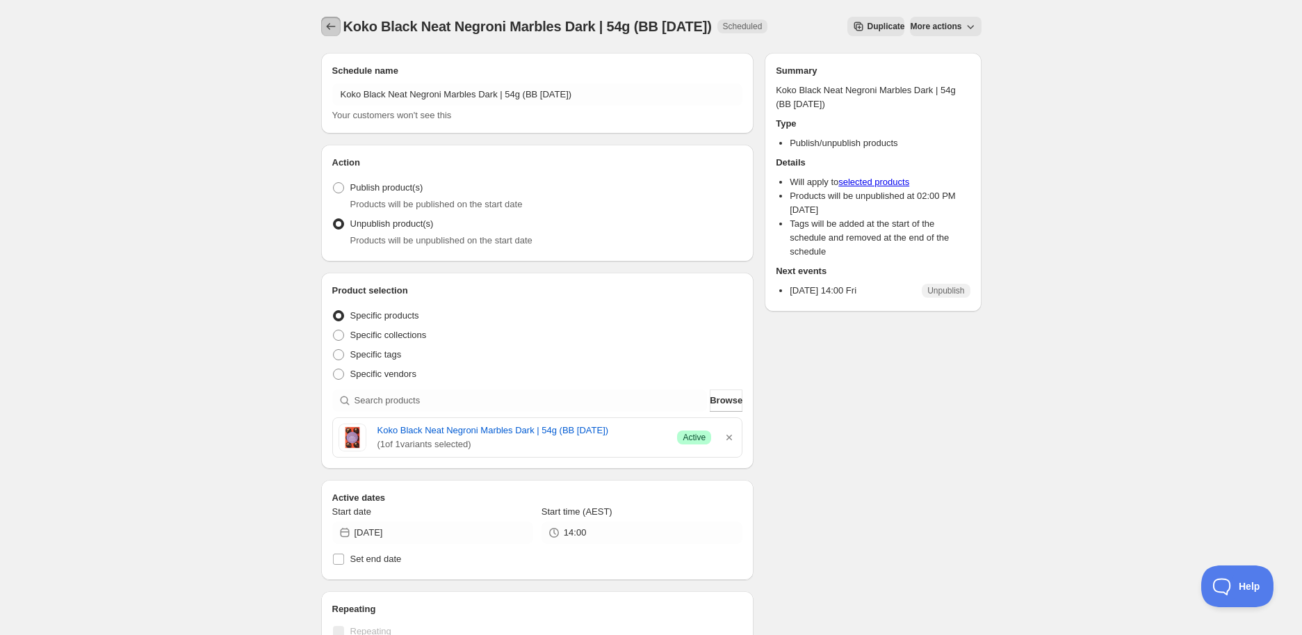
click at [337, 24] on icon "Schedules" at bounding box center [331, 26] width 14 height 14
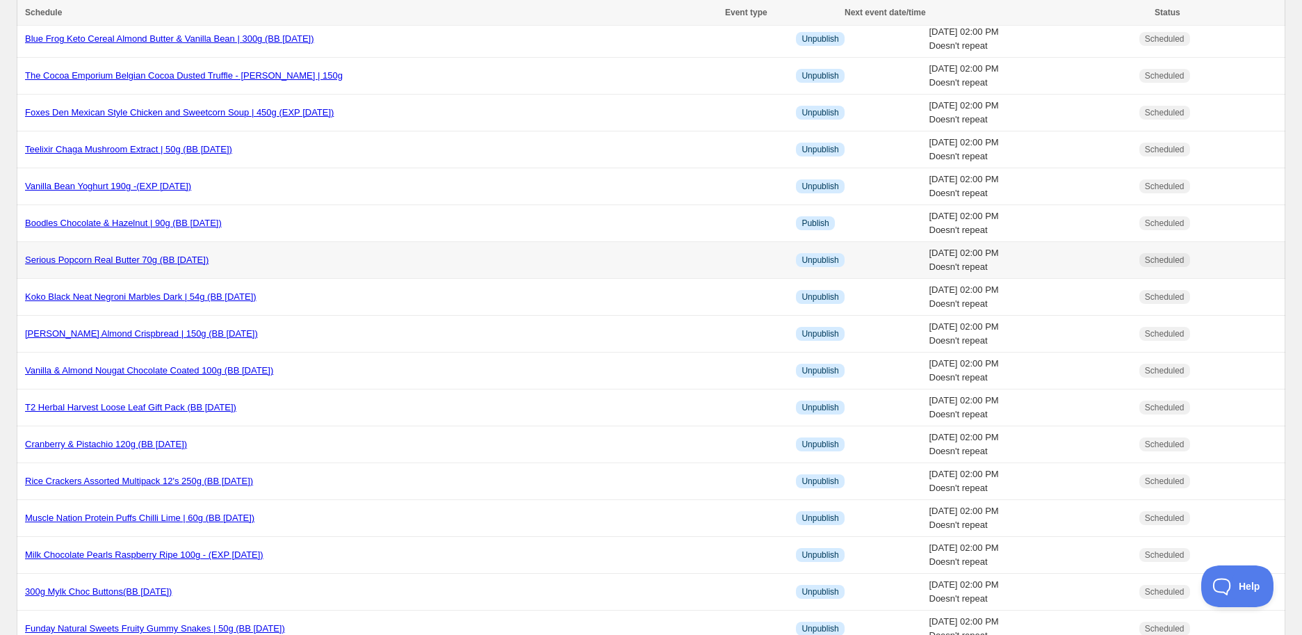
scroll to position [309, 0]
click at [222, 335] on link "[PERSON_NAME] Almond Crispbread | 150g (BB [DATE])" at bounding box center [141, 332] width 233 height 10
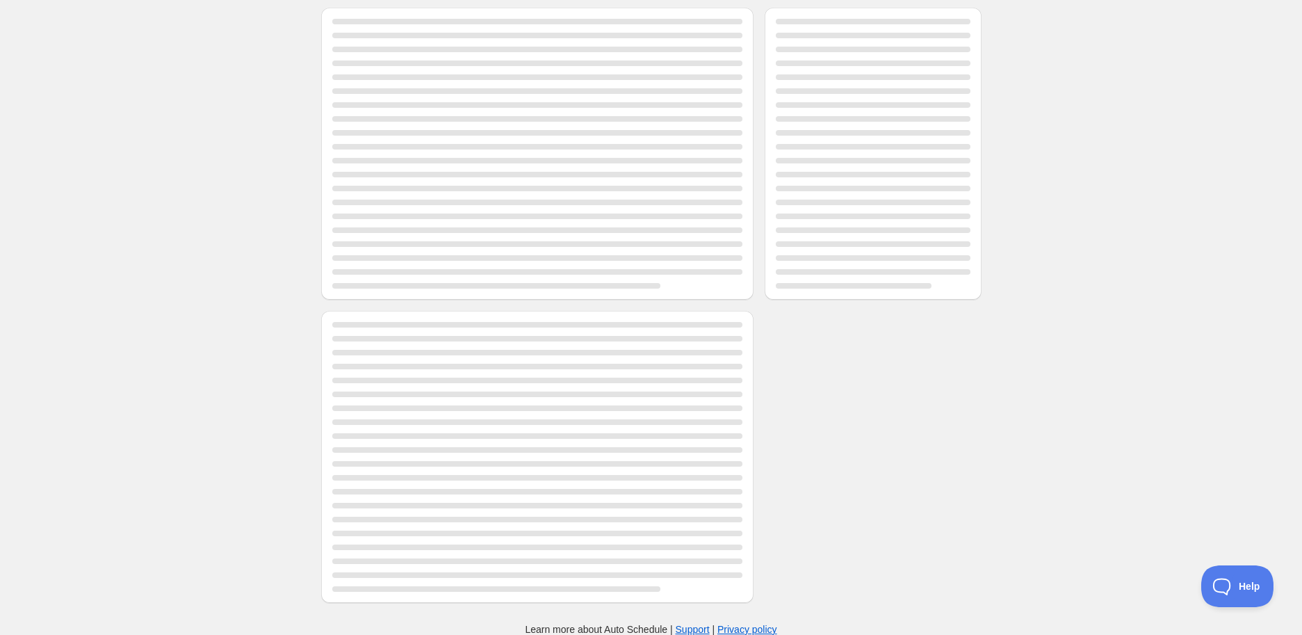
scroll to position [309, 0]
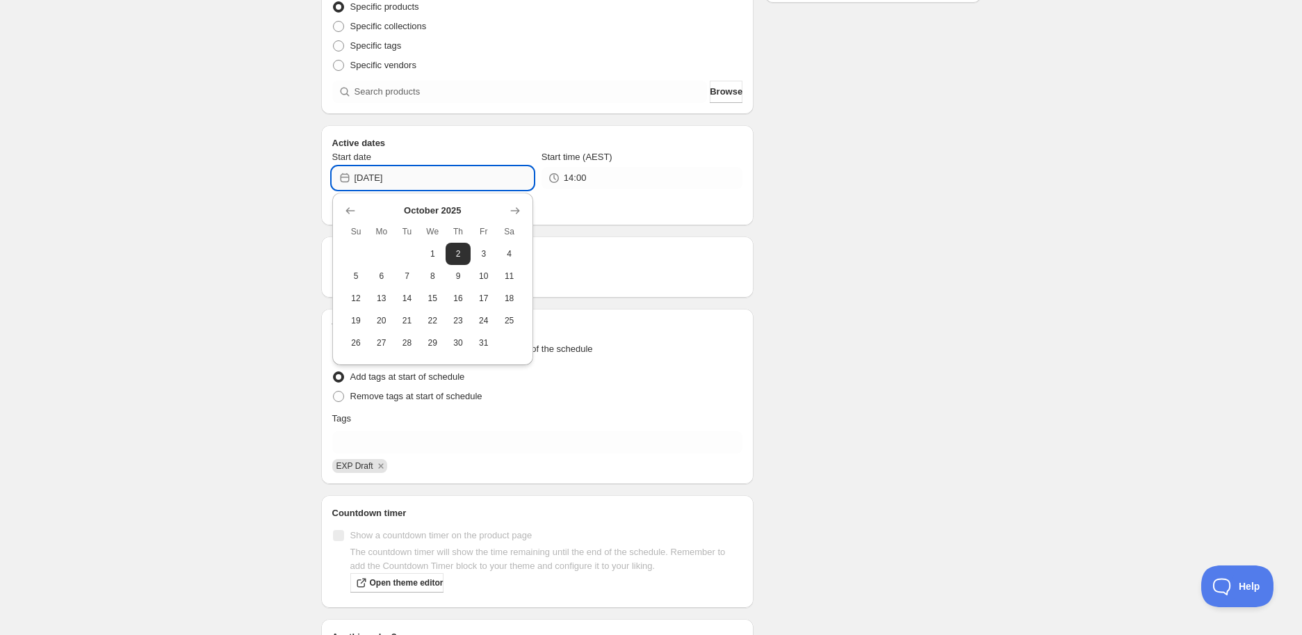
click at [436, 179] on input "[DATE]" at bounding box center [443, 178] width 179 height 22
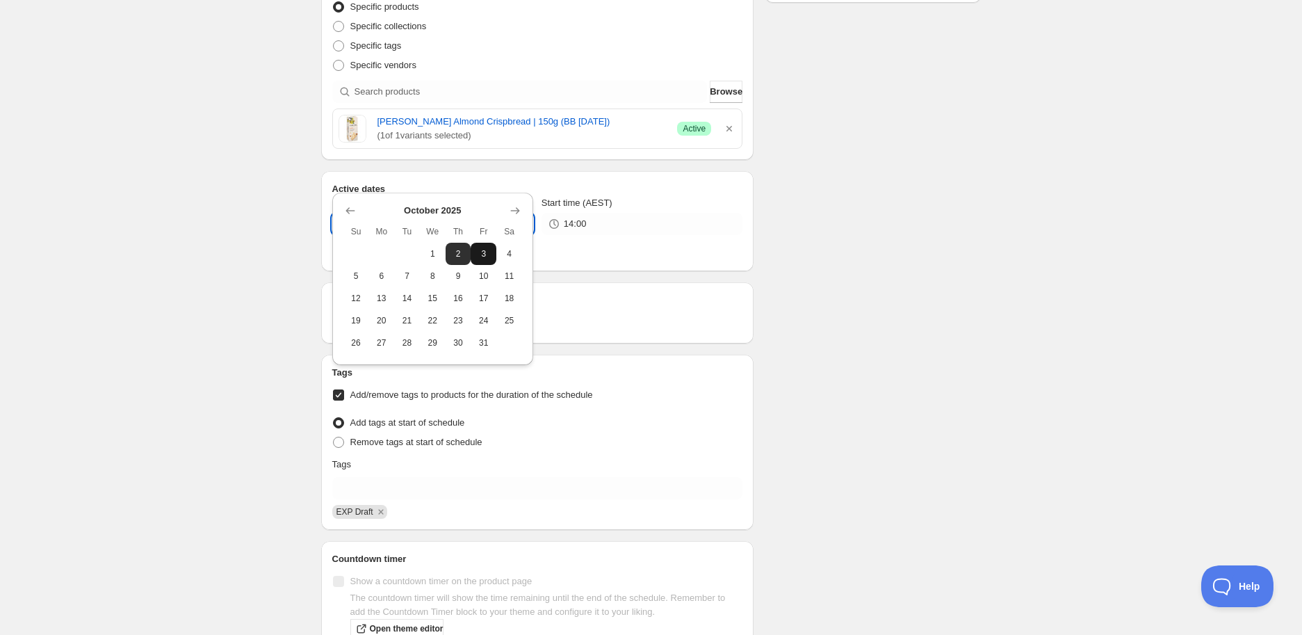
drag, startPoint x: 481, startPoint y: 253, endPoint x: 505, endPoint y: 221, distance: 39.8
click at [482, 253] on span "3" at bounding box center [483, 253] width 15 height 11
type input "[DATE]"
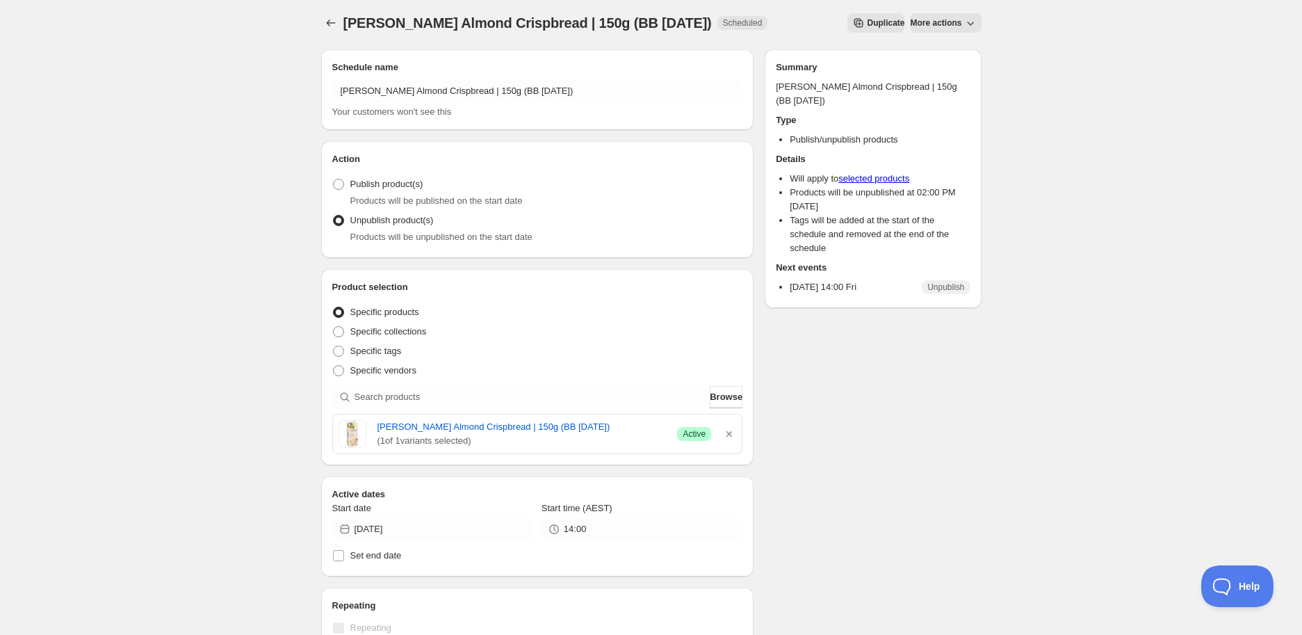
scroll to position [0, 0]
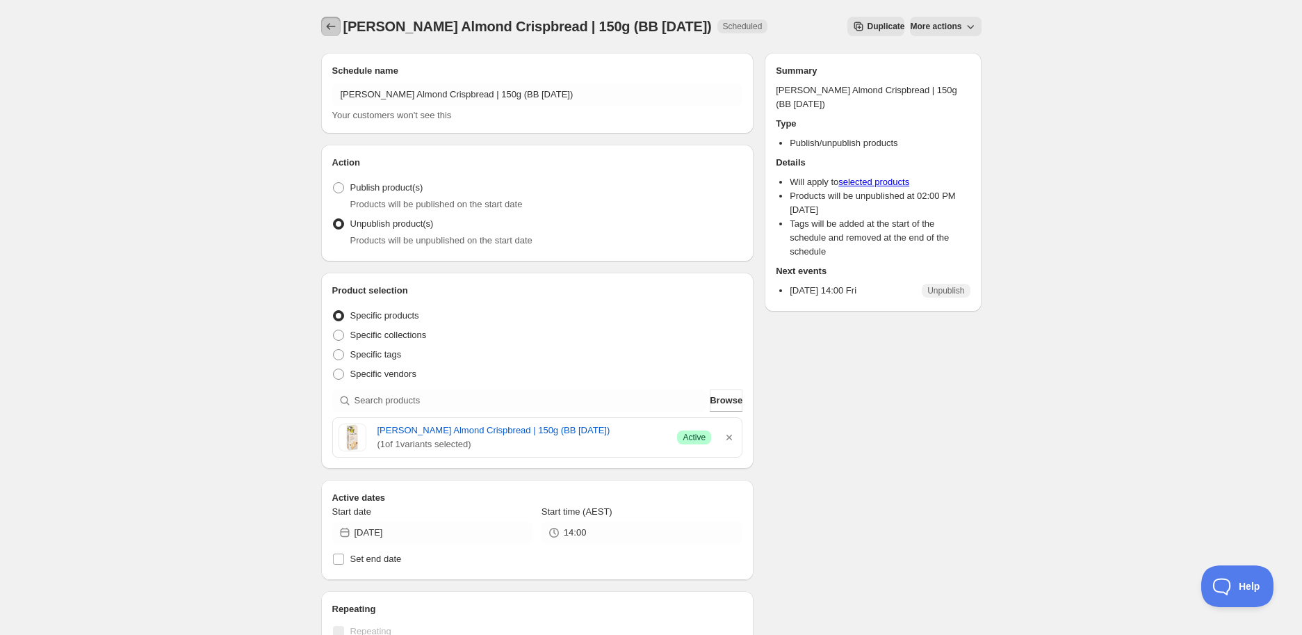
click at [330, 22] on icon "Schedules" at bounding box center [331, 26] width 14 height 14
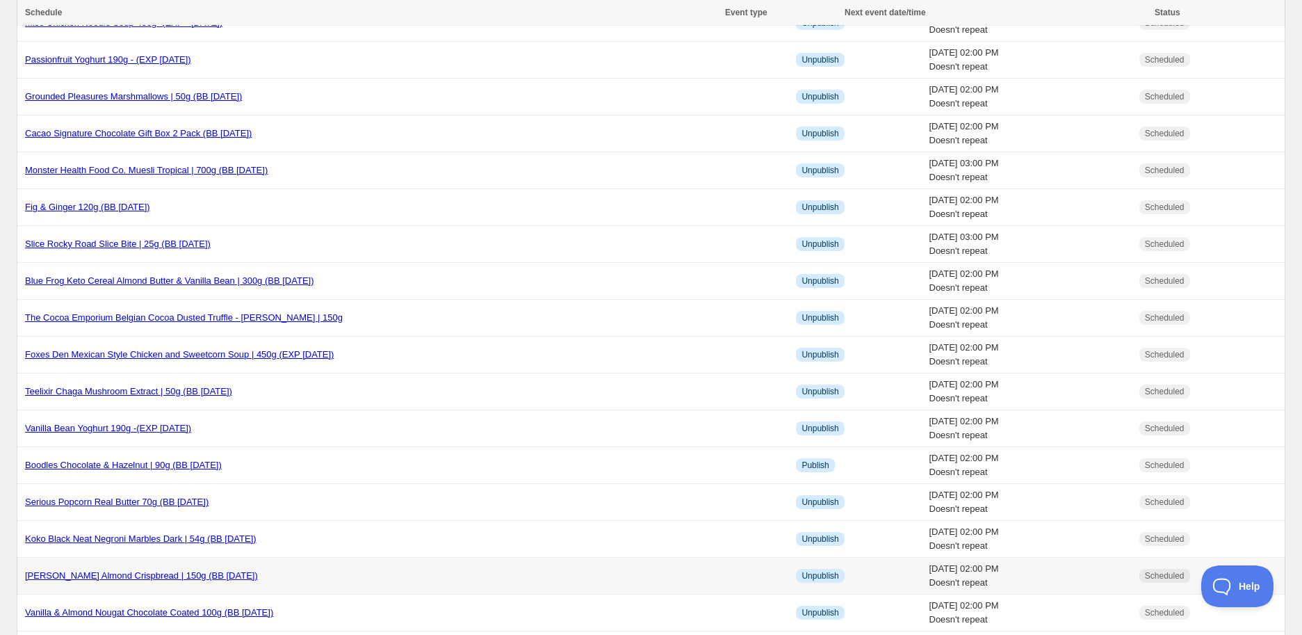
scroll to position [154, 0]
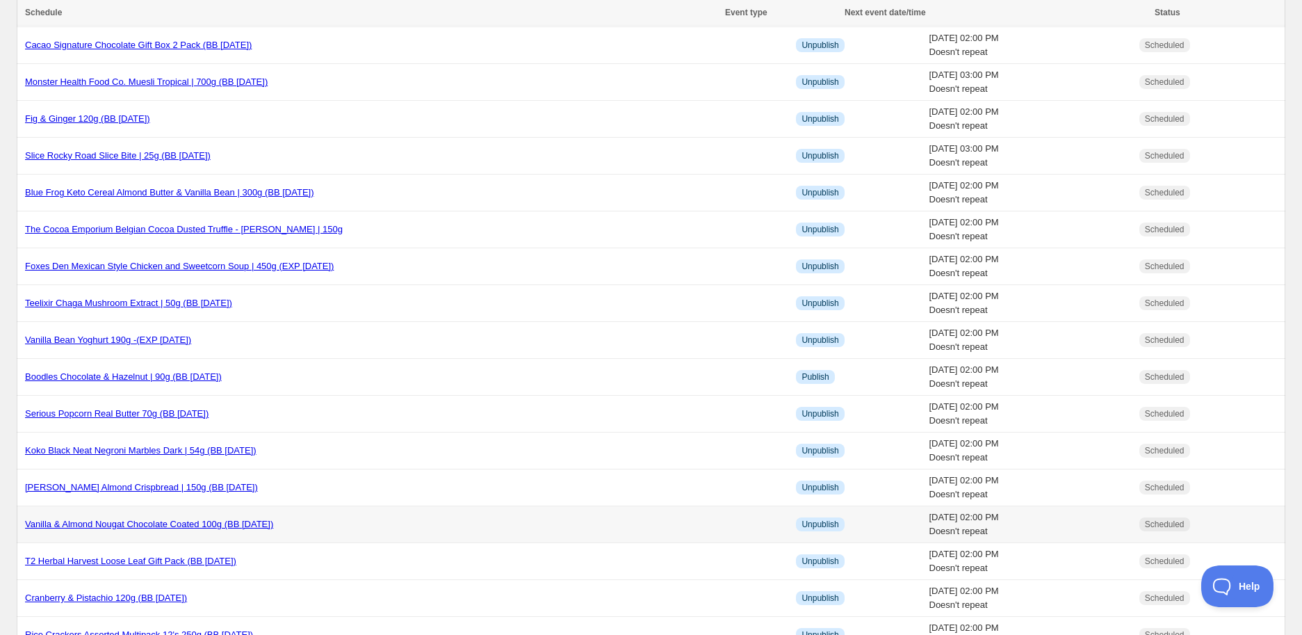
click at [133, 524] on link "Vanilla & Almond Nougat Chocolate Coated 100g (BB [DATE])" at bounding box center [149, 523] width 248 height 10
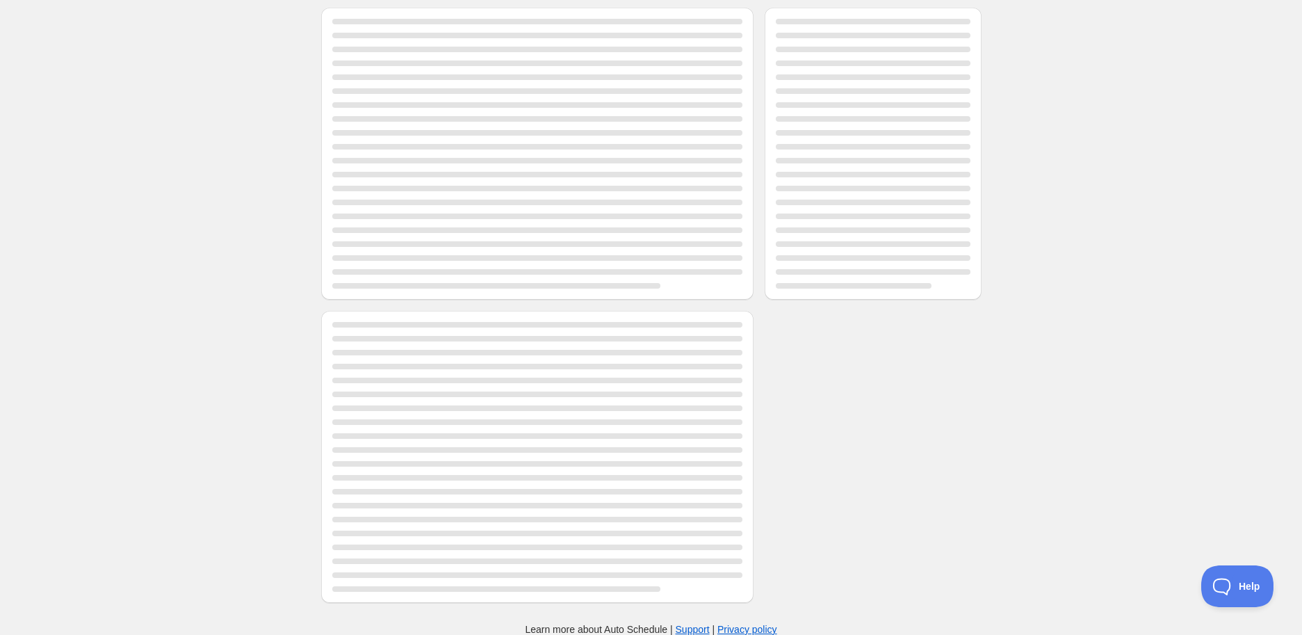
scroll to position [154, 0]
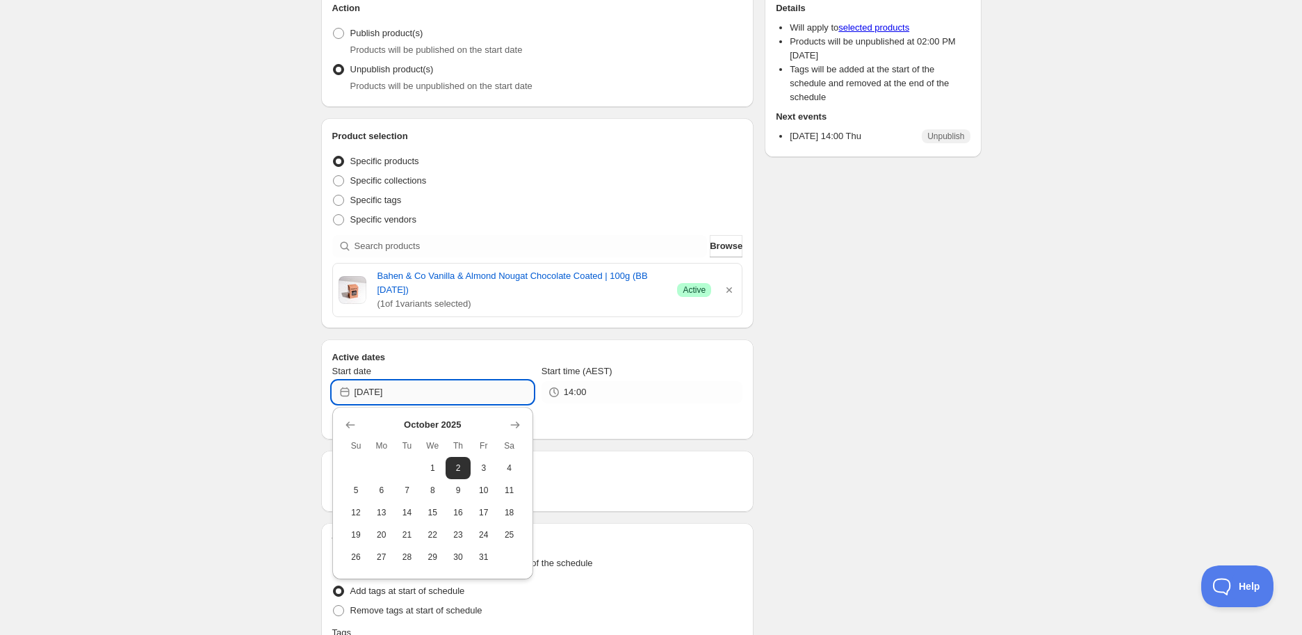
click at [471, 400] on input "[DATE]" at bounding box center [443, 392] width 179 height 22
click at [480, 466] on span "3" at bounding box center [483, 467] width 15 height 11
type input "[DATE]"
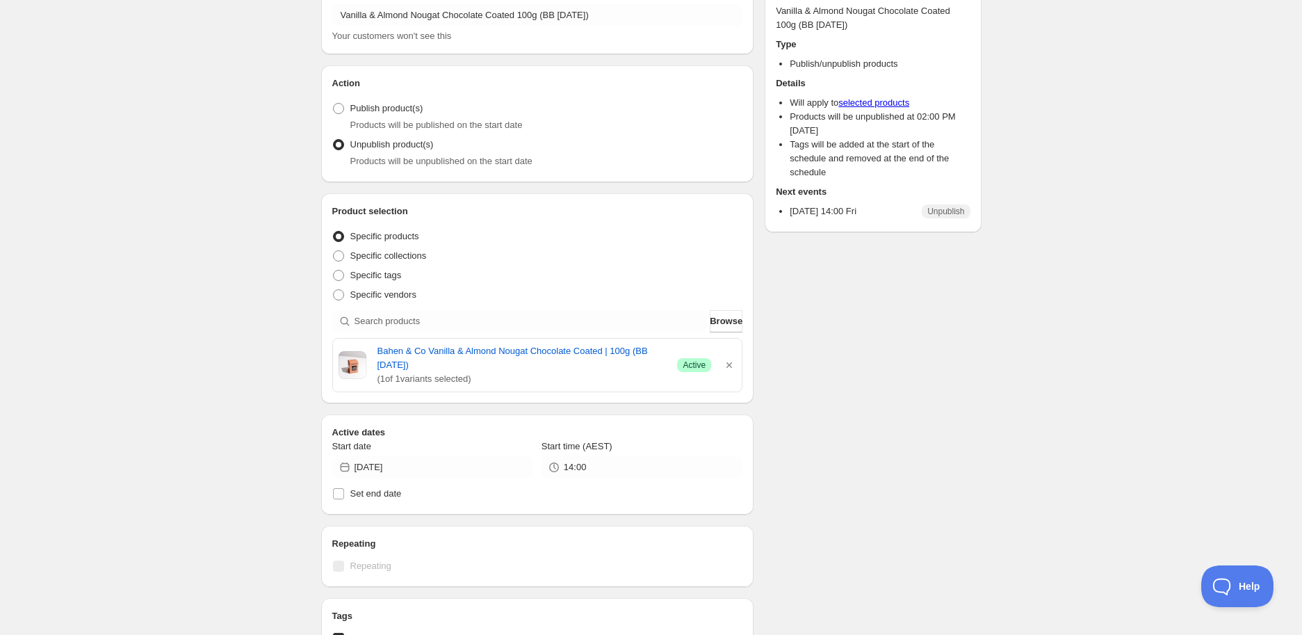
scroll to position [0, 0]
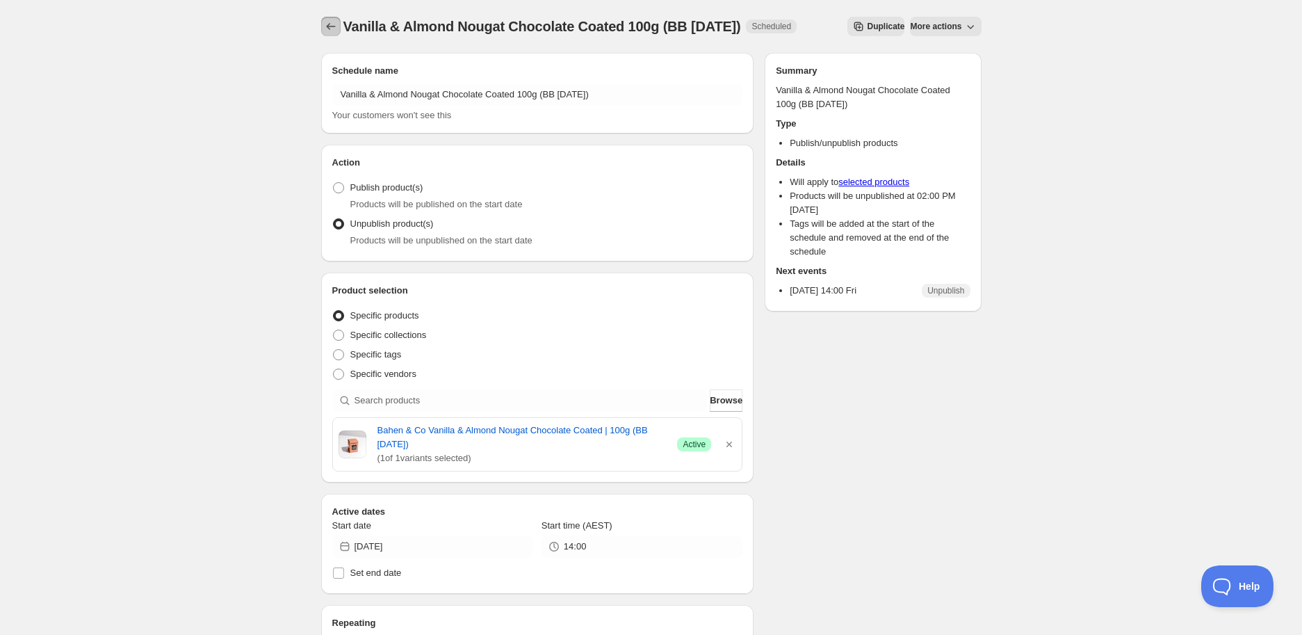
click at [327, 30] on icon "Schedules" at bounding box center [331, 26] width 14 height 14
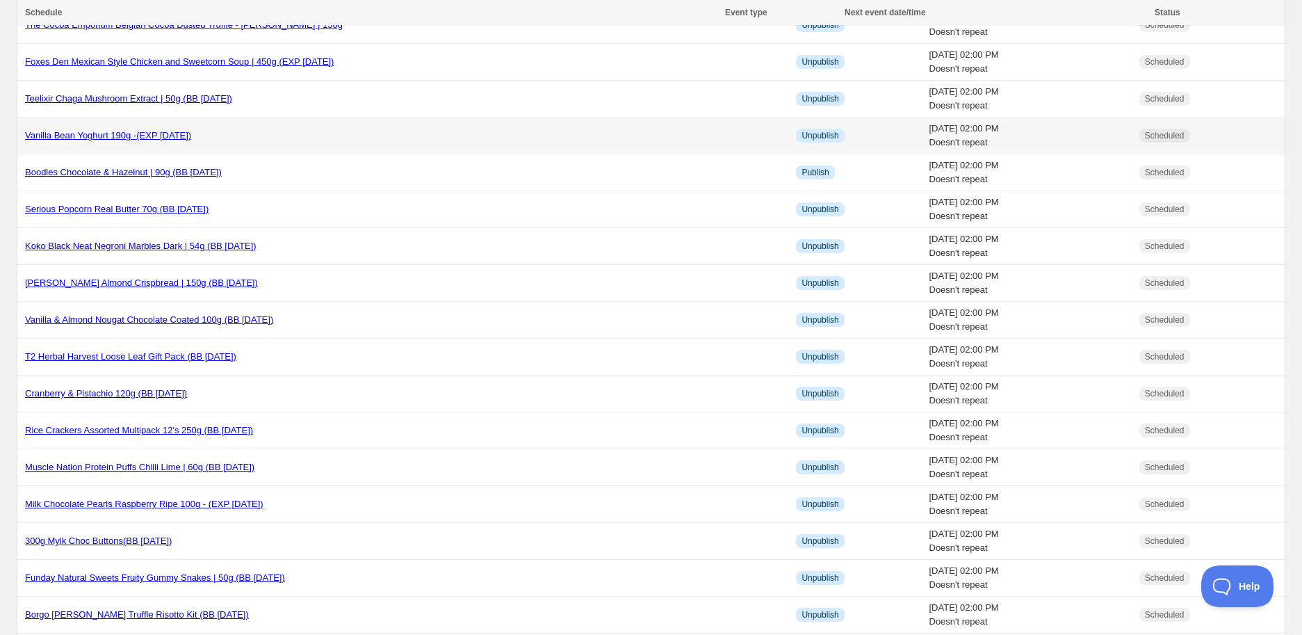
scroll to position [386, 0]
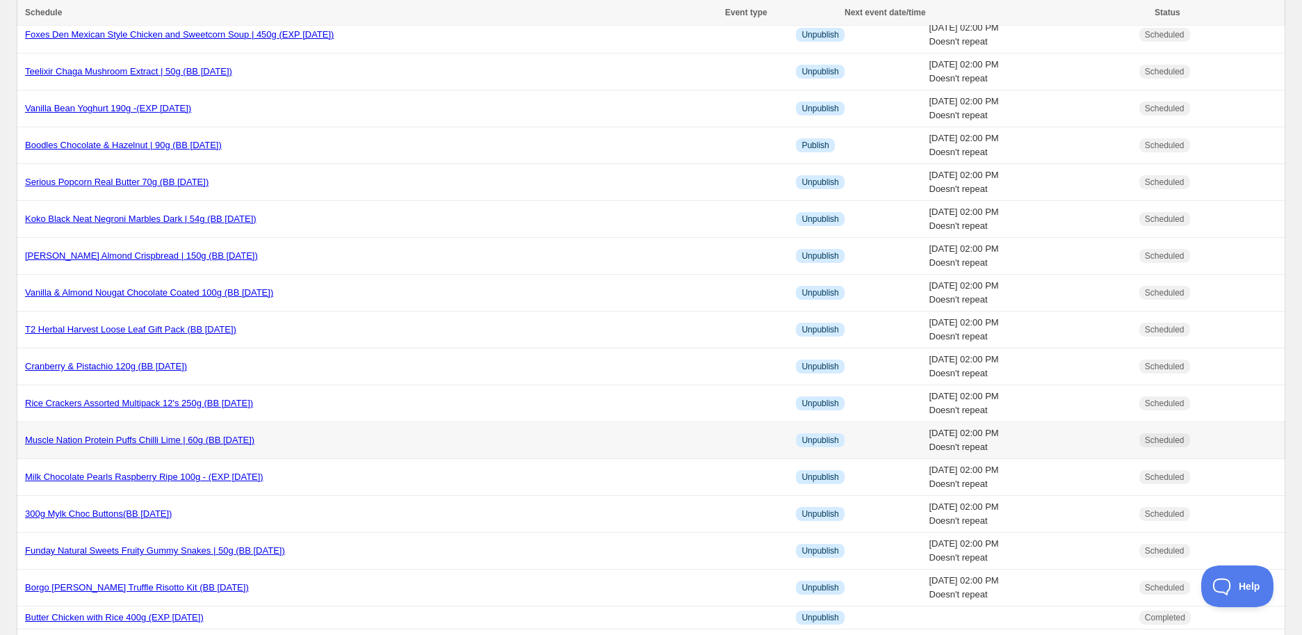
click at [167, 441] on link "Muscle Nation Protein Puffs Chilli Lime | 60g (BB [DATE])" at bounding box center [139, 439] width 229 height 10
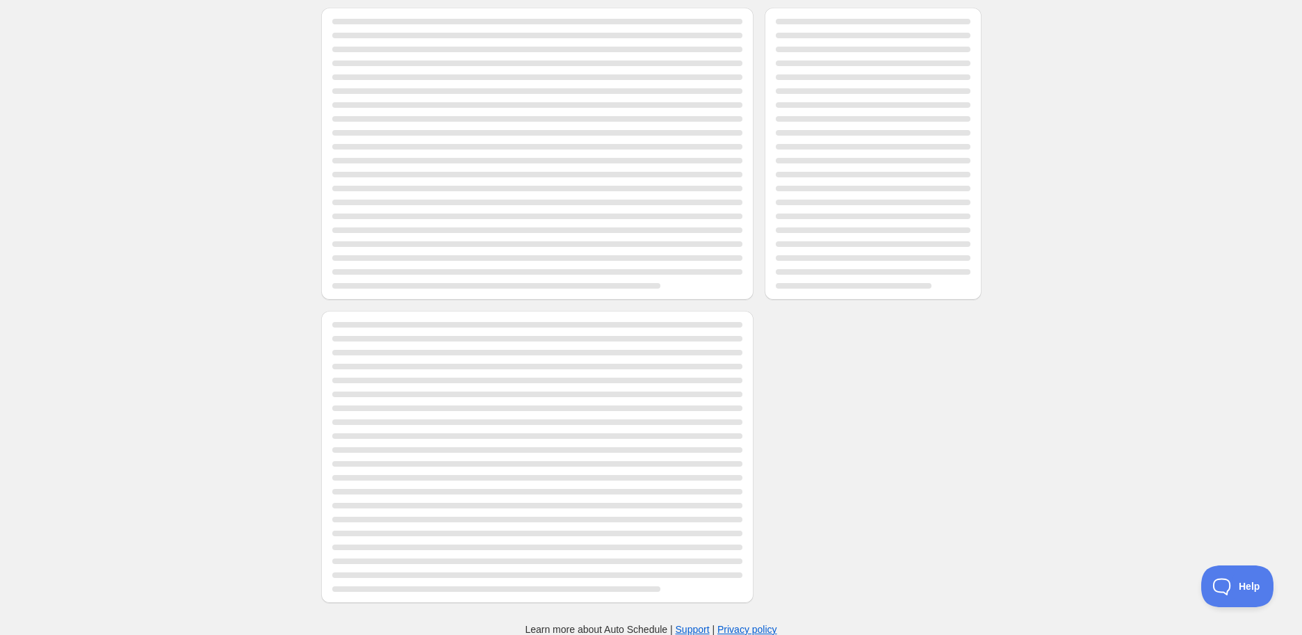
scroll to position [386, 0]
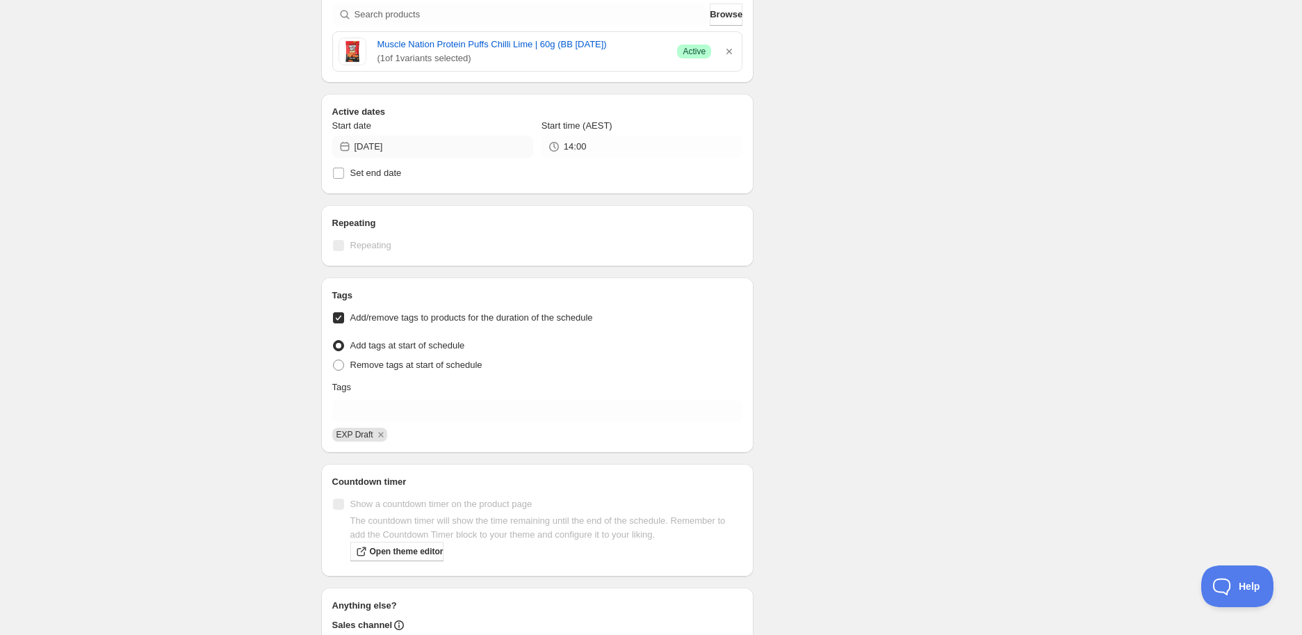
click at [461, 103] on div "Active dates Start date [DATE] Start time (AEST) 14:00 Set end date" at bounding box center [537, 144] width 433 height 100
click at [474, 140] on input "[DATE]" at bounding box center [443, 147] width 179 height 22
click at [517, 178] on icon "Show next month, October 2025" at bounding box center [514, 179] width 9 height 7
click at [342, 184] on button "Show previous month, September 2025" at bounding box center [350, 179] width 19 height 19
click at [388, 304] on button "29" at bounding box center [381, 311] width 26 height 22
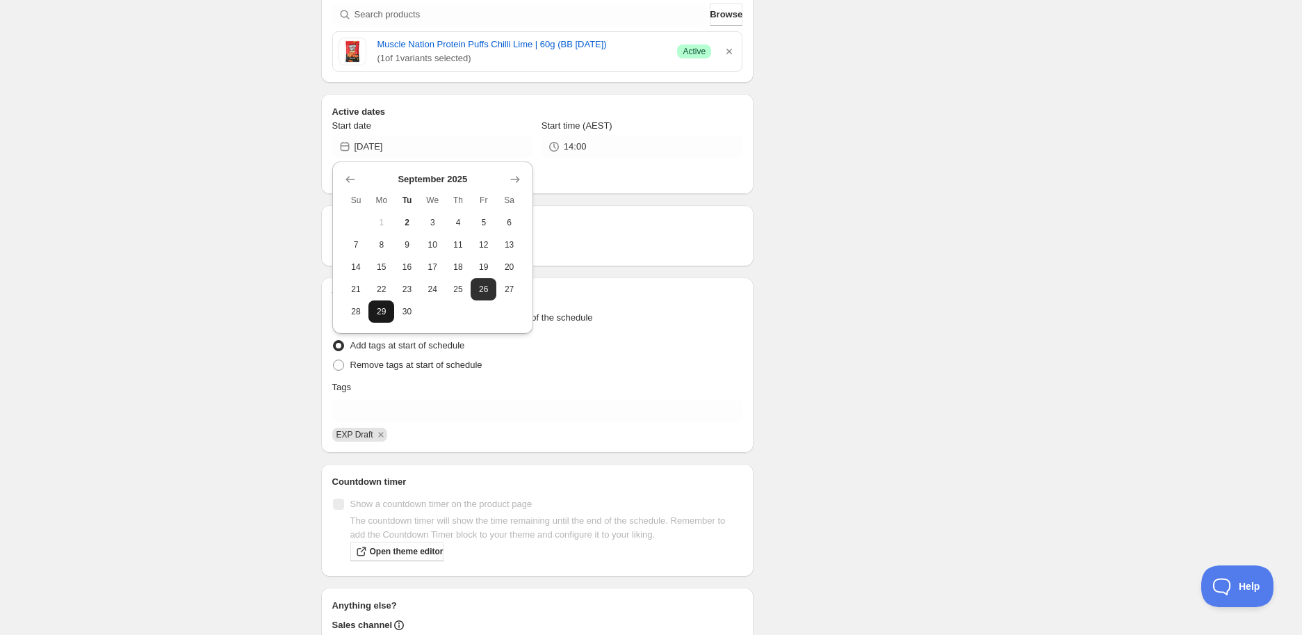
type input "[DATE]"
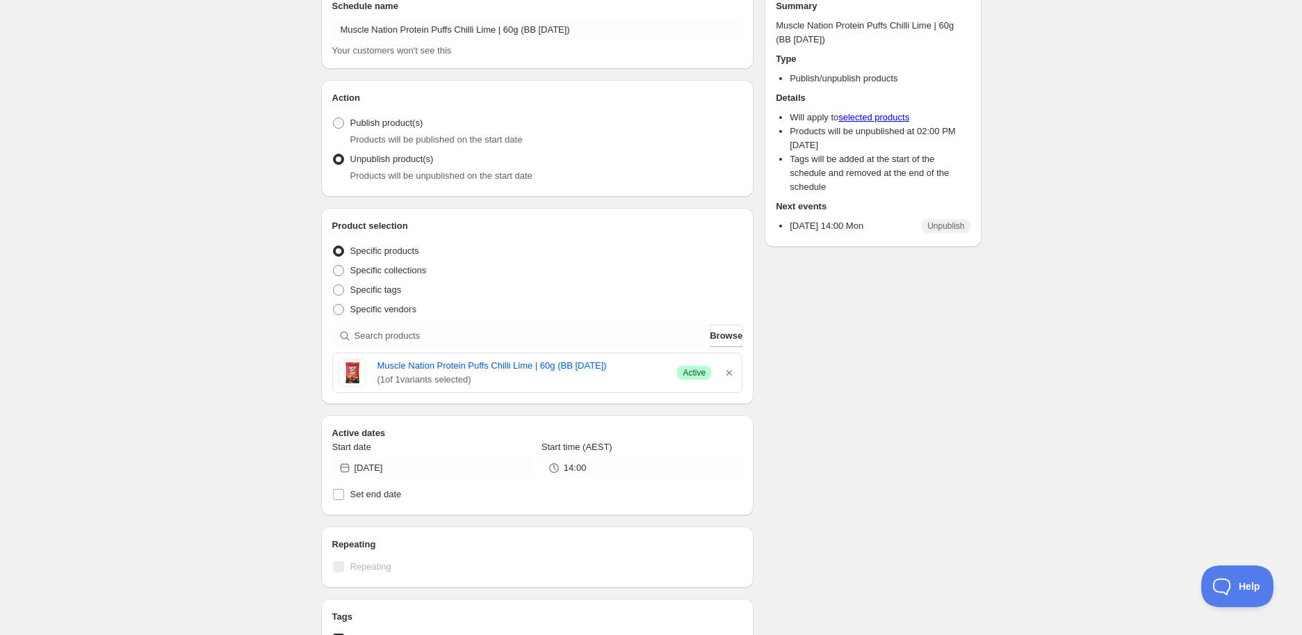
scroll to position [0, 0]
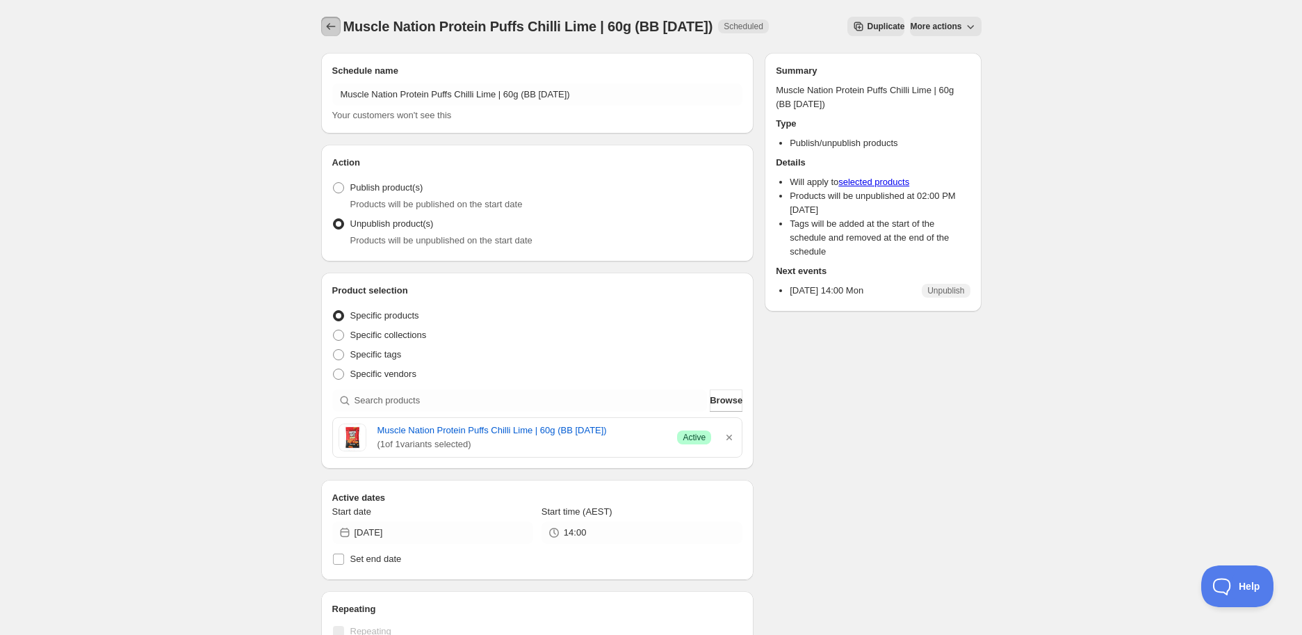
click at [328, 26] on icon "Schedules" at bounding box center [331, 26] width 14 height 14
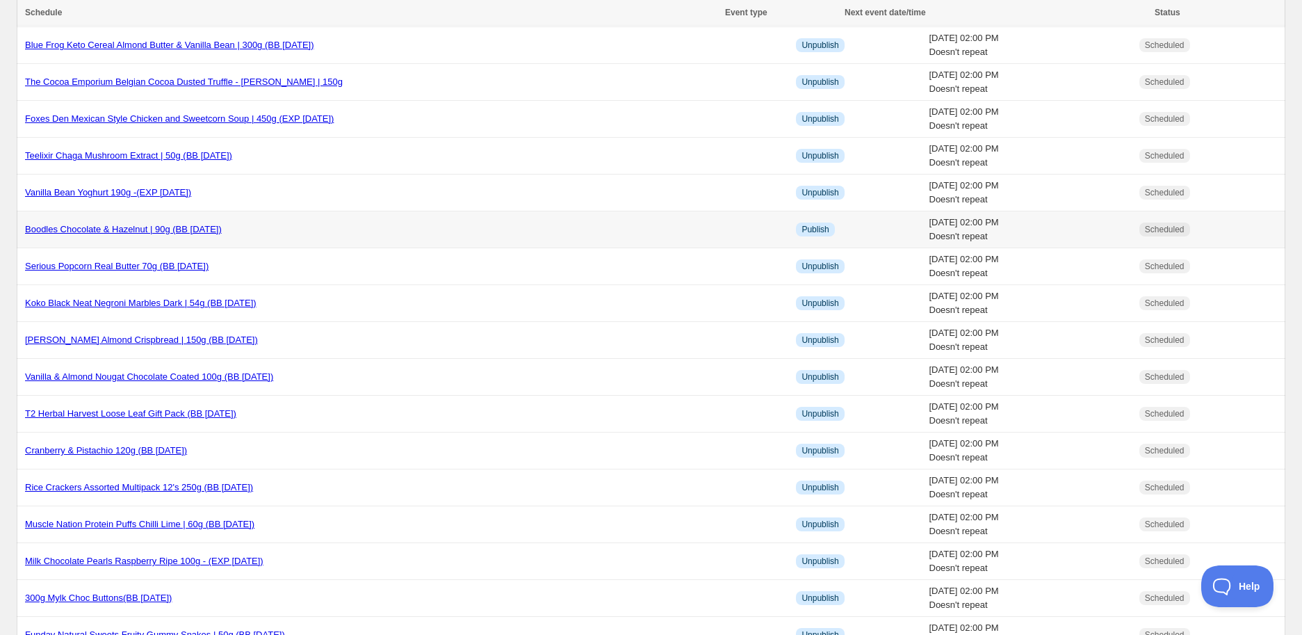
scroll to position [386, 0]
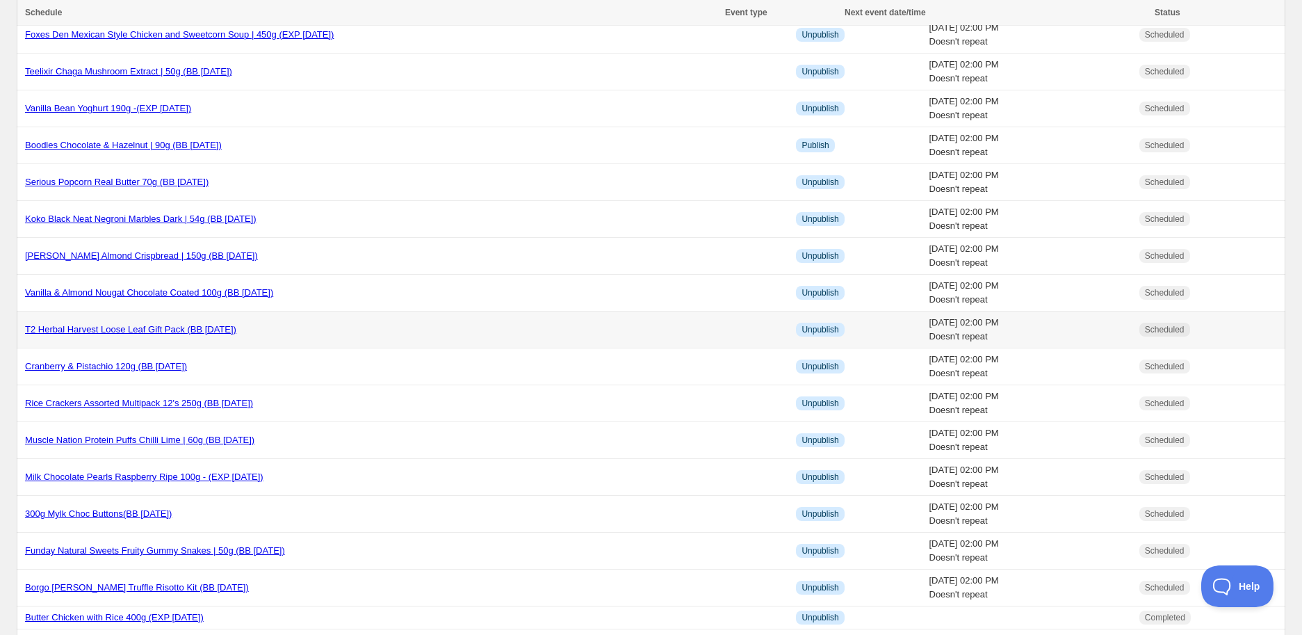
click at [149, 334] on link "T2 Herbal Harvest Loose Leaf Gift Pack (BB [DATE])" at bounding box center [130, 329] width 211 height 10
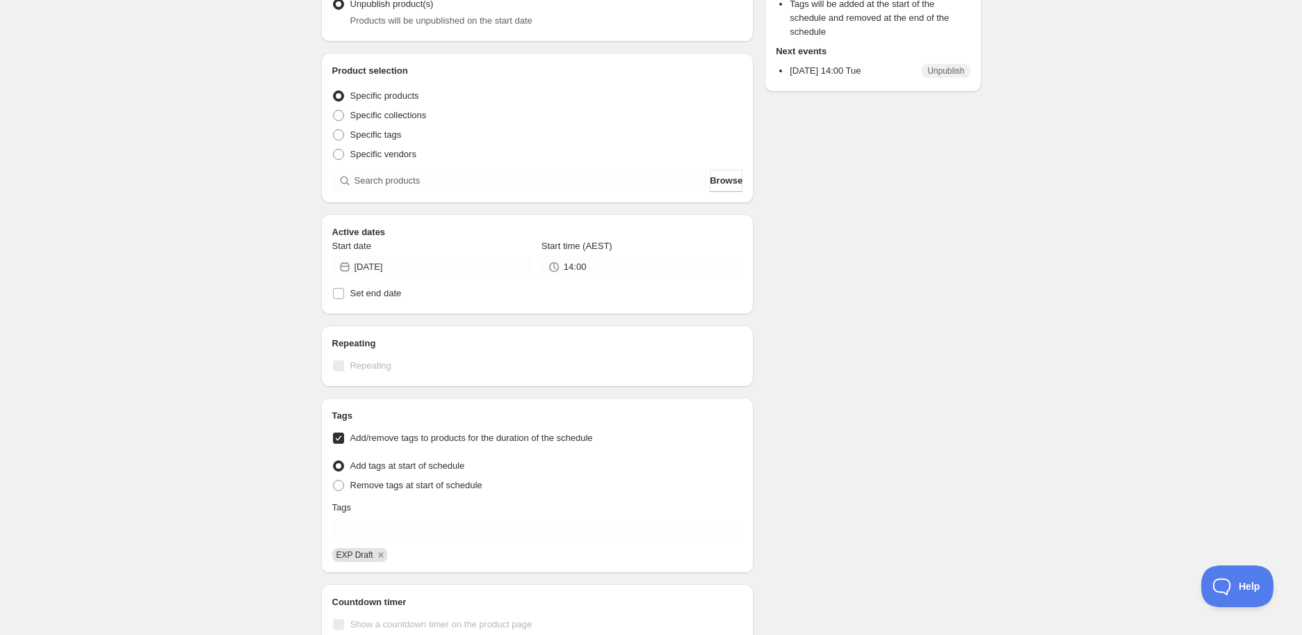
scroll to position [77, 0]
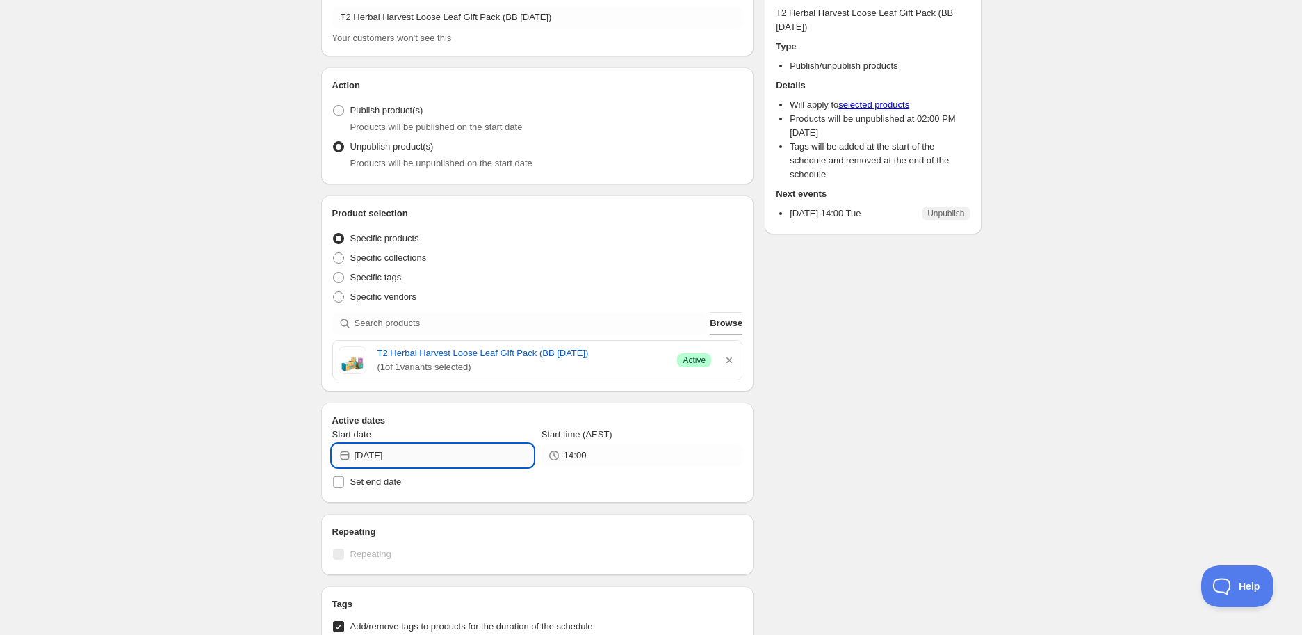
click at [448, 446] on input "[DATE]" at bounding box center [443, 455] width 179 height 22
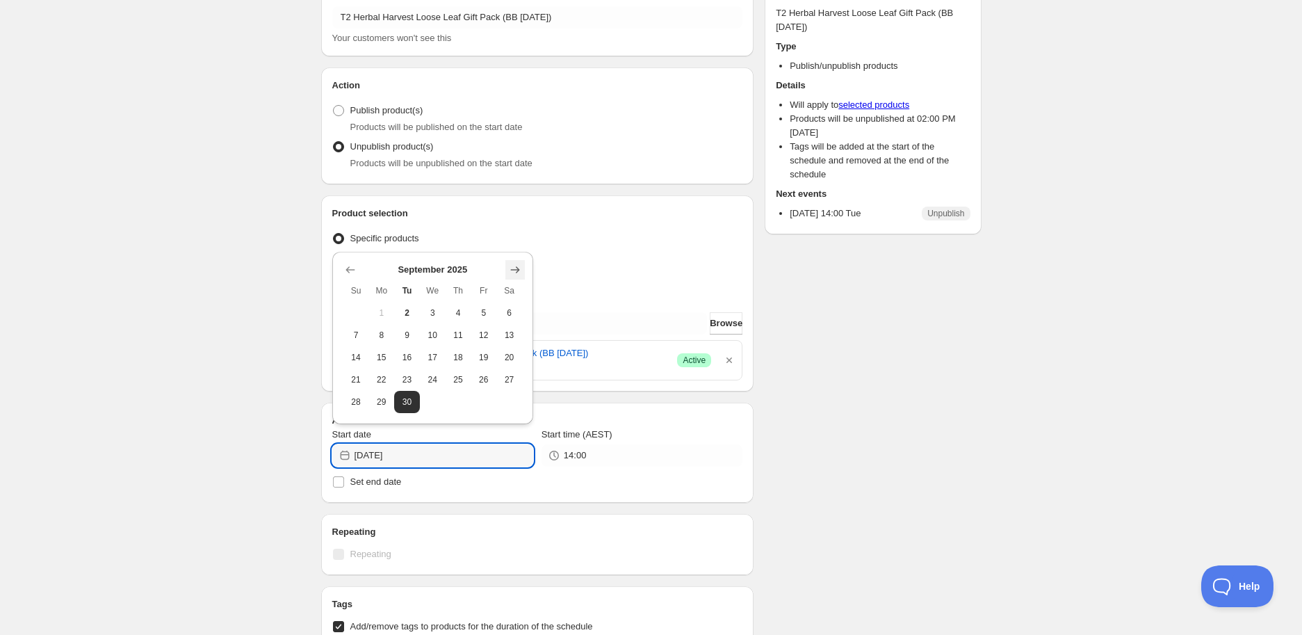
click at [520, 268] on icon "Show next month, October 2025" at bounding box center [515, 270] width 14 height 14
drag, startPoint x: 432, startPoint y: 315, endPoint x: 459, endPoint y: 316, distance: 27.8
click at [432, 316] on span "1" at bounding box center [432, 312] width 15 height 11
type input "[DATE]"
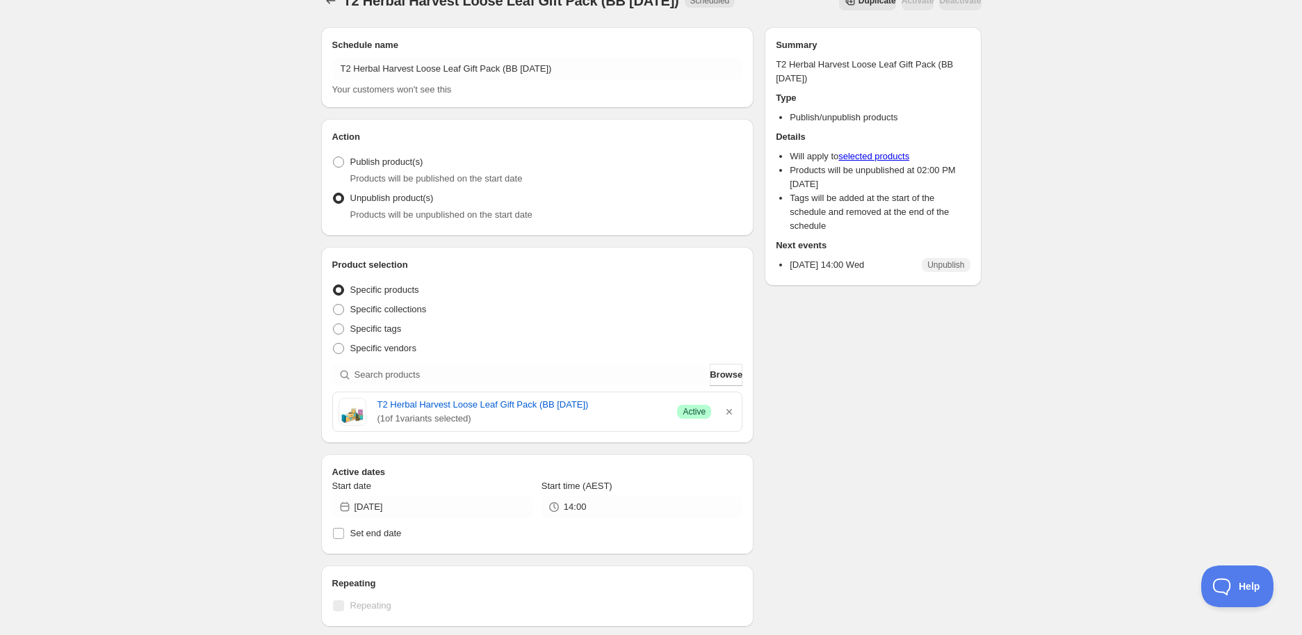
scroll to position [0, 0]
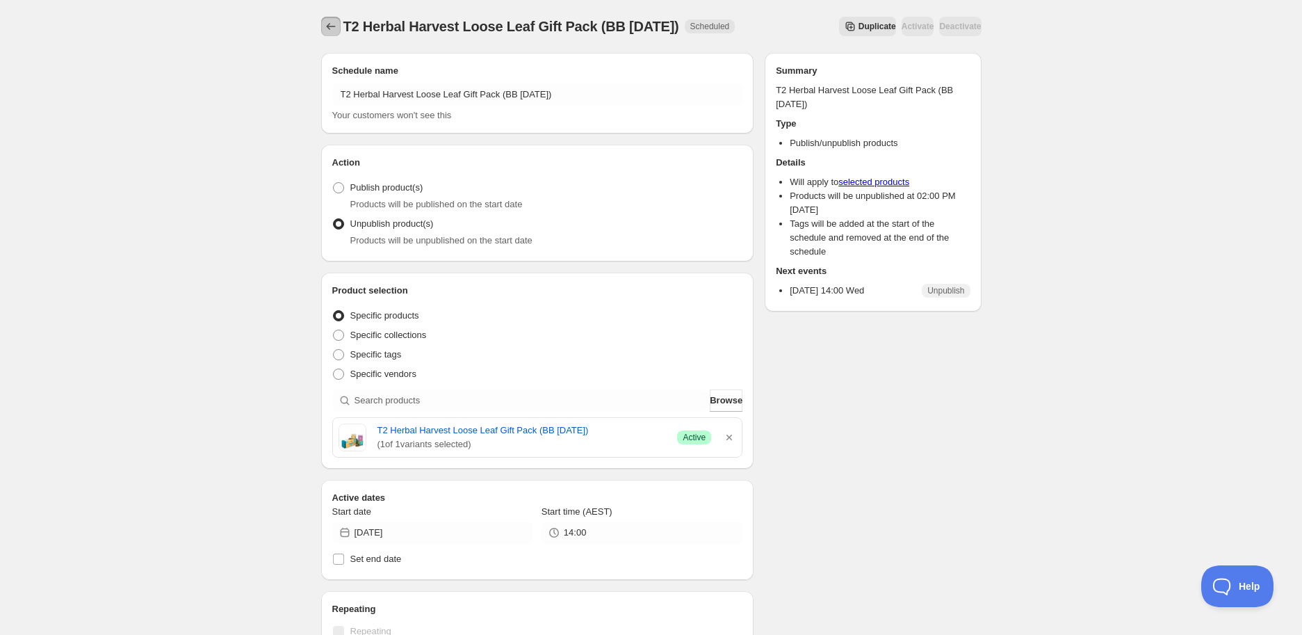
click at [334, 22] on icon "Schedules" at bounding box center [331, 26] width 14 height 14
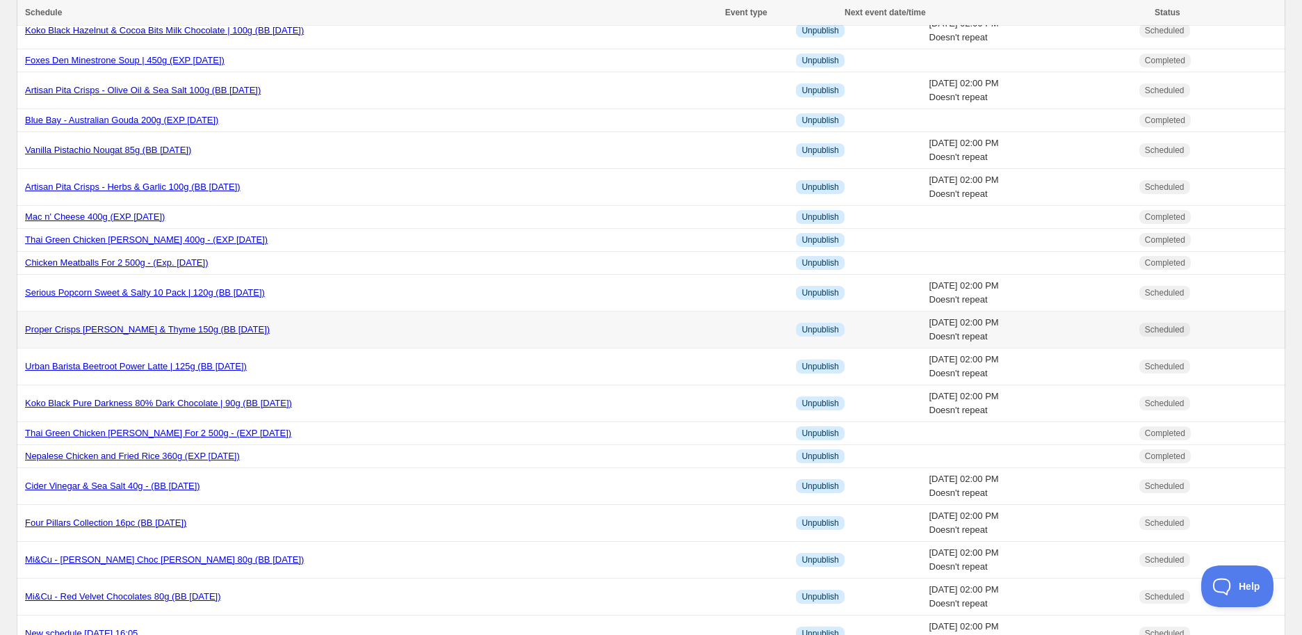
scroll to position [1004, 0]
click at [209, 190] on link "Artisan Pita Crisps - Herbs & Garlic 100g (BB [DATE])" at bounding box center [132, 185] width 215 height 10
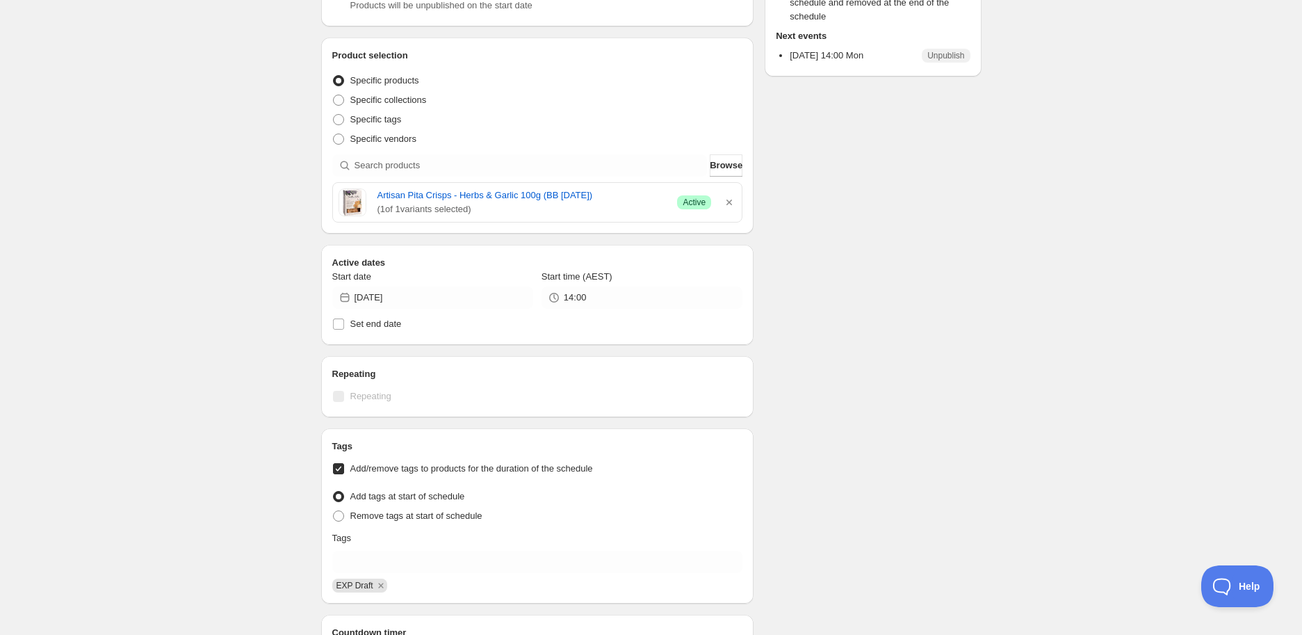
scroll to position [234, 0]
click at [430, 291] on input "[DATE]" at bounding box center [443, 298] width 179 height 22
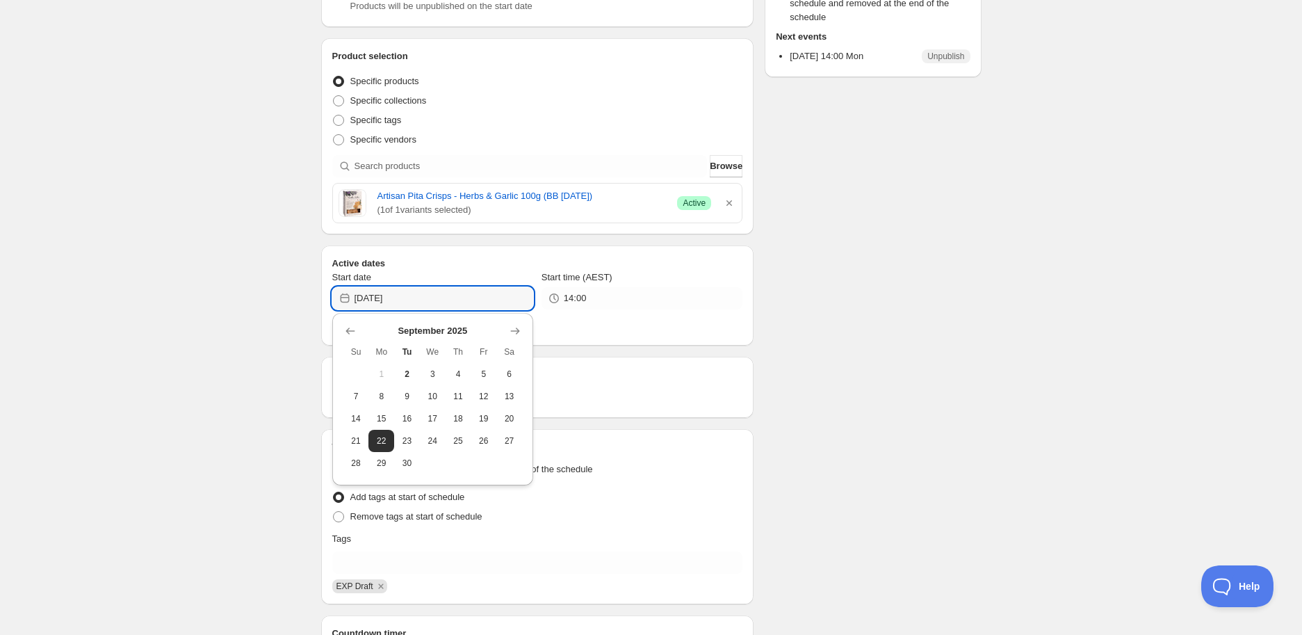
drag, startPoint x: 408, startPoint y: 446, endPoint x: 460, endPoint y: 383, distance: 82.0
click at [407, 446] on button "23" at bounding box center [407, 441] width 26 height 22
type input "[DATE]"
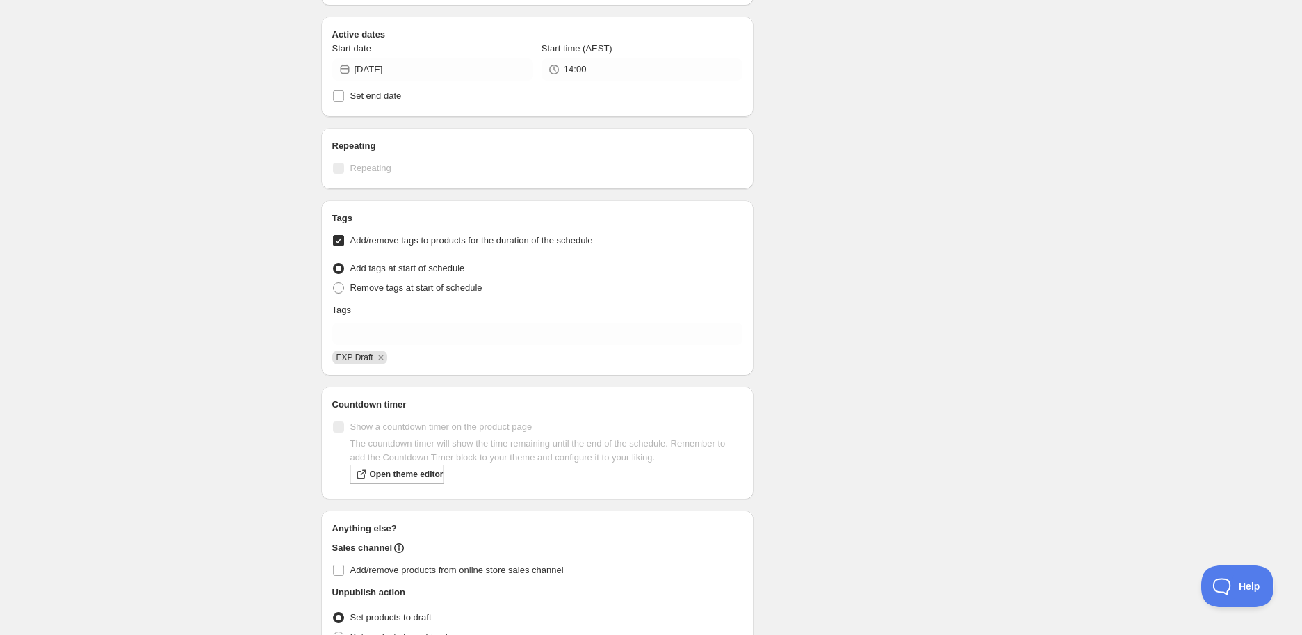
scroll to position [80, 0]
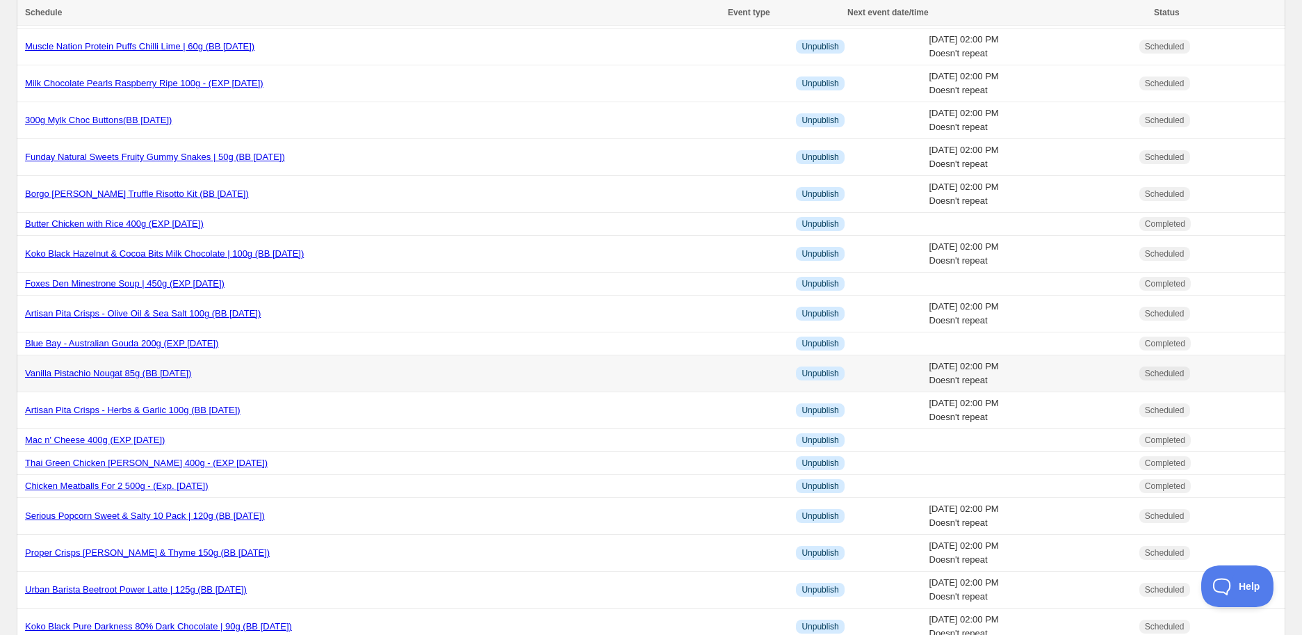
scroll to position [926, 0]
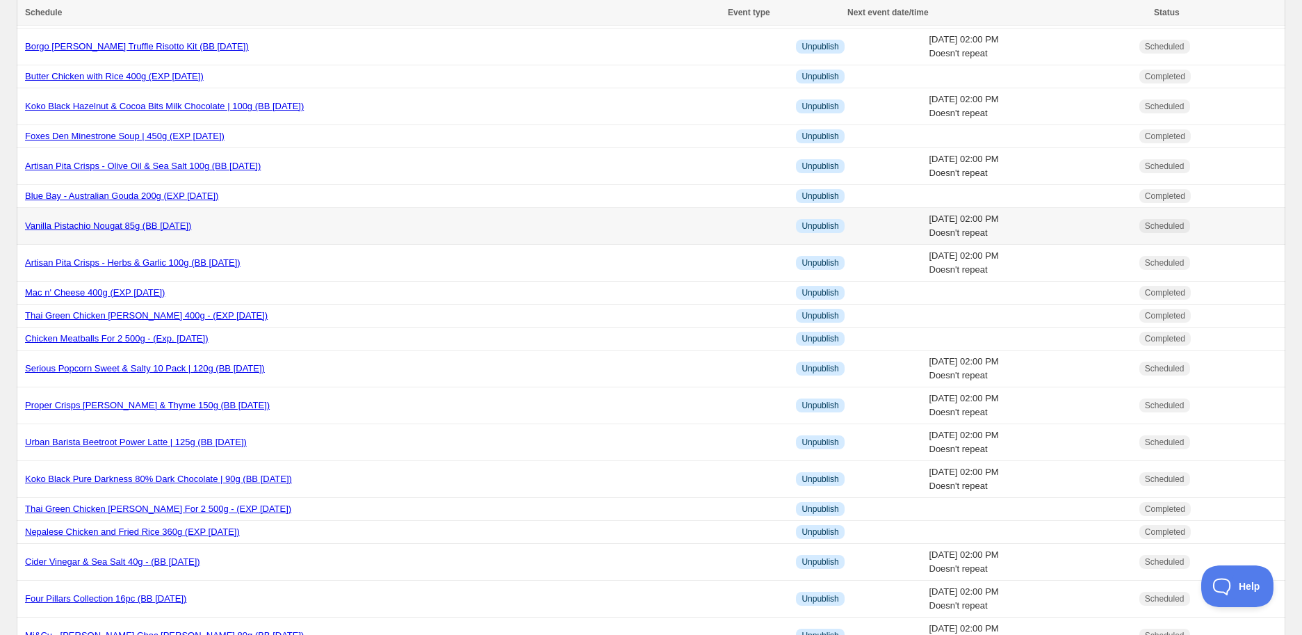
click at [122, 231] on link "Vanilla Pistachio Nougat 85g (BB [DATE])" at bounding box center [108, 225] width 166 height 10
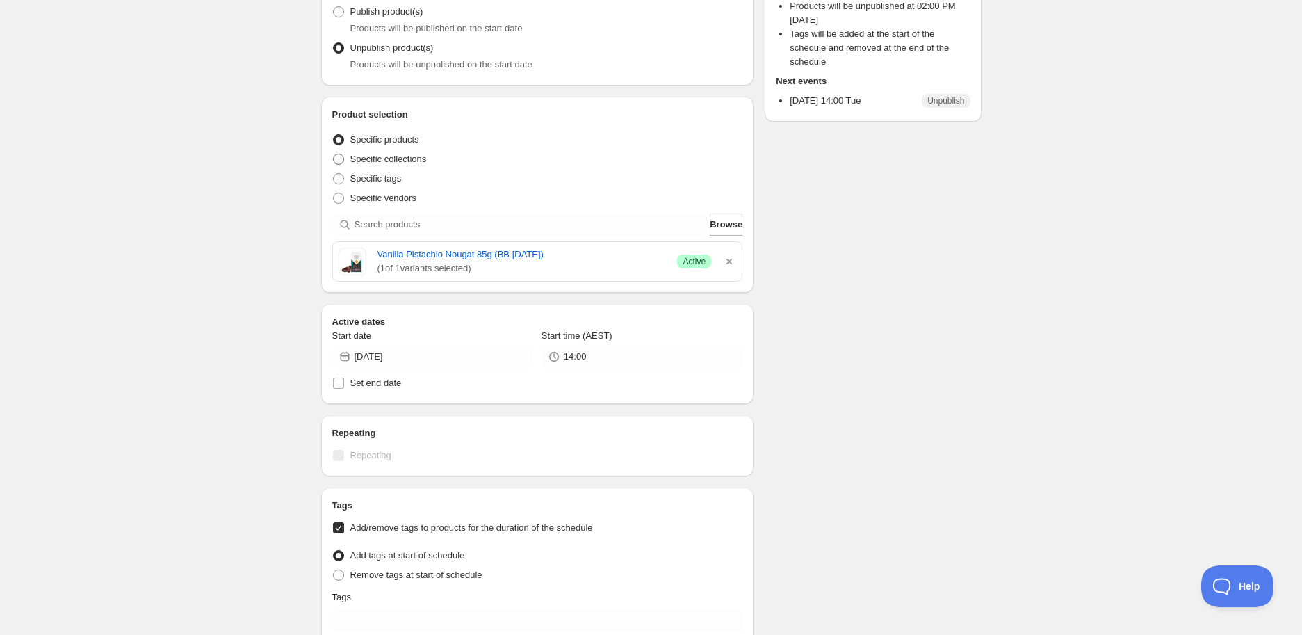
scroll to position [111, 0]
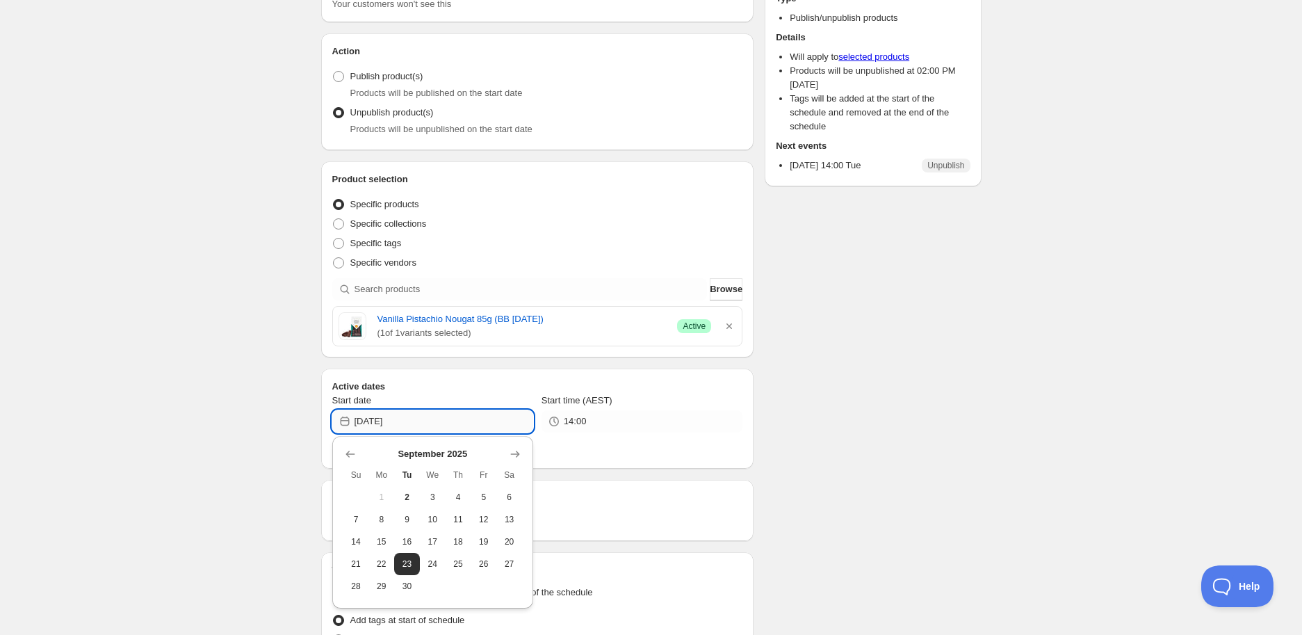
click at [409, 422] on input "[DATE]" at bounding box center [443, 421] width 179 height 22
click at [459, 569] on span "25" at bounding box center [458, 563] width 15 height 11
type input "[DATE]"
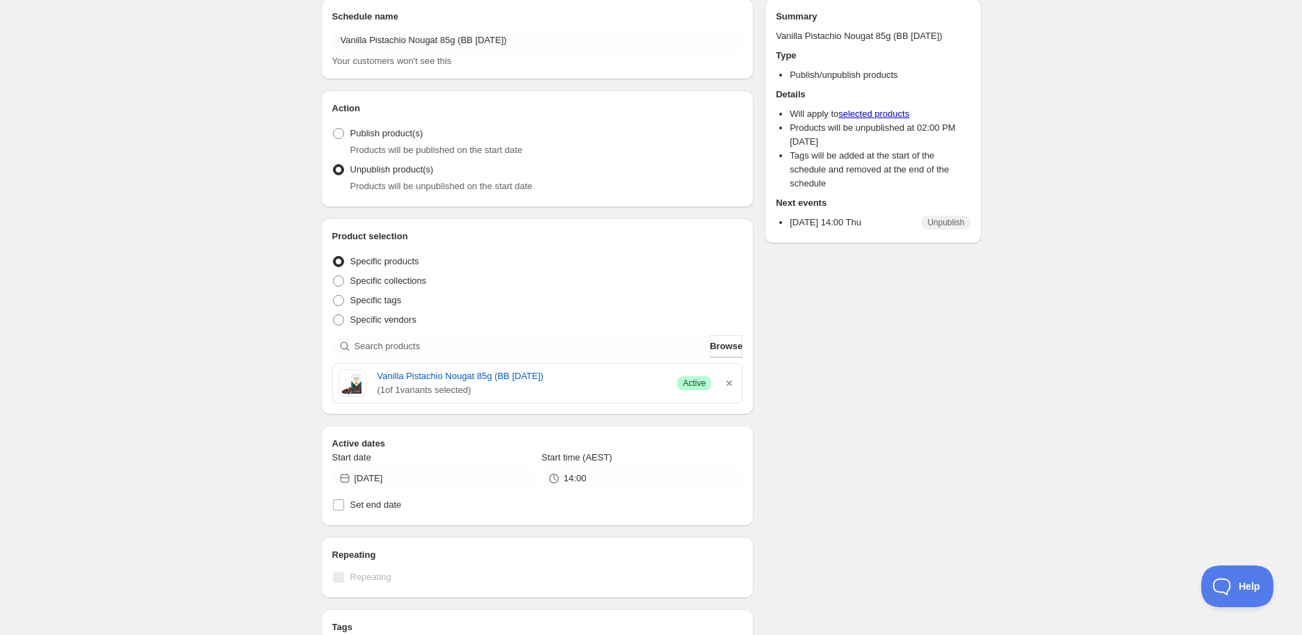
scroll to position [0, 0]
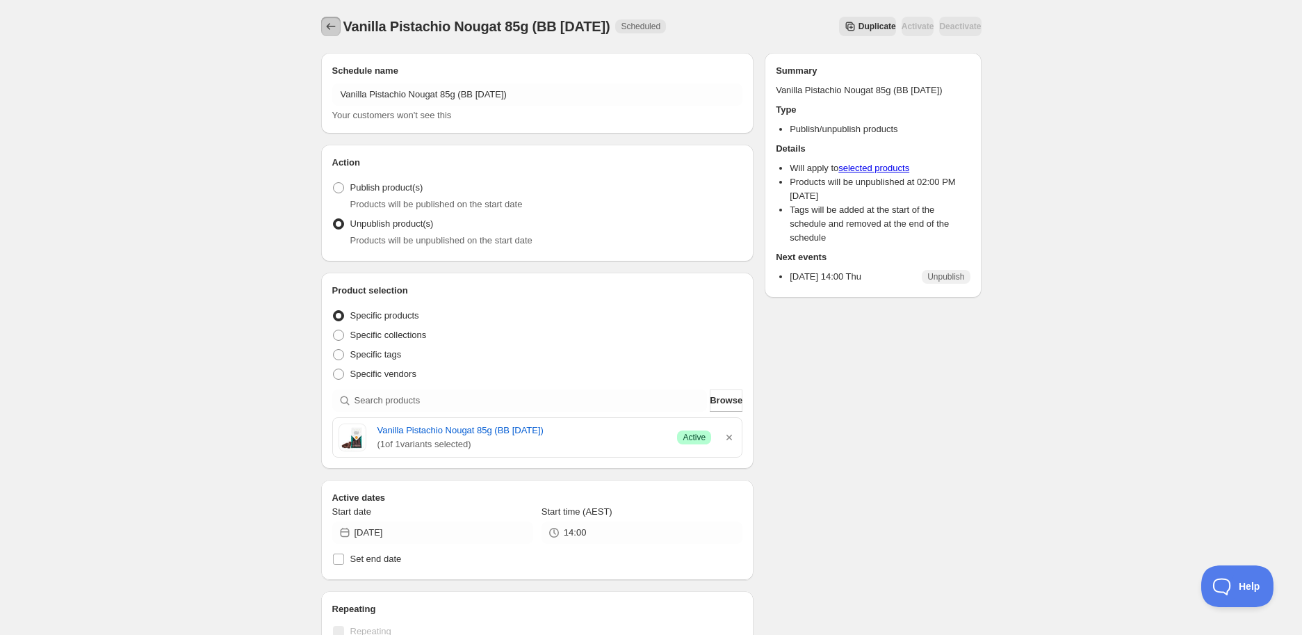
click at [332, 28] on icon "Schedules" at bounding box center [331, 26] width 14 height 14
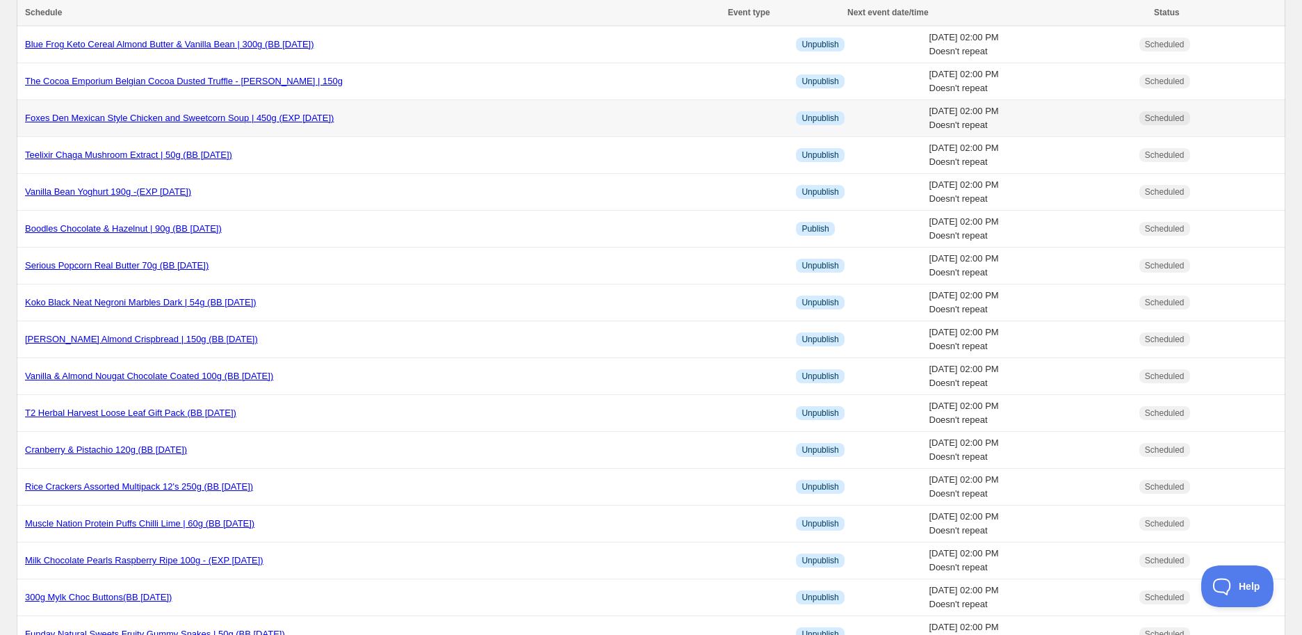
scroll to position [540, 0]
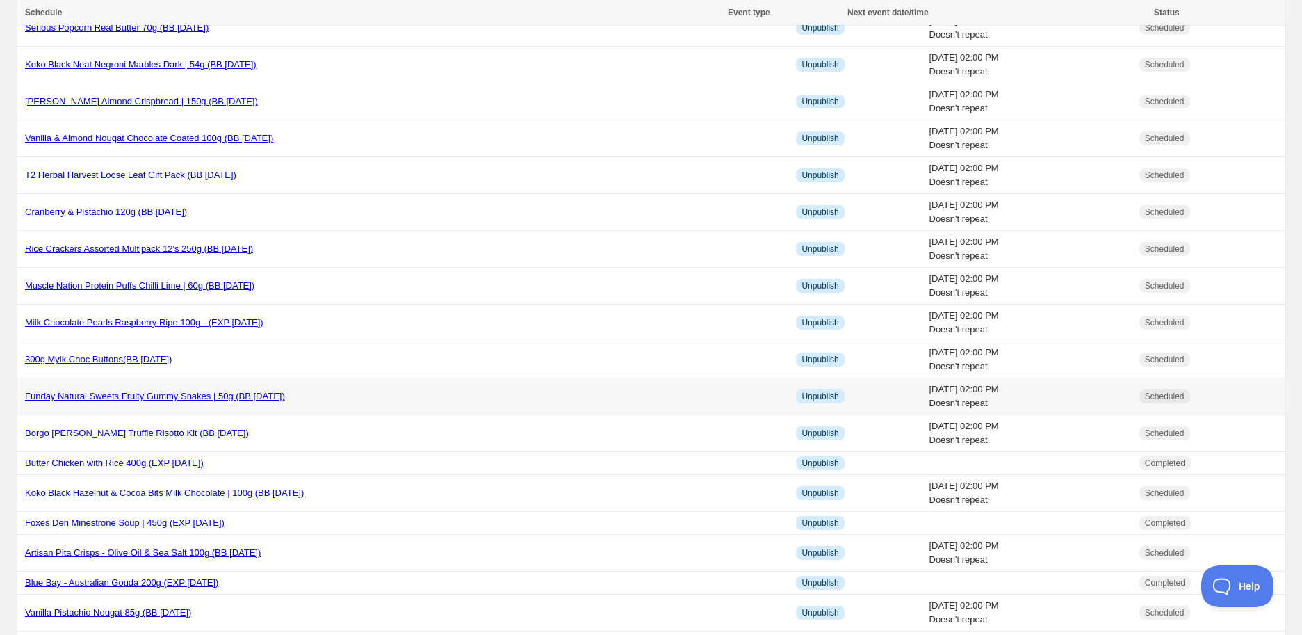
click at [240, 397] on link "Funday Natural Sweets Fruity Gummy Snakes | 50g (BB [DATE])" at bounding box center [155, 396] width 260 height 10
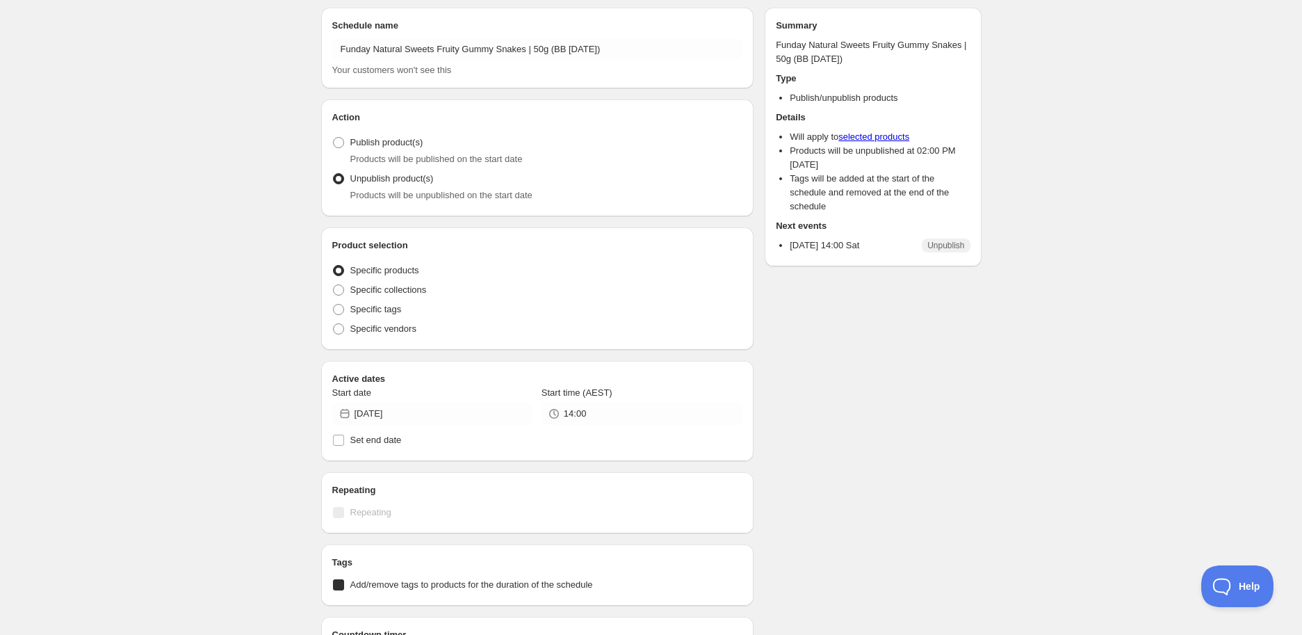
radio input "true"
checkbox input "true"
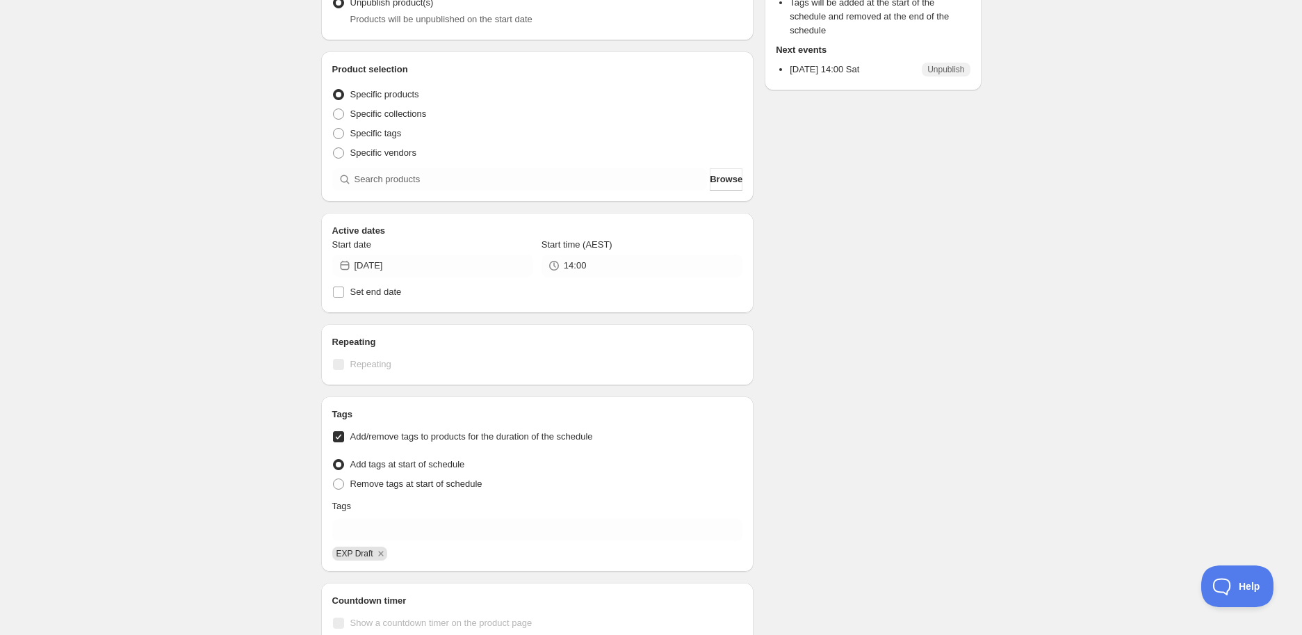
scroll to position [59, 0]
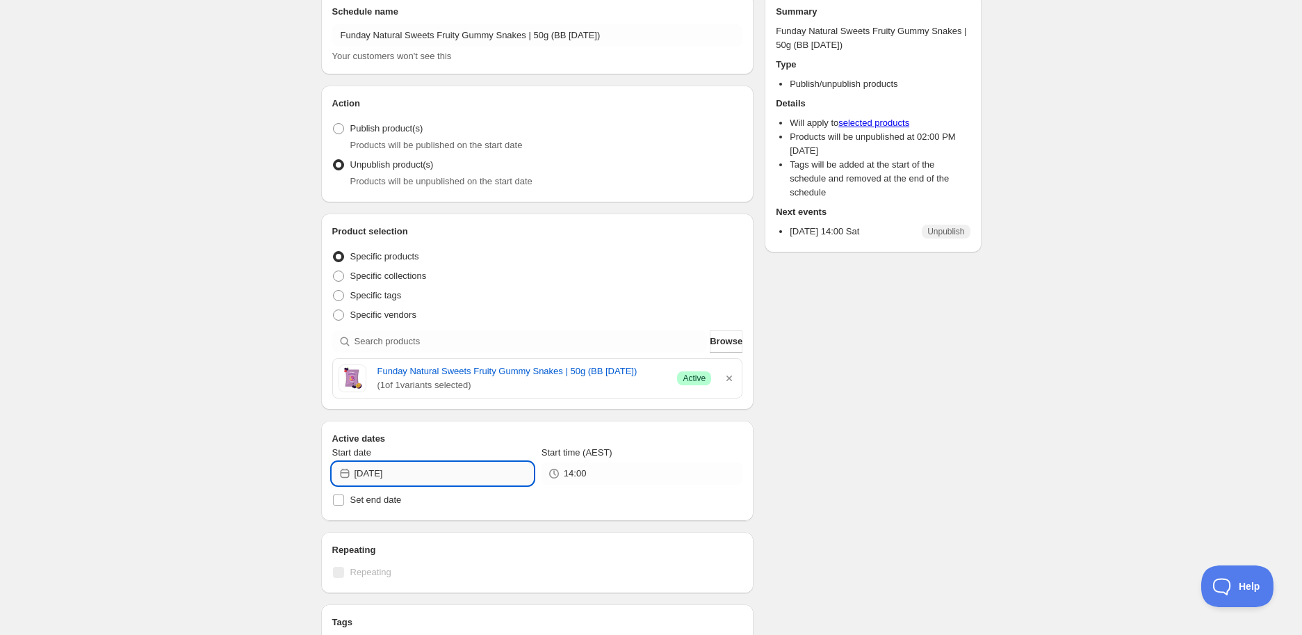
click at [425, 477] on input "[DATE]" at bounding box center [443, 473] width 179 height 22
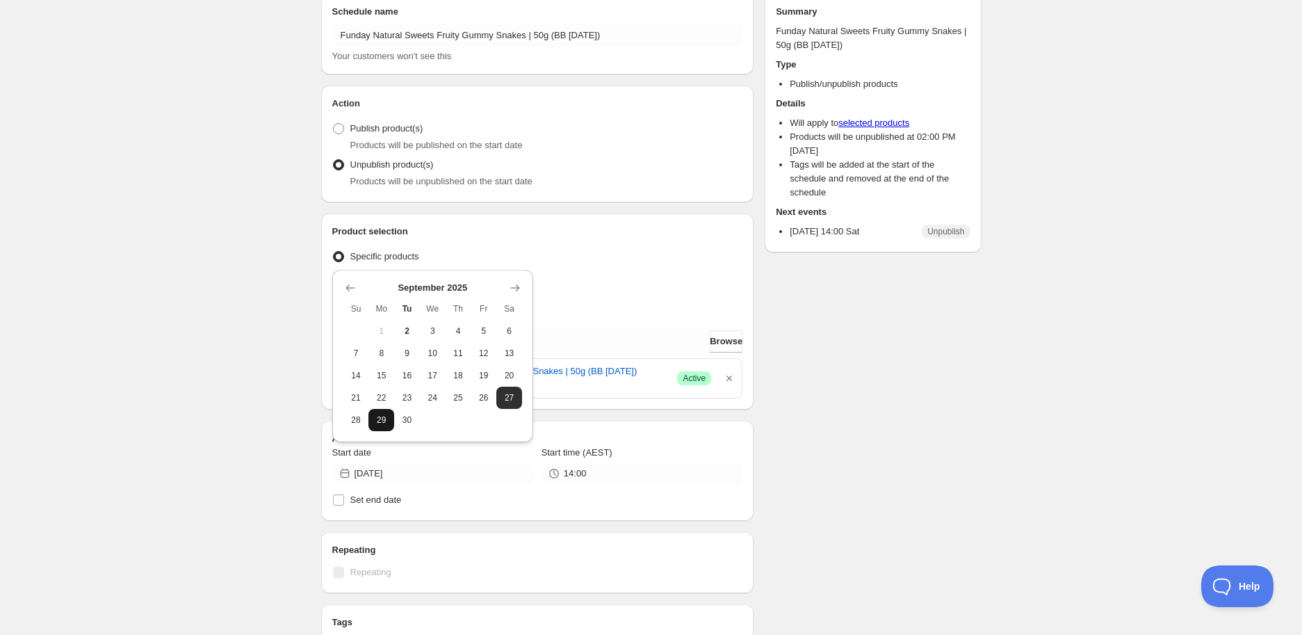
click at [381, 419] on span "29" at bounding box center [381, 419] width 15 height 11
type input "[DATE]"
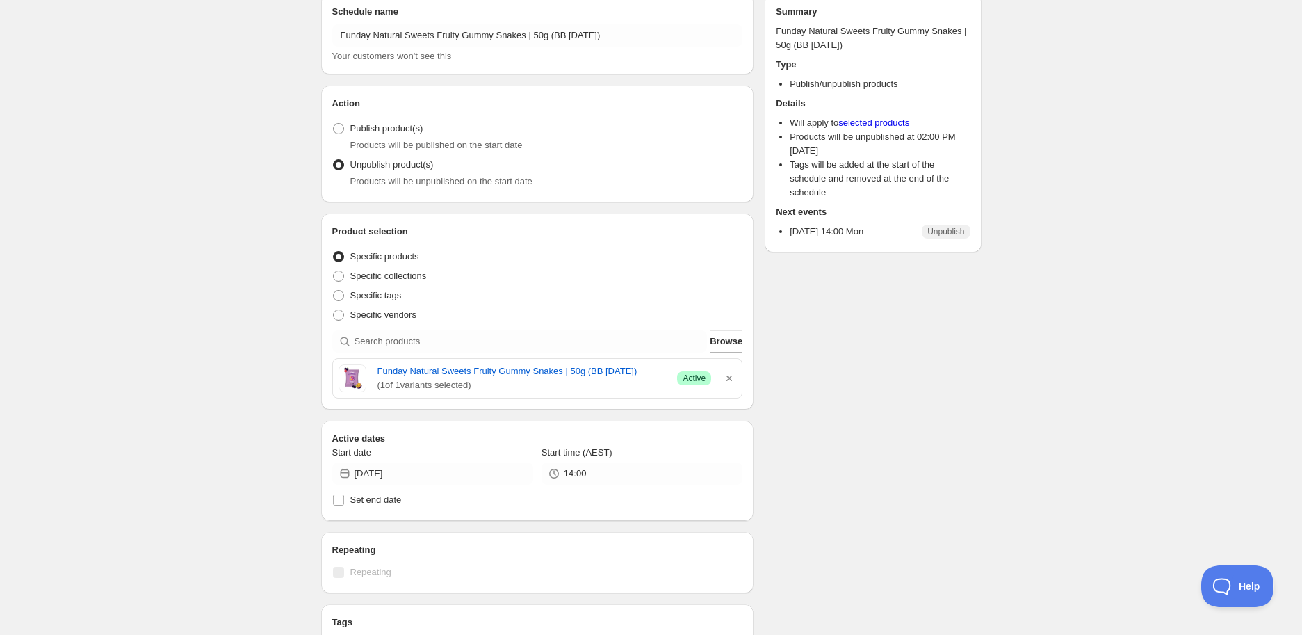
scroll to position [0, 0]
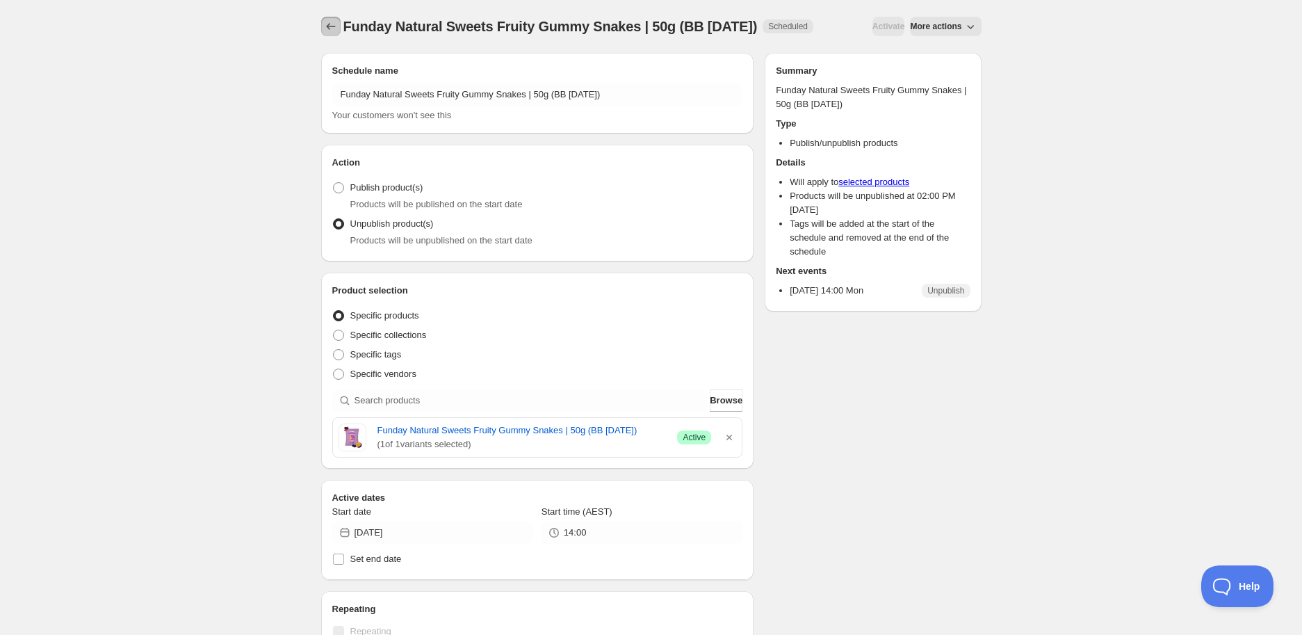
click at [324, 23] on icon "Schedules" at bounding box center [331, 26] width 14 height 14
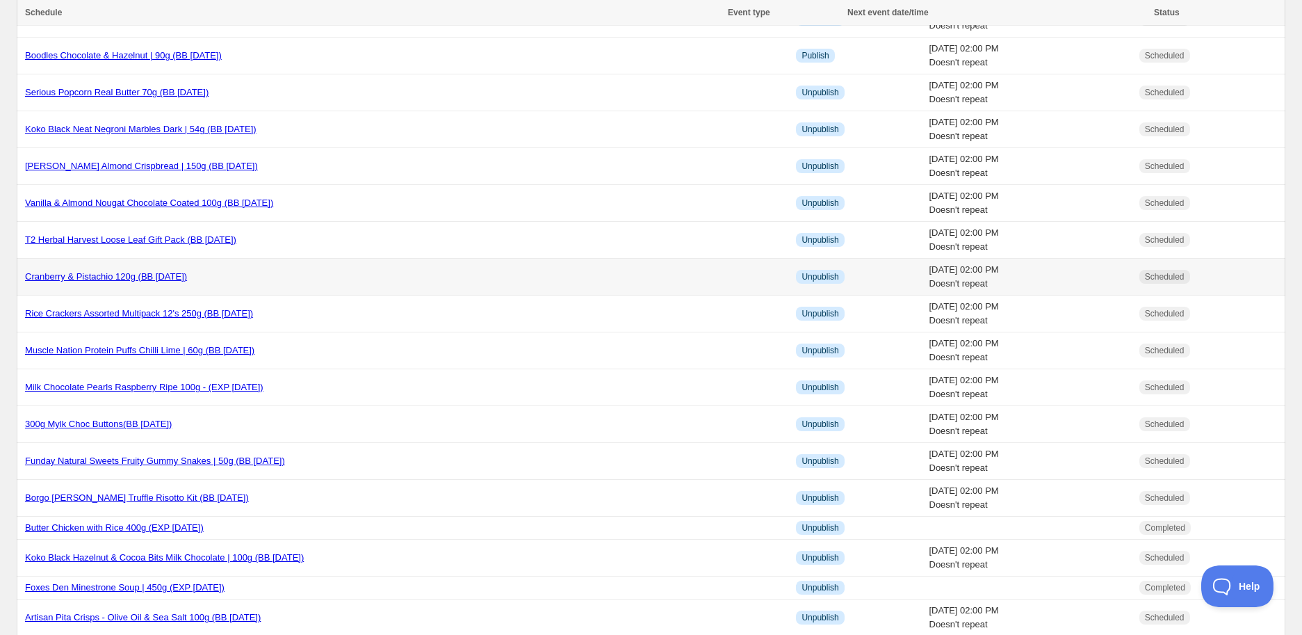
scroll to position [617, 0]
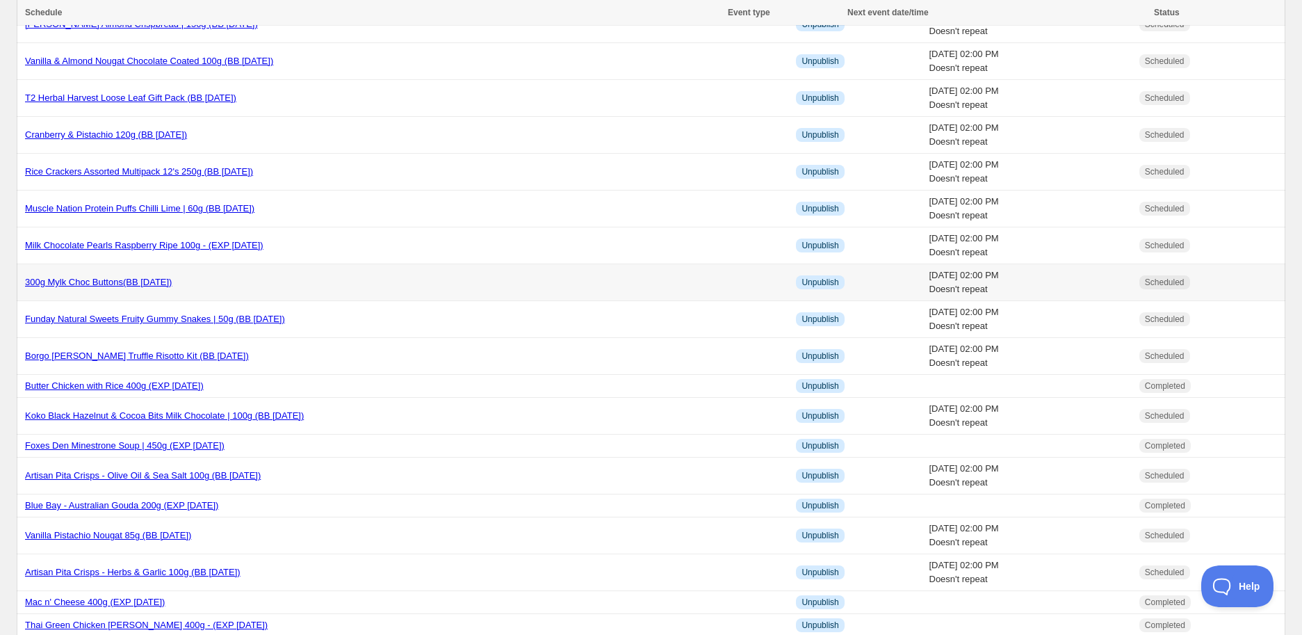
click at [156, 284] on link "300g Mylk Choc Buttons(BB [DATE])" at bounding box center [98, 282] width 147 height 10
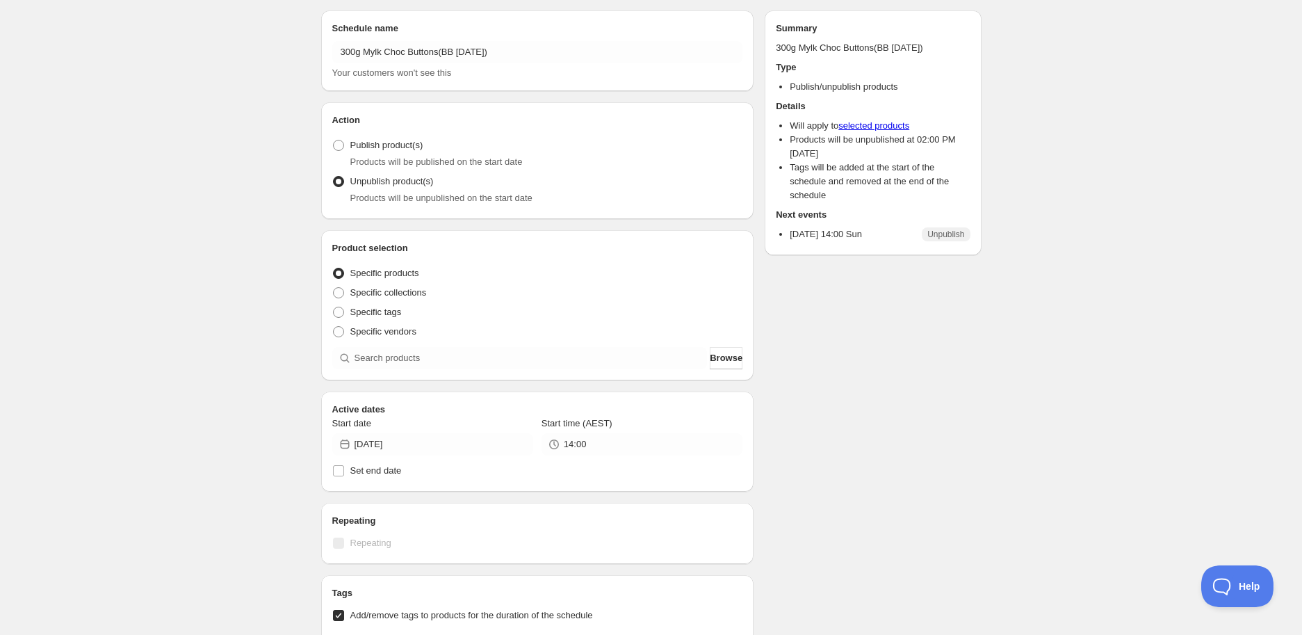
scroll to position [33, 0]
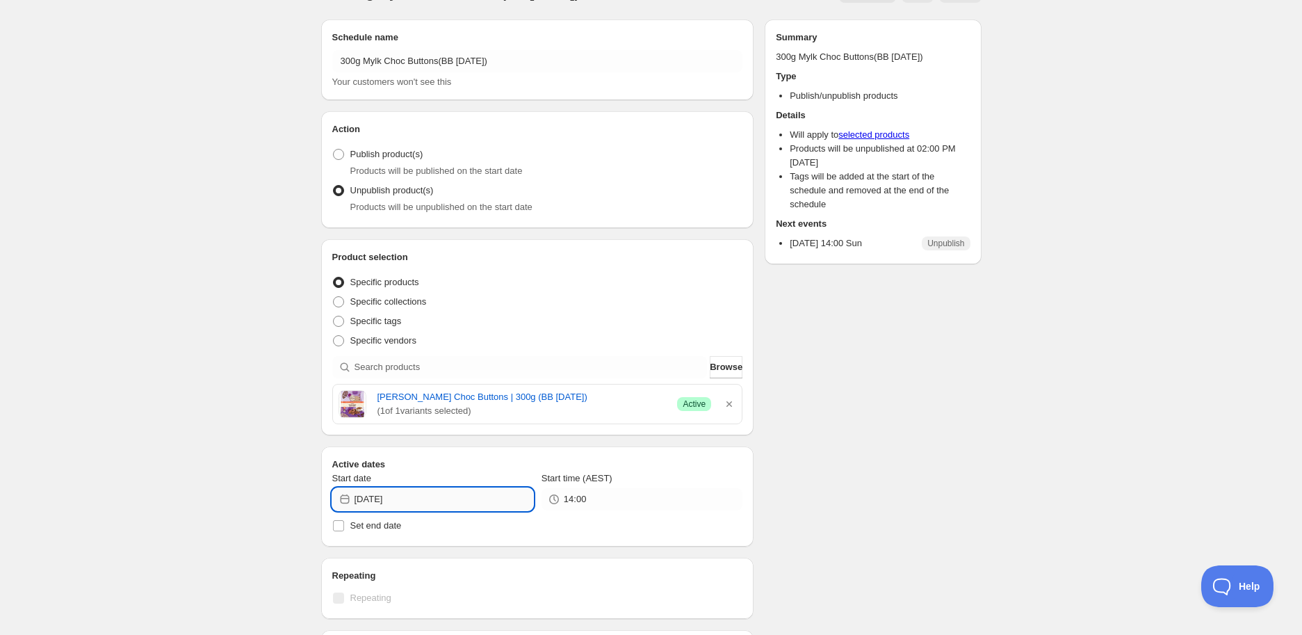
click at [427, 496] on input "[DATE]" at bounding box center [443, 499] width 179 height 22
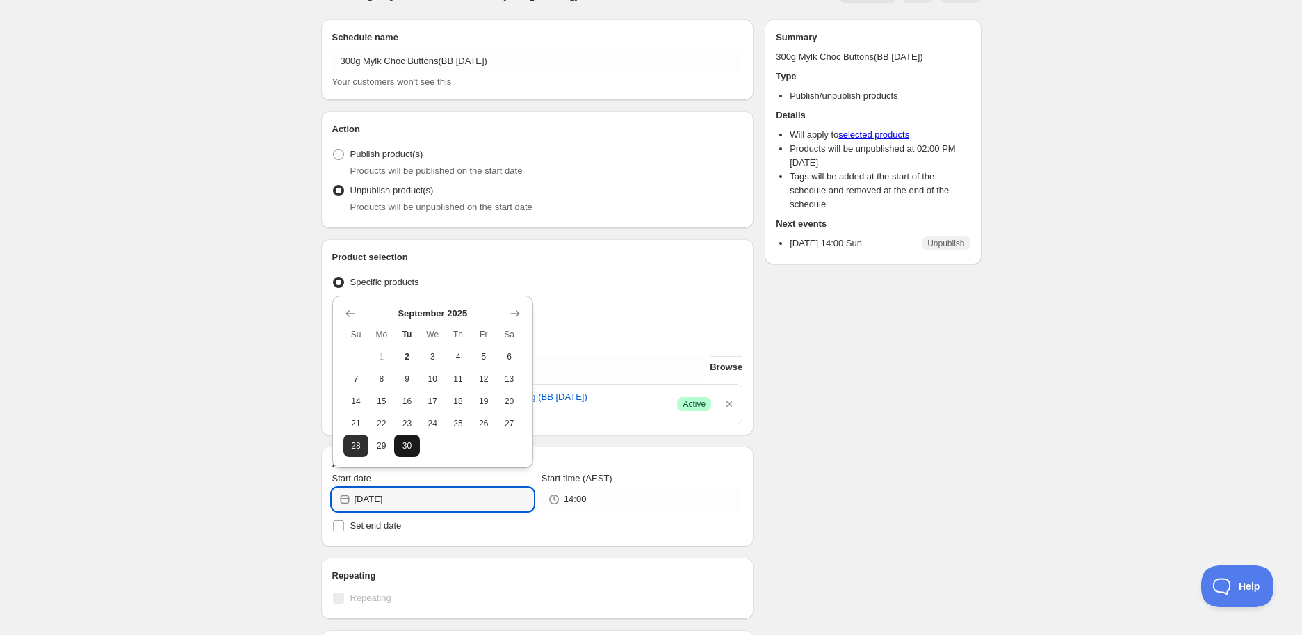
click at [405, 448] on span "30" at bounding box center [407, 445] width 15 height 11
type input "[DATE]"
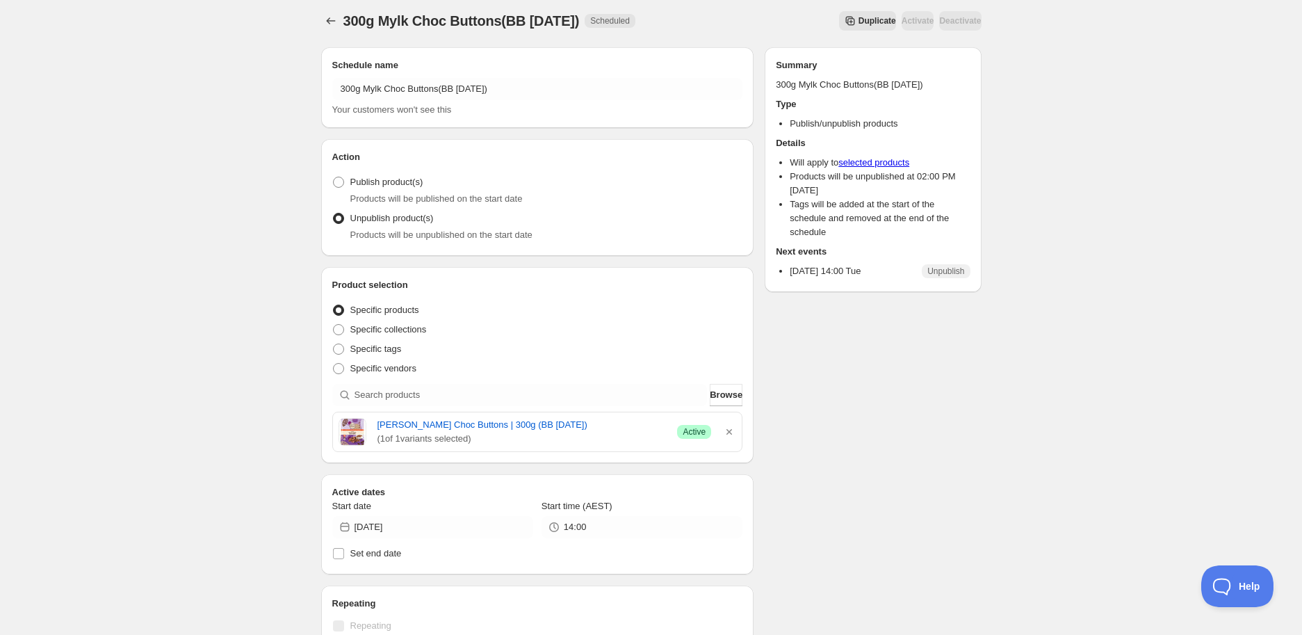
scroll to position [0, 0]
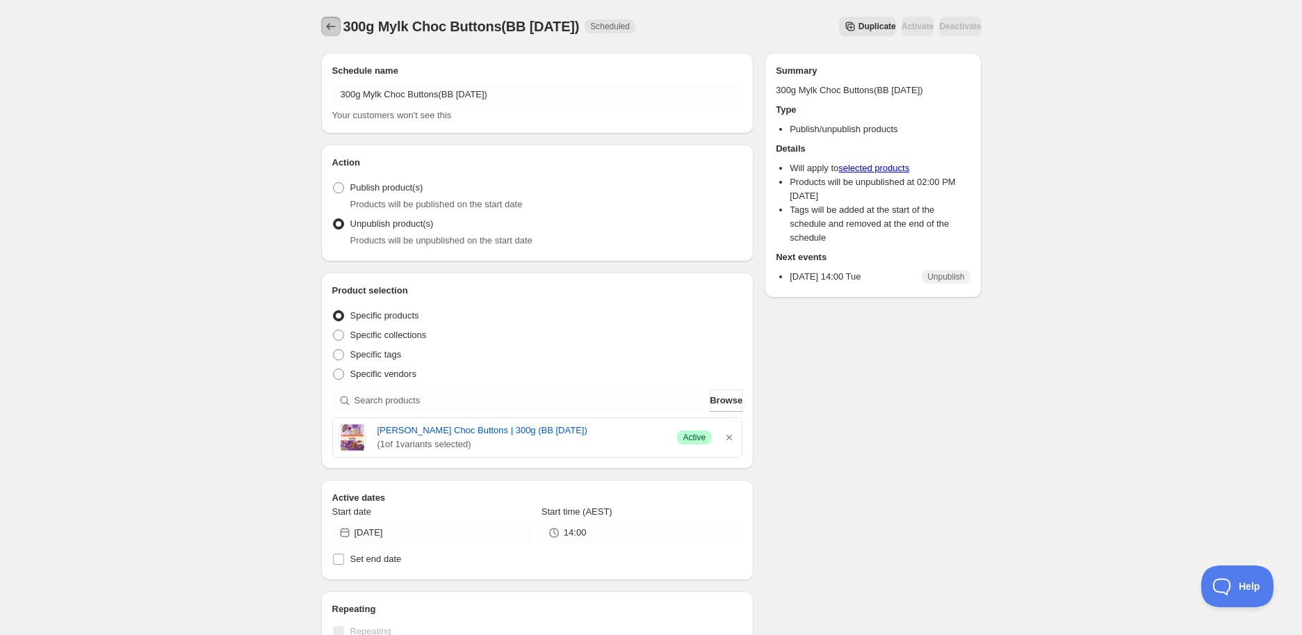
click at [339, 24] on button "Schedules" at bounding box center [330, 26] width 19 height 19
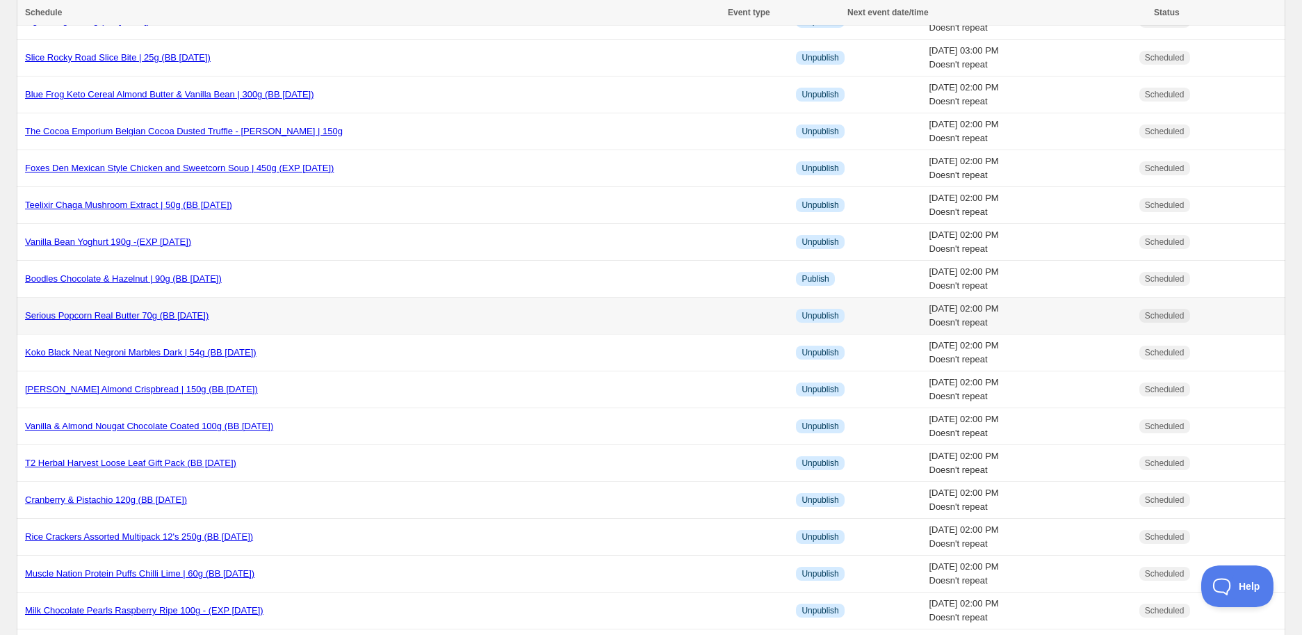
scroll to position [386, 0]
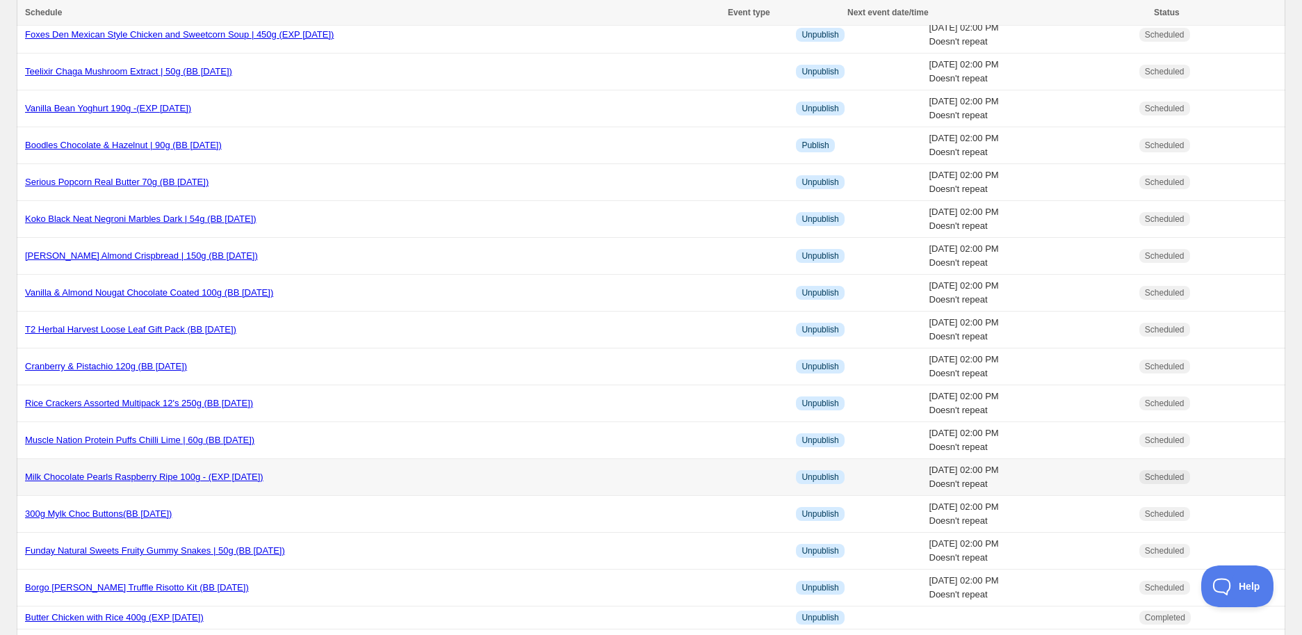
click at [214, 480] on link "Milk Chocolate Pearls Raspberry Ripe 100g - (EXP [DATE])" at bounding box center [144, 476] width 238 height 10
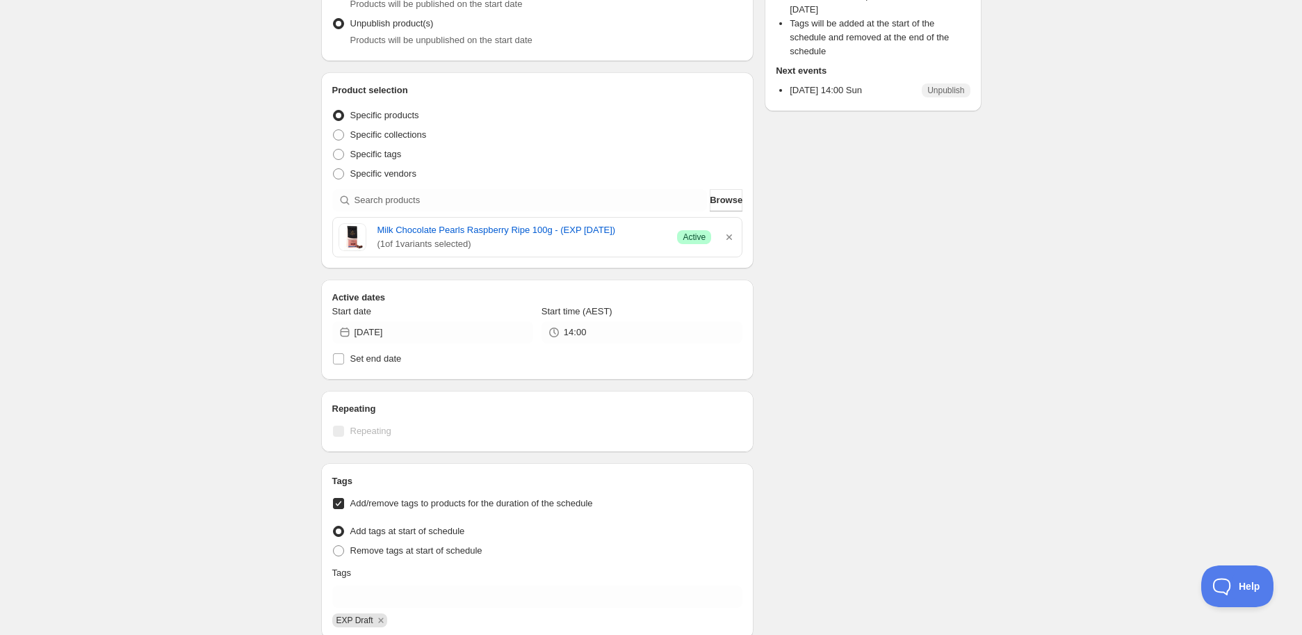
scroll to position [231, 0]
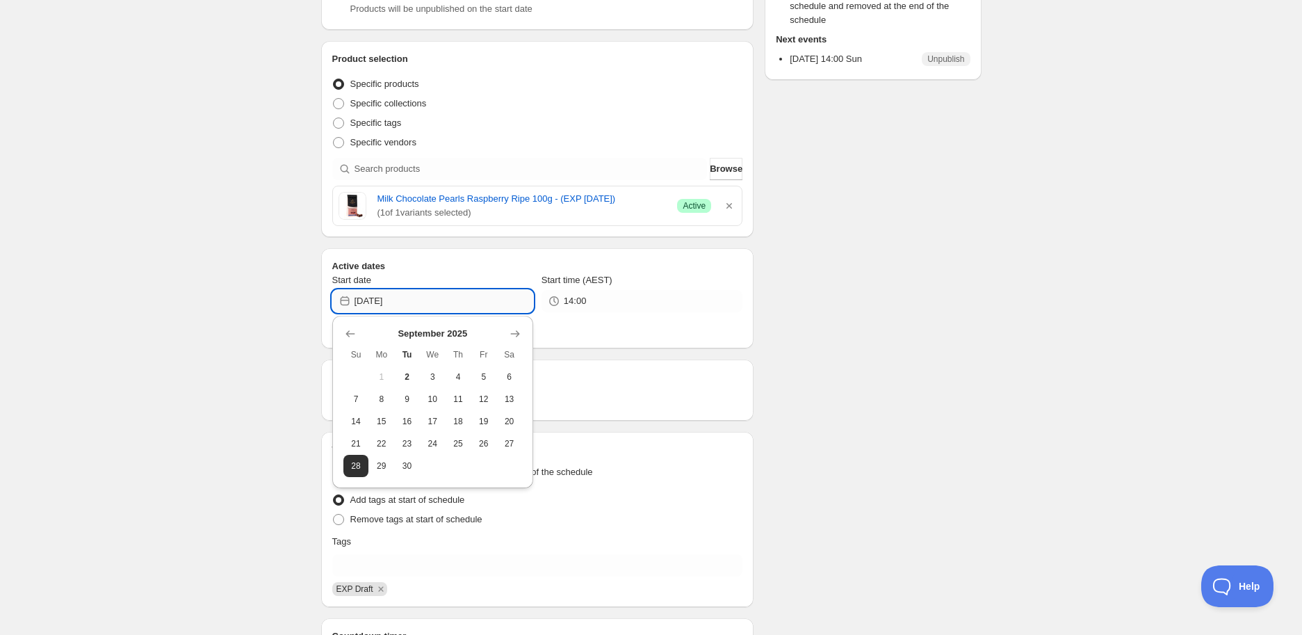
click at [425, 302] on input "[DATE]" at bounding box center [443, 301] width 179 height 22
click at [406, 467] on span "30" at bounding box center [407, 465] width 15 height 11
type input "[DATE]"
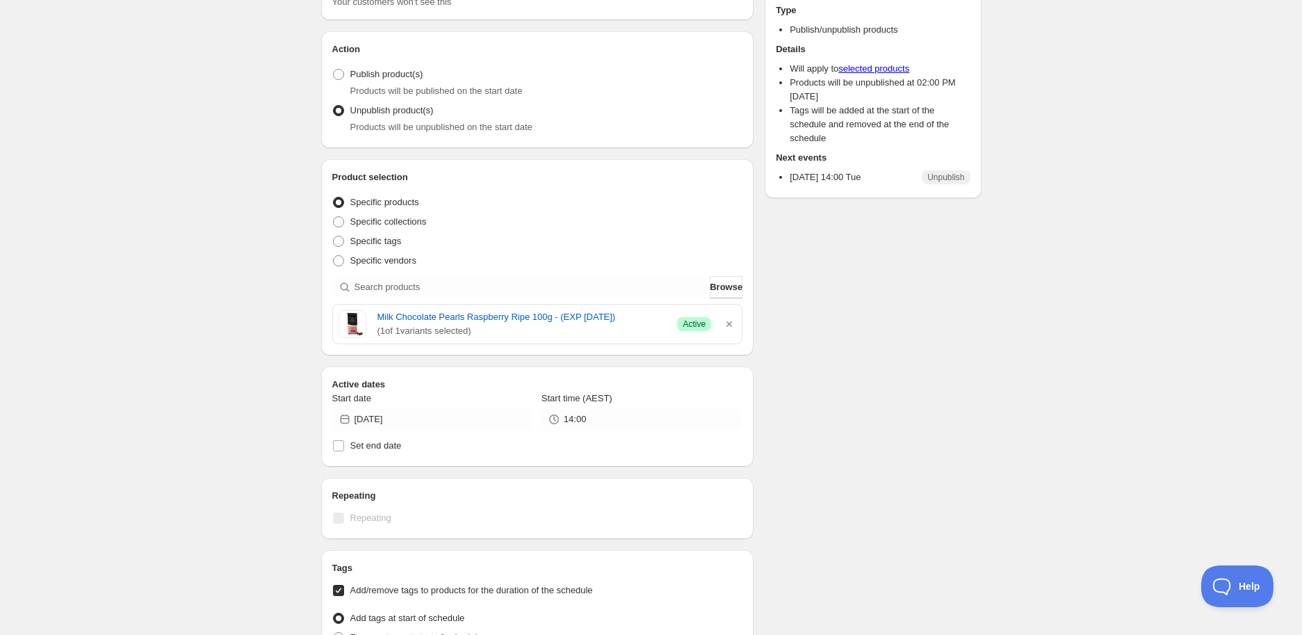
scroll to position [0, 0]
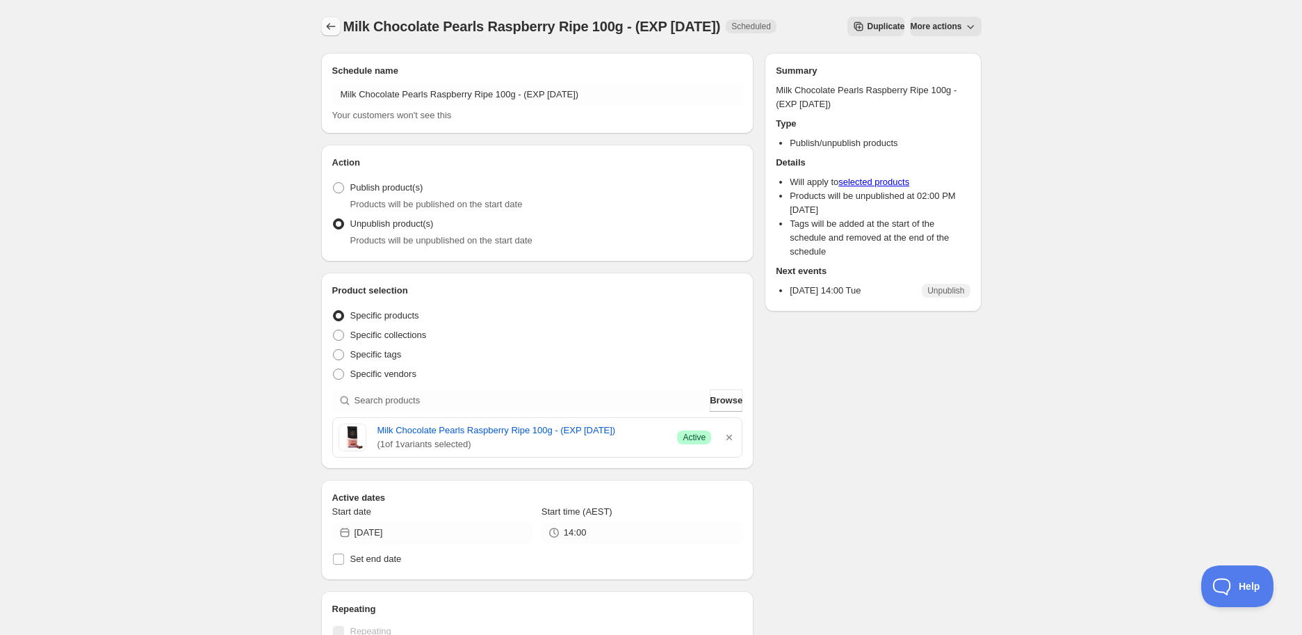
click at [334, 27] on icon "Schedules" at bounding box center [331, 26] width 14 height 14
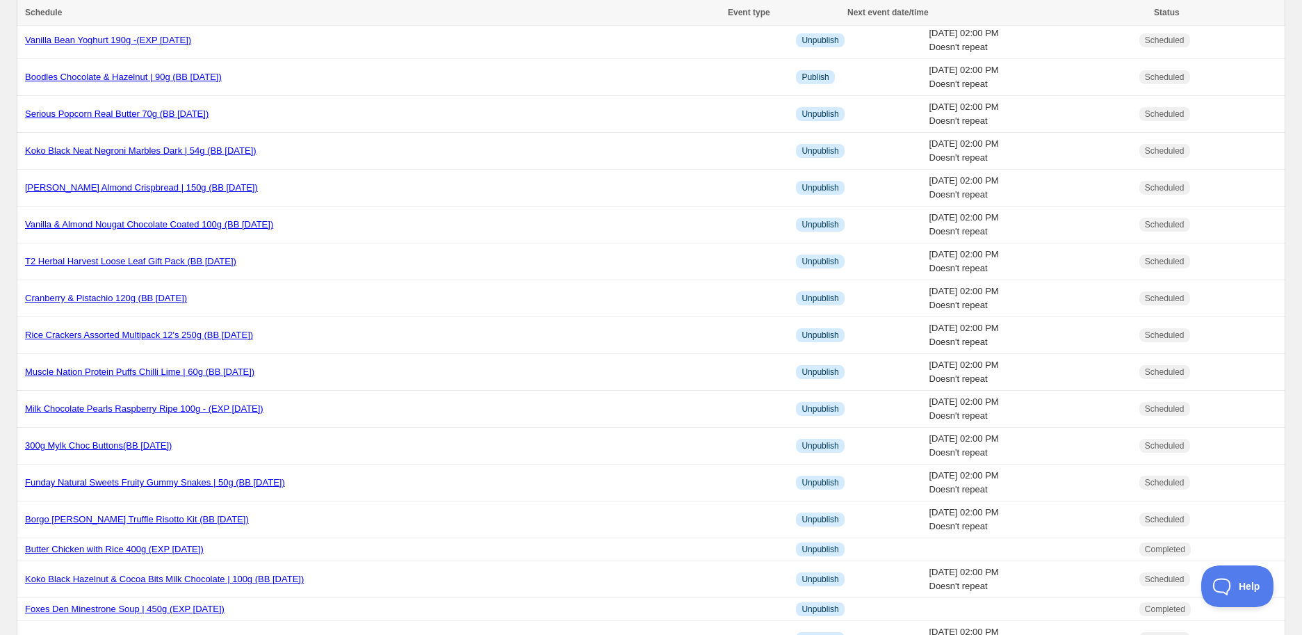
scroll to position [463, 0]
